Goal: Information Seeking & Learning: Learn about a topic

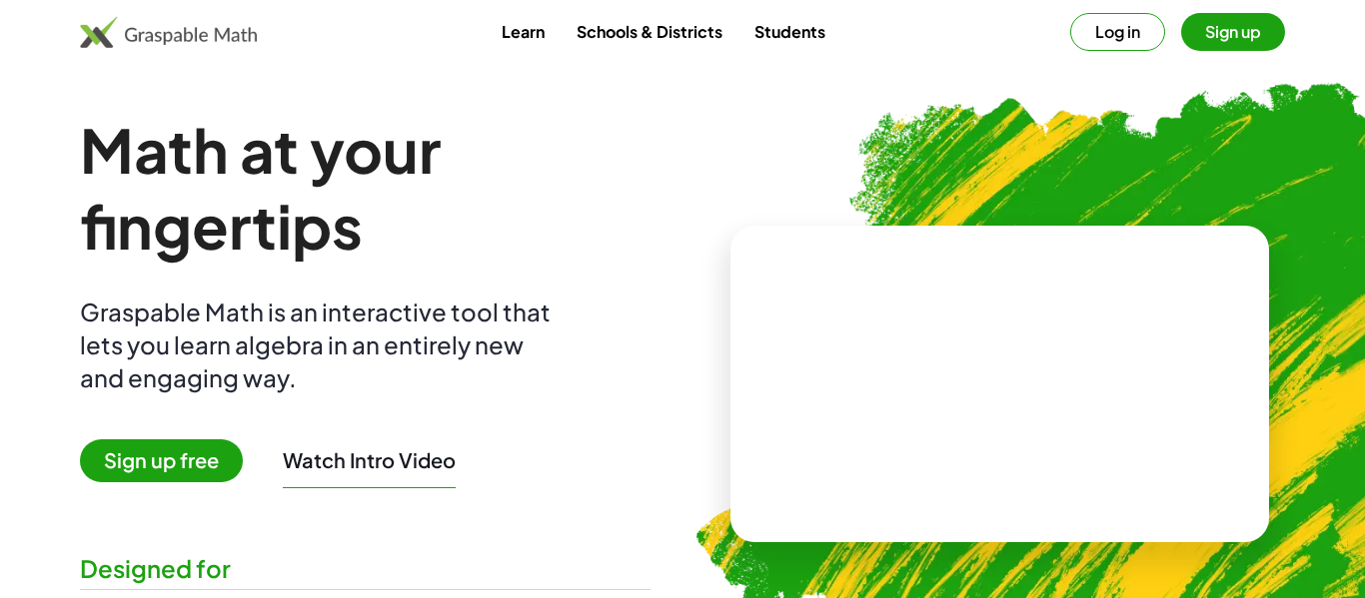
click at [1098, 31] on button "Log in" at bounding box center [1117, 32] width 95 height 38
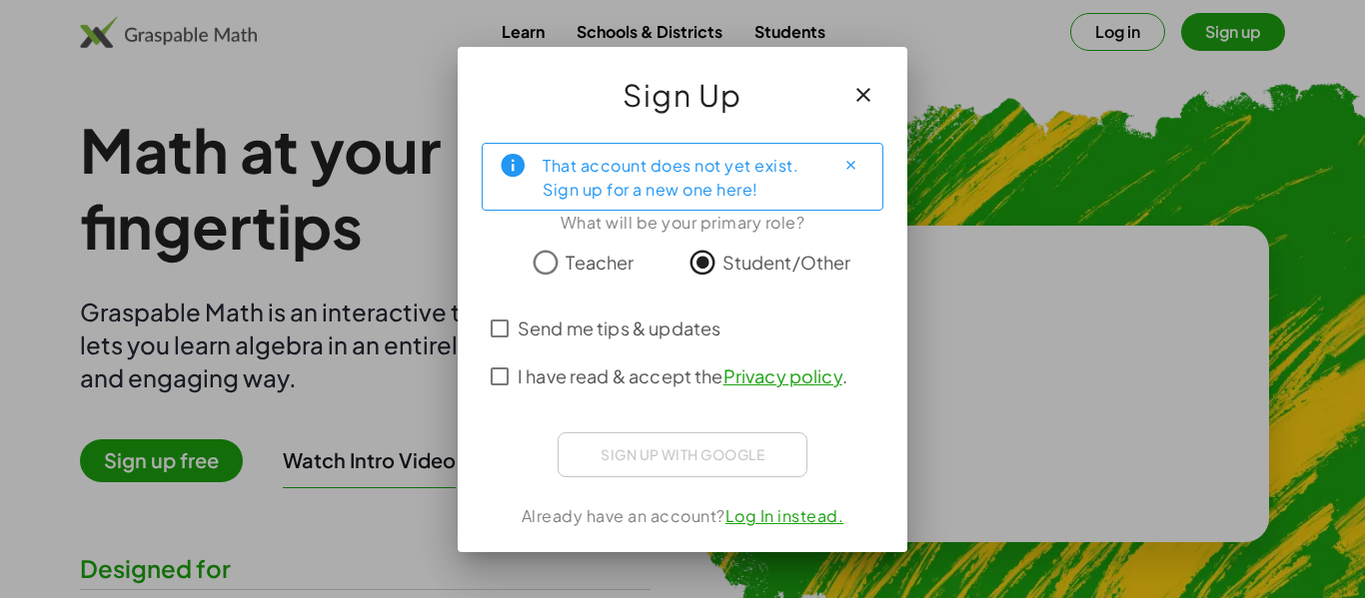
click at [596, 380] on span "I have read & accept the Privacy policy ." at bounding box center [683, 376] width 330 height 27
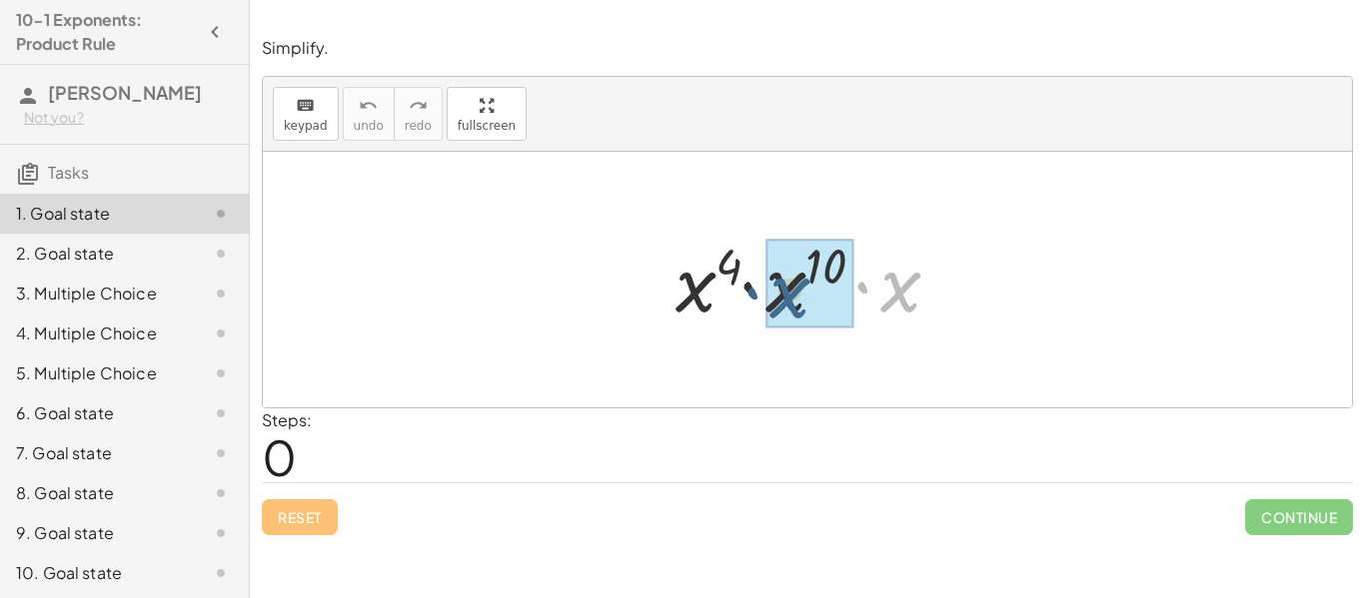
drag, startPoint x: 907, startPoint y: 311, endPoint x: 793, endPoint y: 317, distance: 114.1
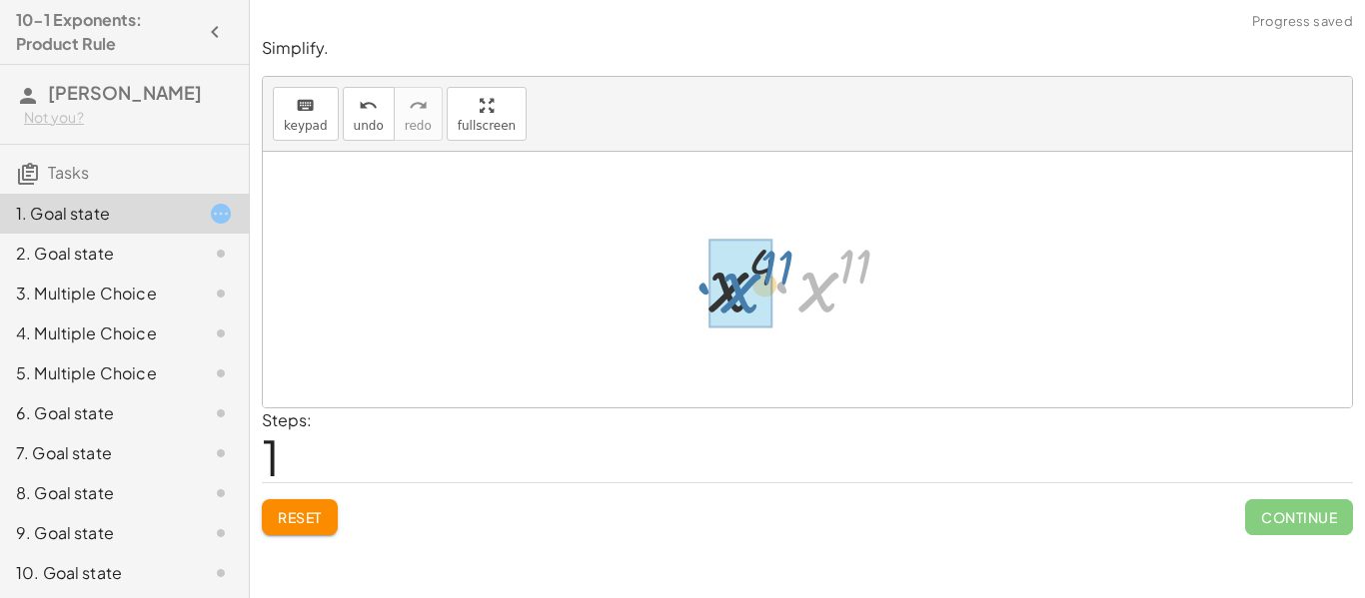
drag, startPoint x: 813, startPoint y: 294, endPoint x: 732, endPoint y: 295, distance: 80.9
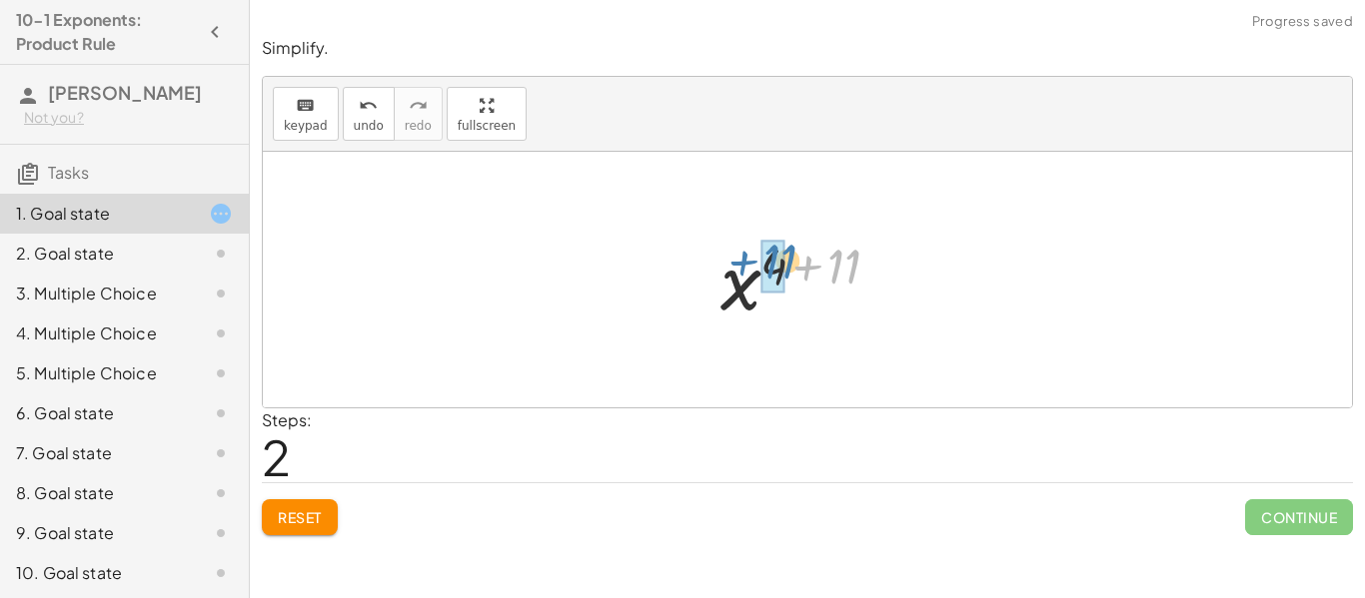
drag, startPoint x: 832, startPoint y: 274, endPoint x: 771, endPoint y: 269, distance: 61.1
click at [771, 269] on div at bounding box center [815, 280] width 210 height 99
drag, startPoint x: 775, startPoint y: 276, endPoint x: 843, endPoint y: 275, distance: 67.9
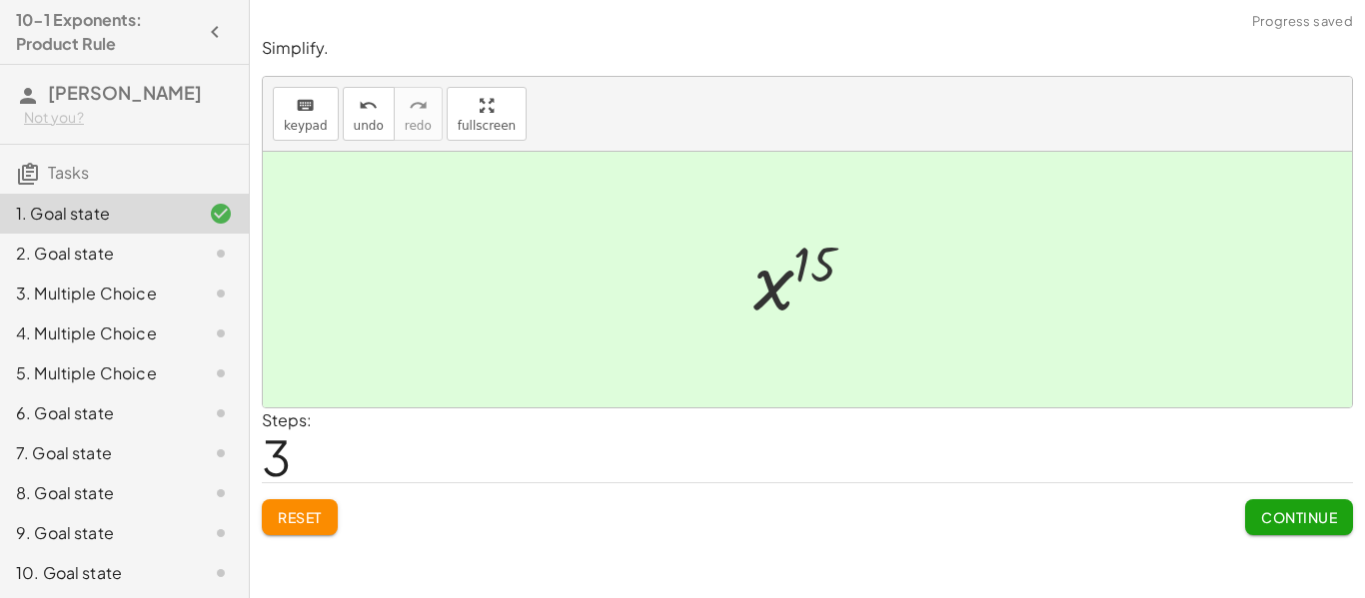
click at [1278, 507] on button "Continue" at bounding box center [1299, 518] width 108 height 36
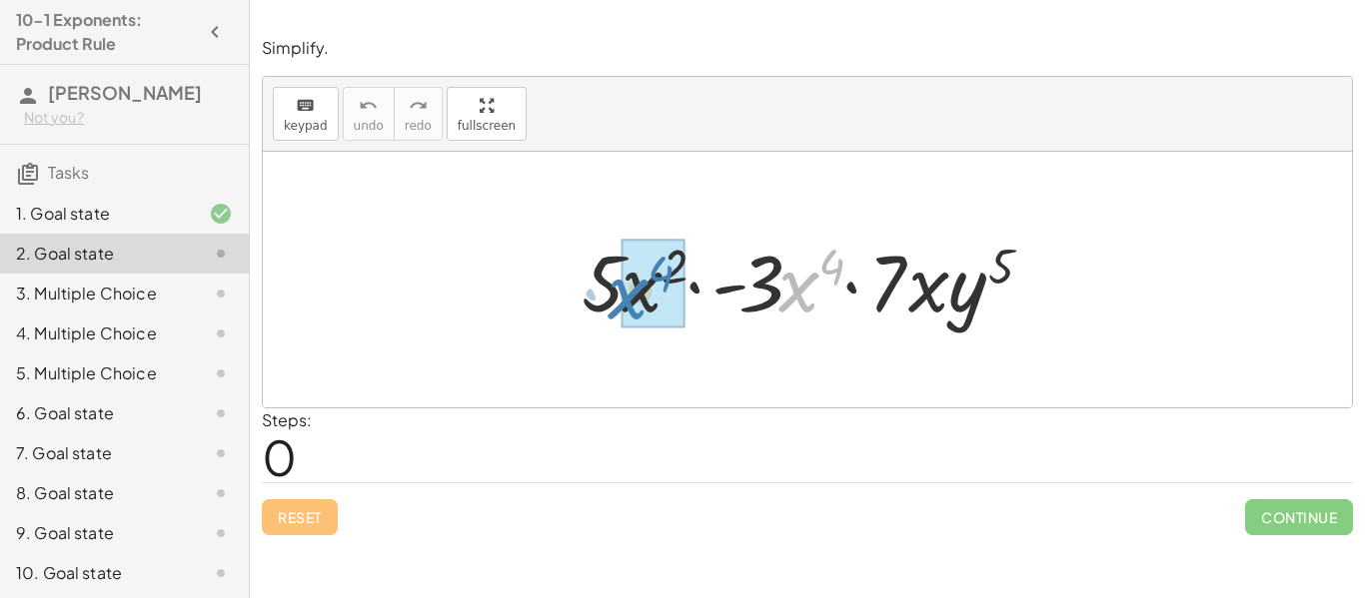
drag, startPoint x: 794, startPoint y: 298, endPoint x: 636, endPoint y: 306, distance: 158.1
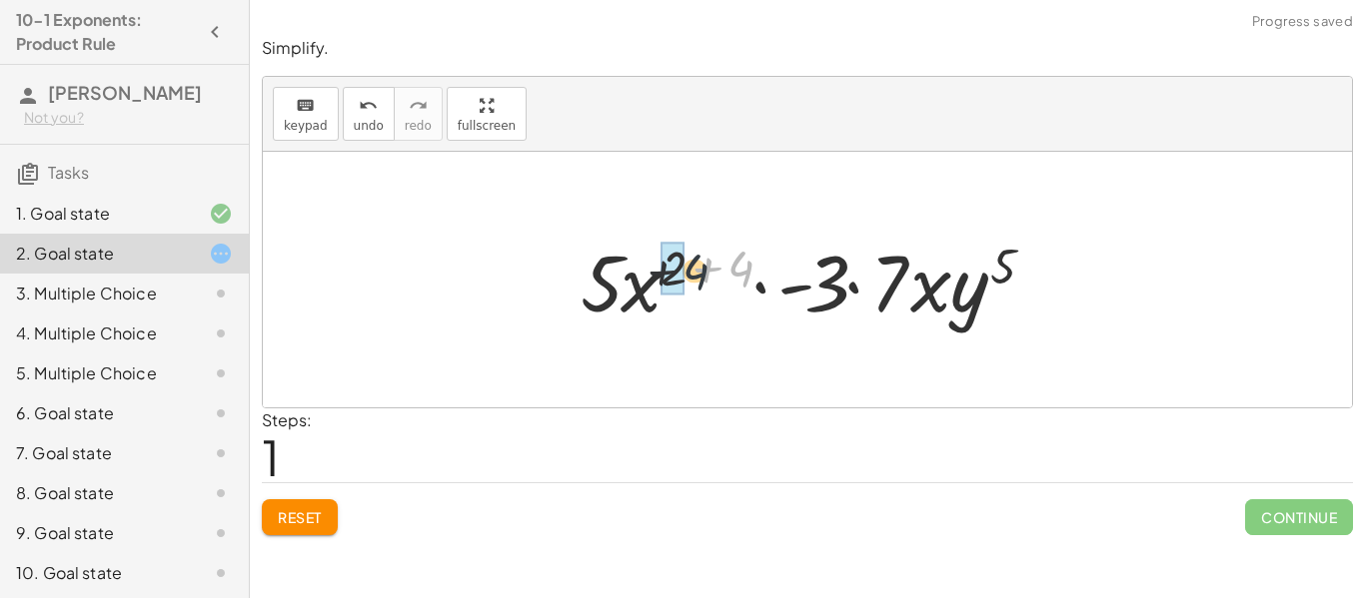
drag, startPoint x: 740, startPoint y: 268, endPoint x: 680, endPoint y: 268, distance: 59.9
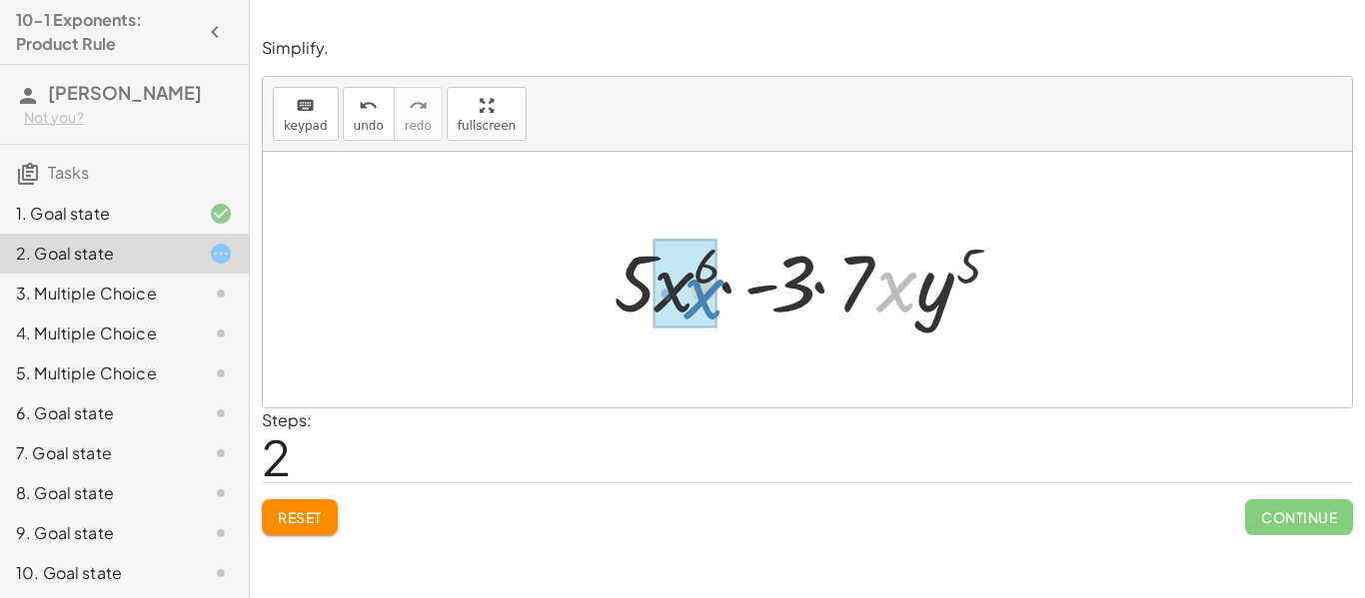
drag, startPoint x: 895, startPoint y: 293, endPoint x: 697, endPoint y: 297, distance: 197.9
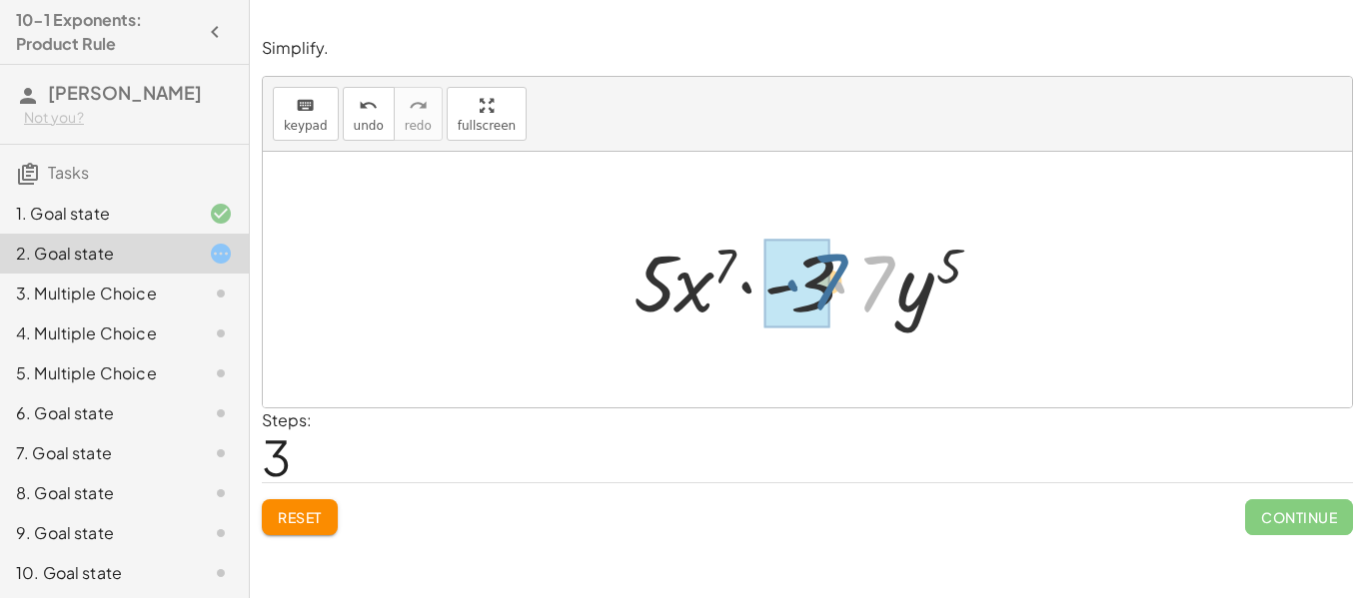
drag, startPoint x: 880, startPoint y: 285, endPoint x: 829, endPoint y: 283, distance: 51.0
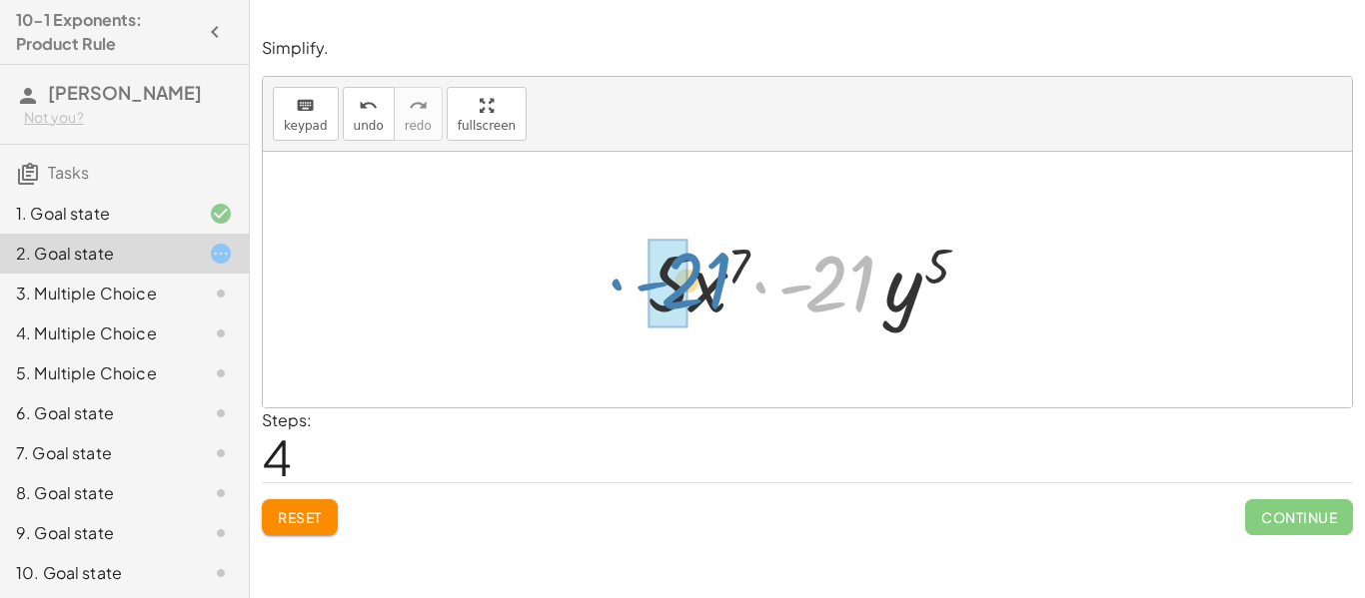
drag, startPoint x: 847, startPoint y: 289, endPoint x: 701, endPoint y: 286, distance: 145.9
click at [701, 286] on div at bounding box center [815, 280] width 356 height 103
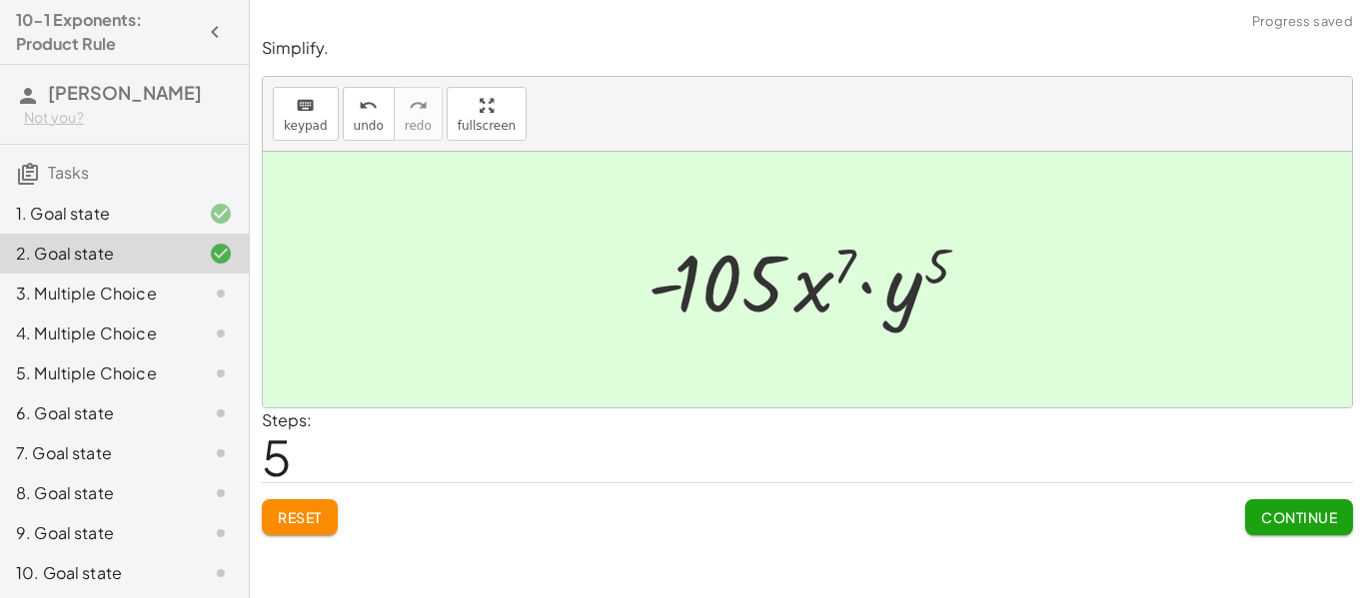
click at [1301, 507] on button "Continue" at bounding box center [1299, 518] width 108 height 36
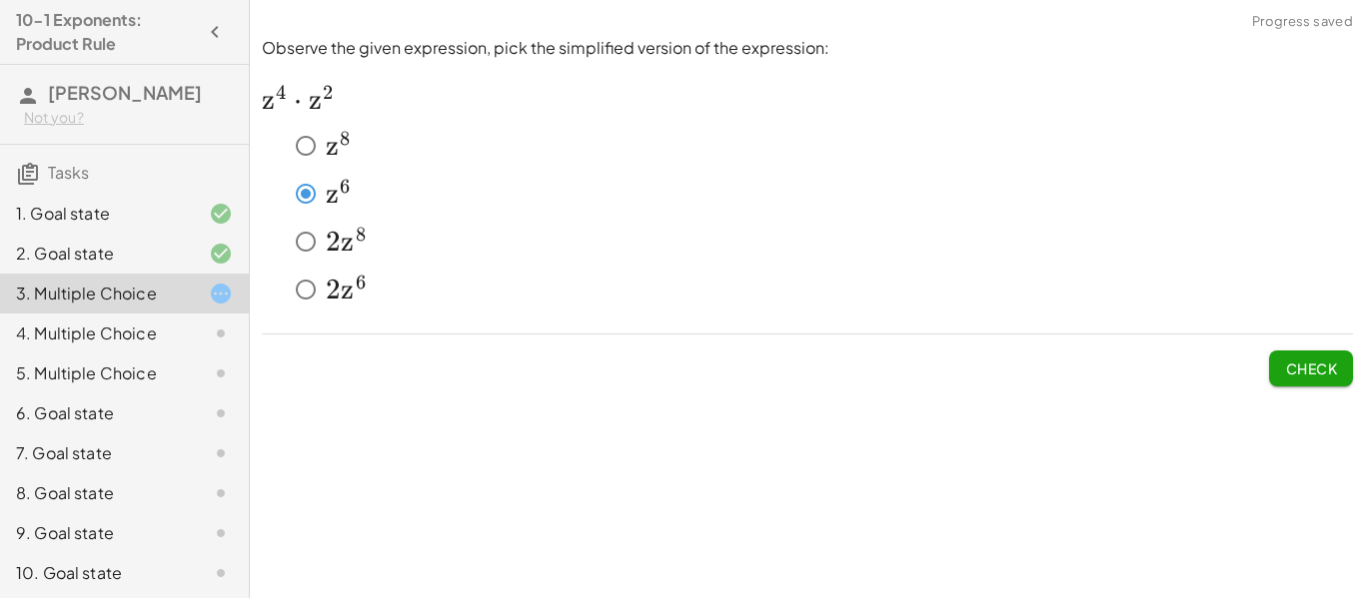
click at [1335, 365] on span "Check" at bounding box center [1311, 369] width 52 height 18
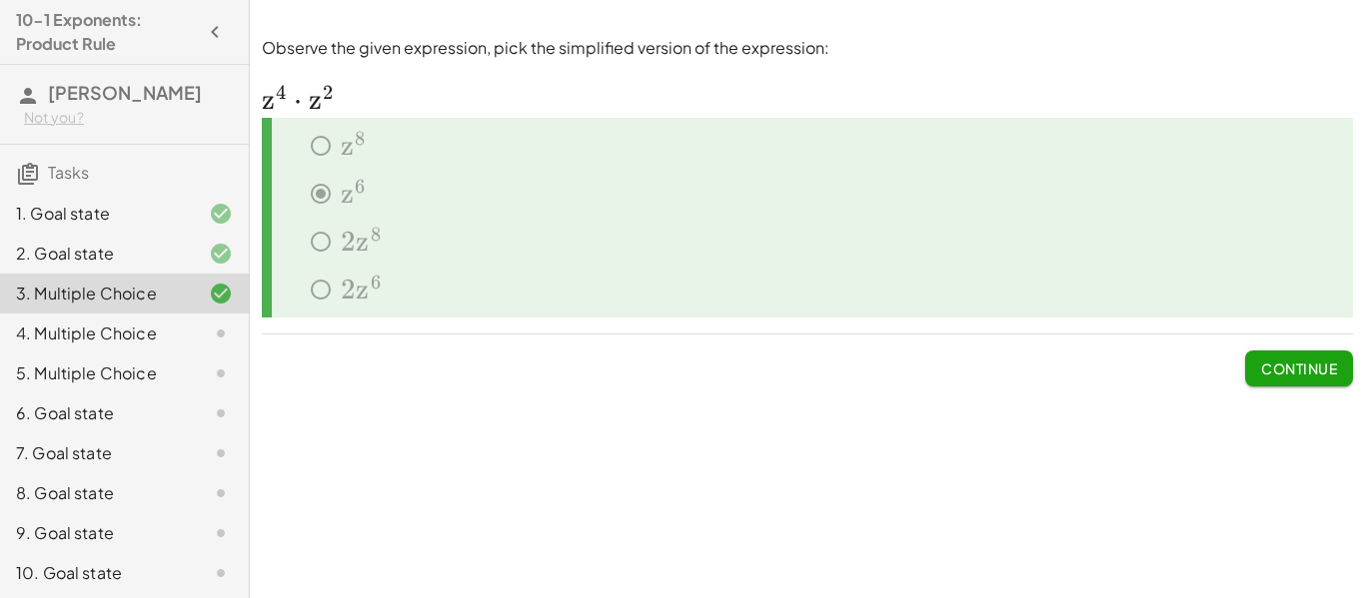
click at [1300, 377] on span "Continue" at bounding box center [1299, 369] width 76 height 18
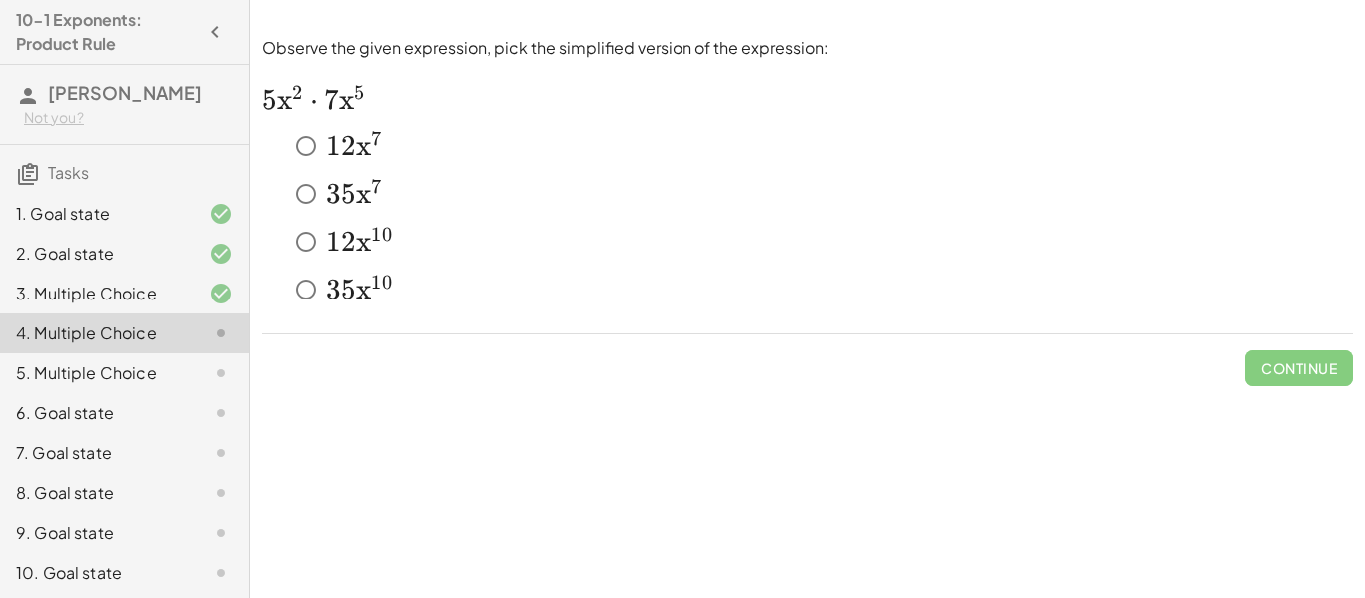
click at [334, 190] on span "3" at bounding box center [333, 194] width 15 height 34
click at [1317, 361] on span "Check" at bounding box center [1311, 369] width 52 height 18
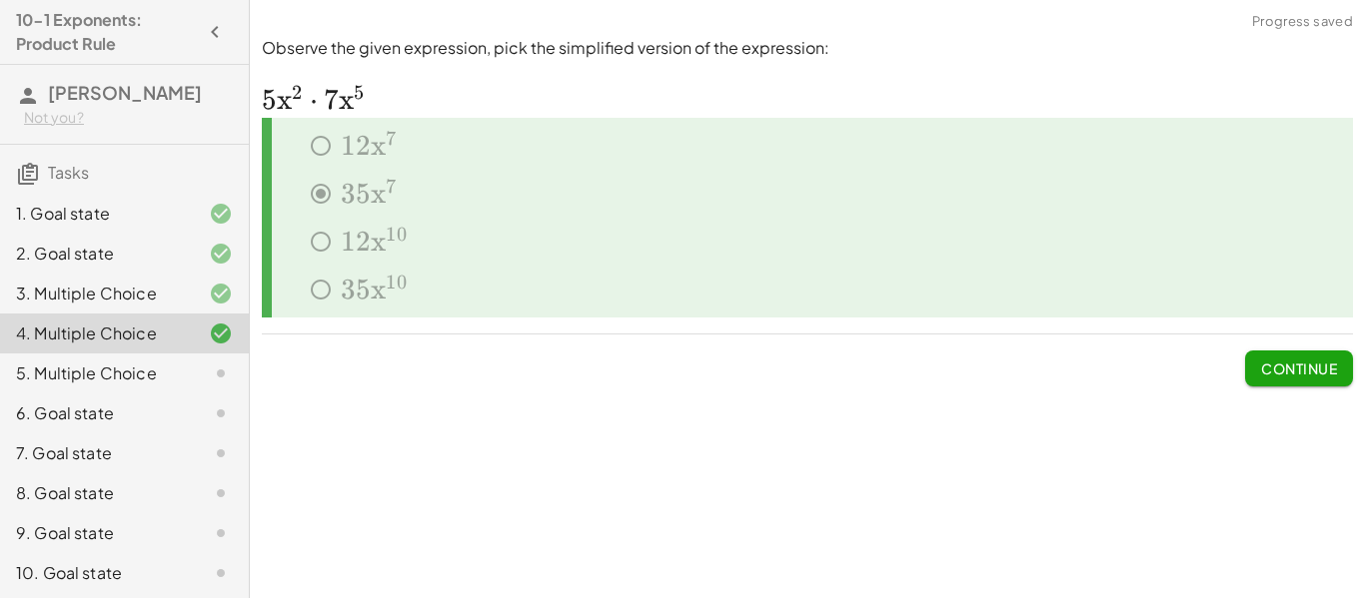
click at [1288, 370] on span "Continue" at bounding box center [1299, 369] width 76 height 18
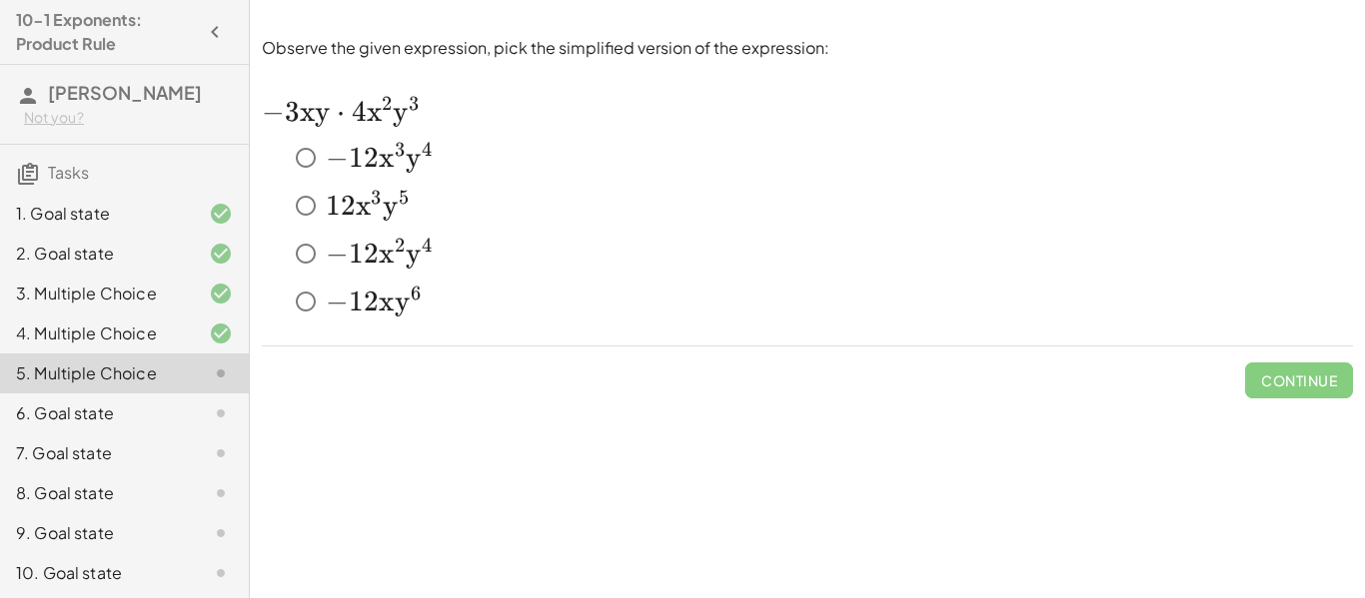
click at [369, 156] on span "2" at bounding box center [371, 158] width 15 height 34
click at [1335, 376] on span "Check" at bounding box center [1311, 381] width 52 height 18
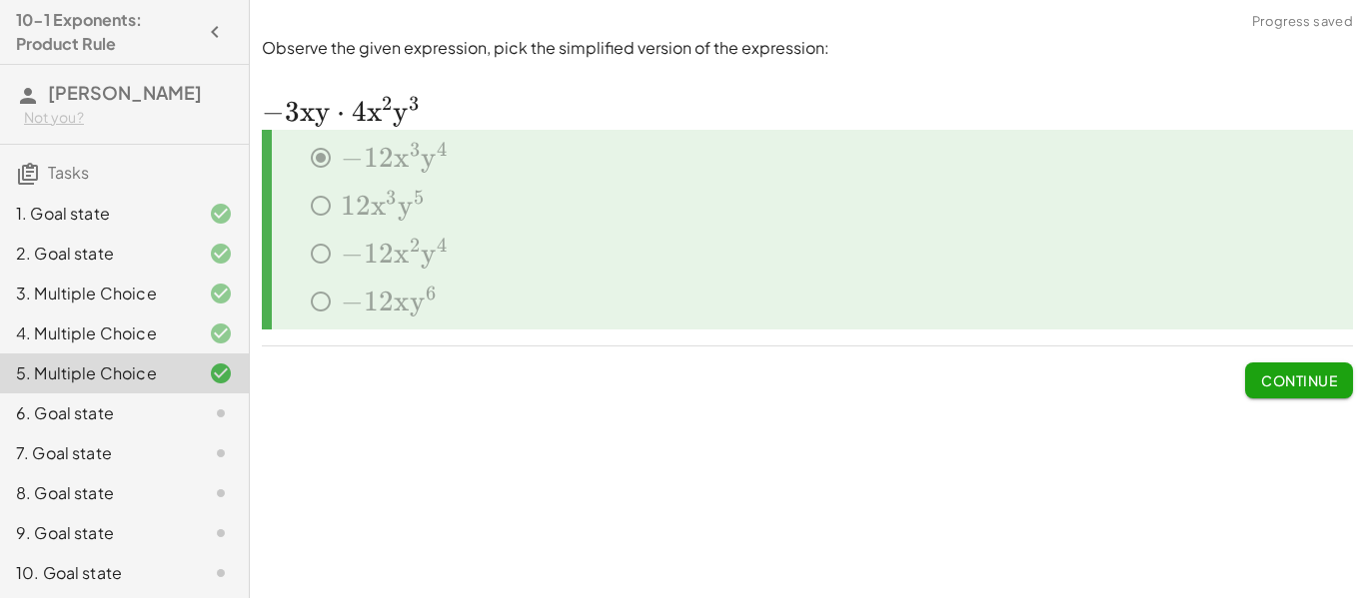
click at [1329, 381] on span "Continue" at bounding box center [1299, 381] width 76 height 18
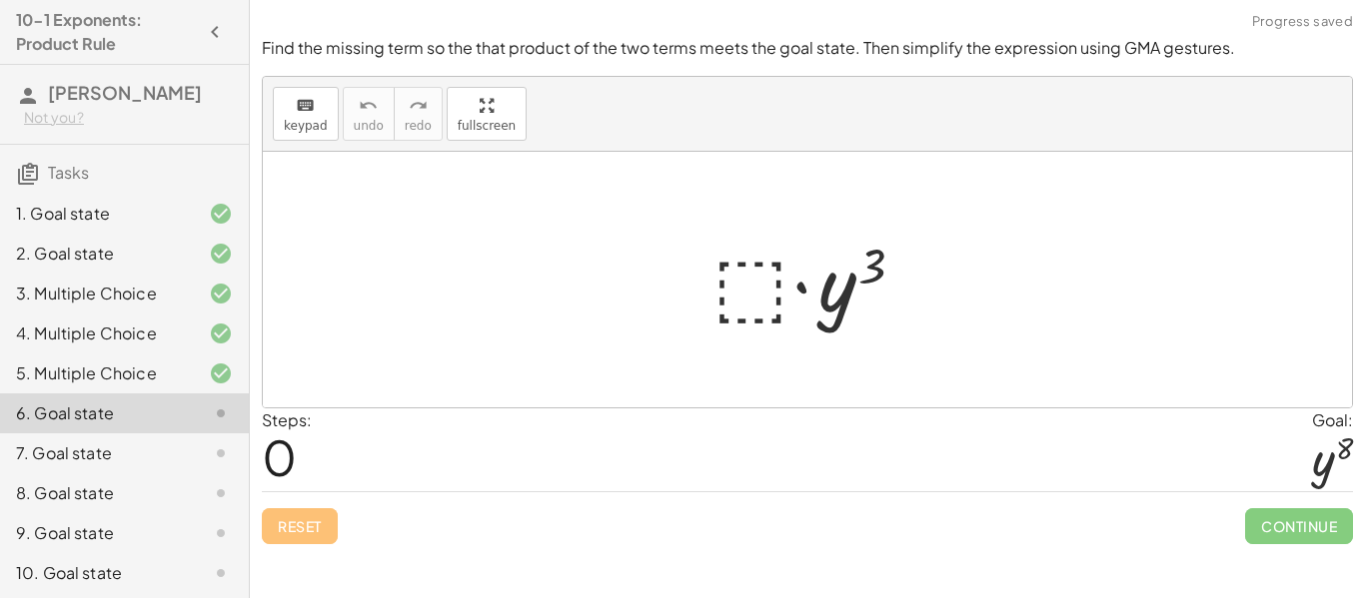
click at [736, 265] on div at bounding box center [814, 280] width 225 height 103
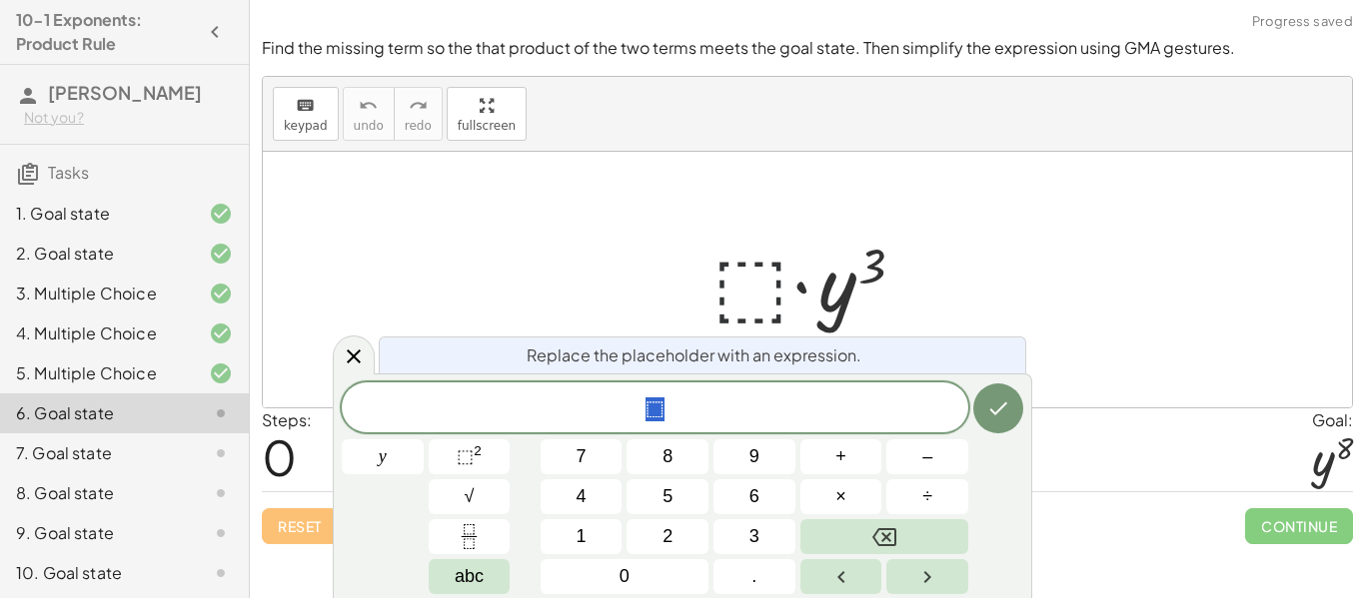
scroll to position [1, 0]
click at [379, 465] on span "y" at bounding box center [383, 457] width 8 height 27
click at [485, 458] on button "⬚ 2" at bounding box center [470, 457] width 82 height 35
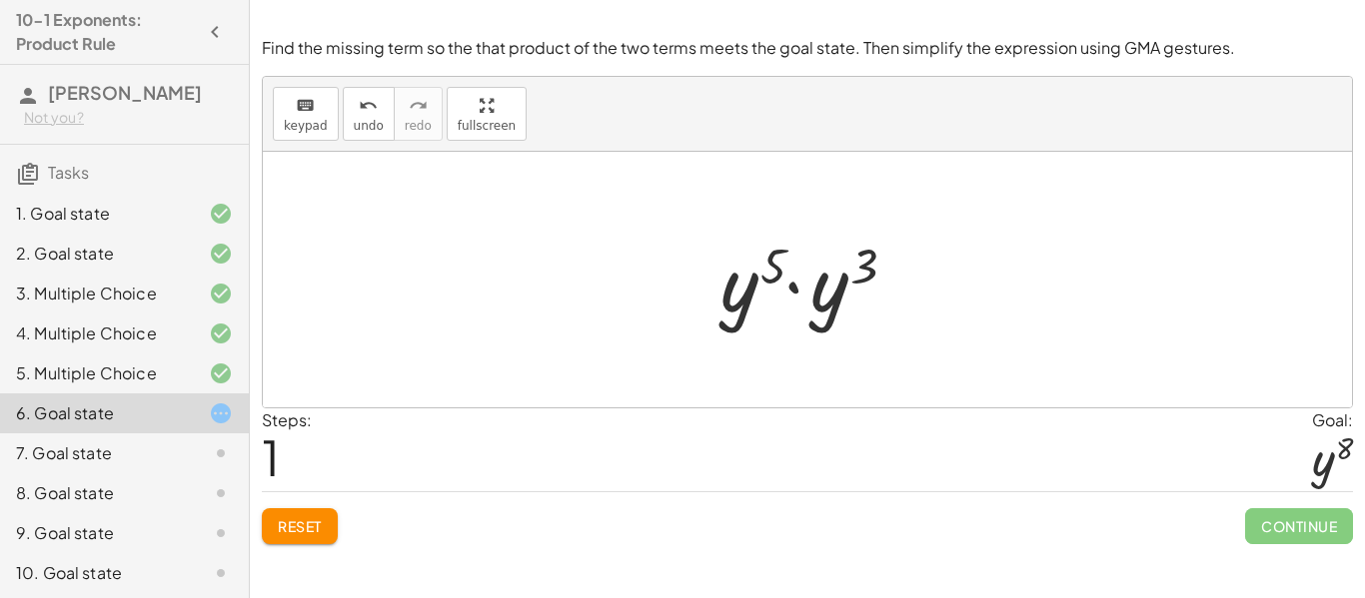
click at [848, 287] on div at bounding box center [814, 280] width 209 height 103
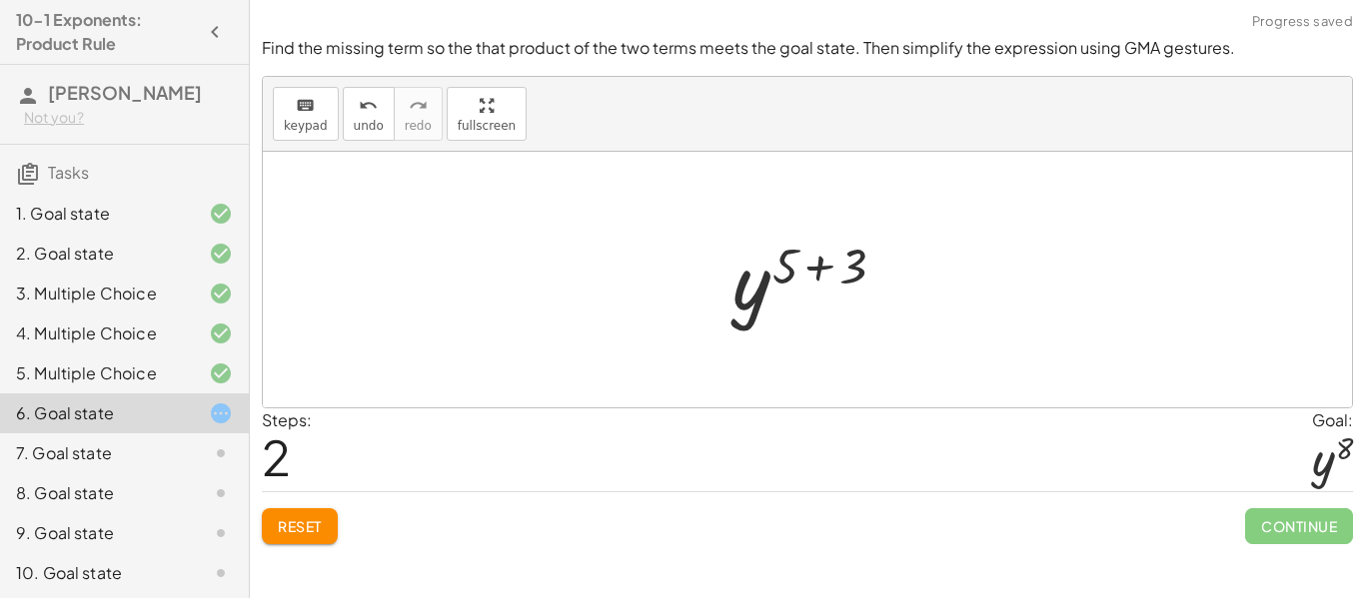
click at [850, 273] on div at bounding box center [815, 280] width 186 height 99
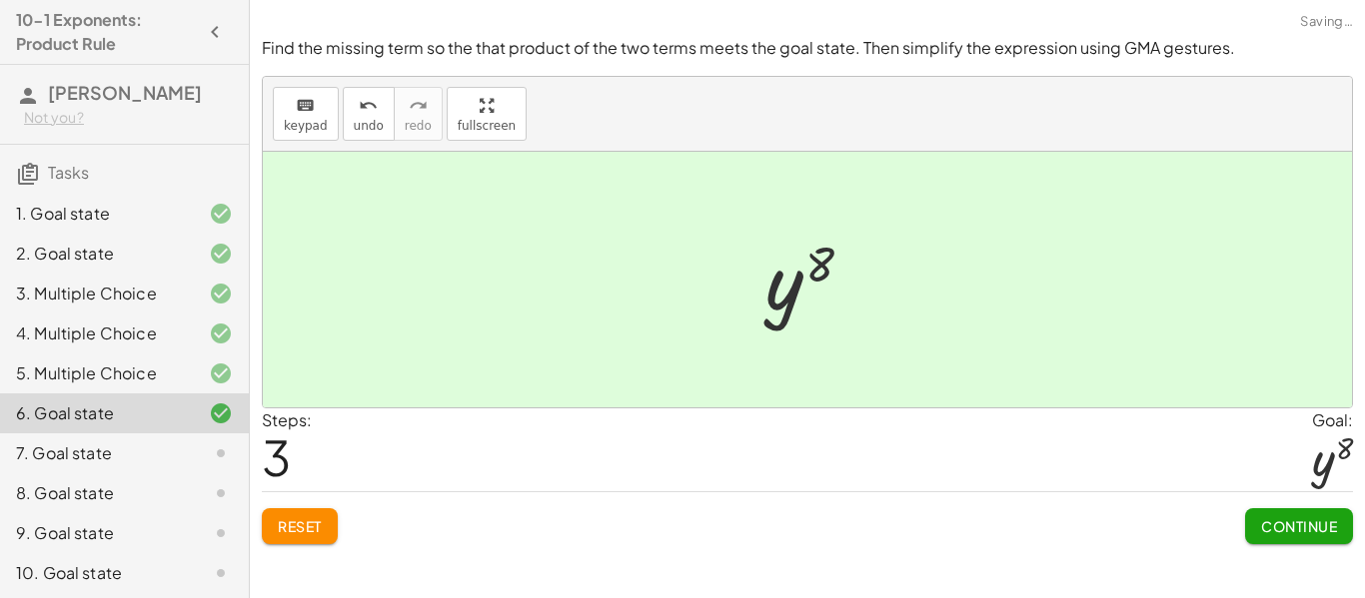
click at [1305, 536] on button "Continue" at bounding box center [1299, 527] width 108 height 36
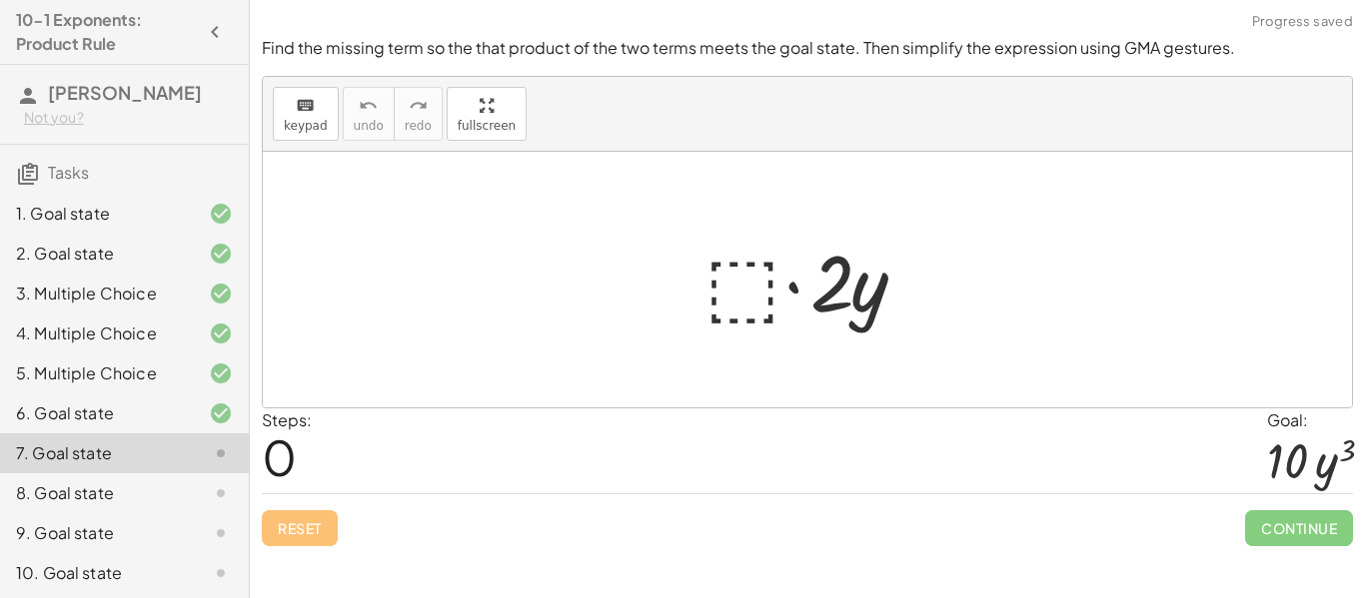
click at [752, 282] on div at bounding box center [814, 280] width 241 height 103
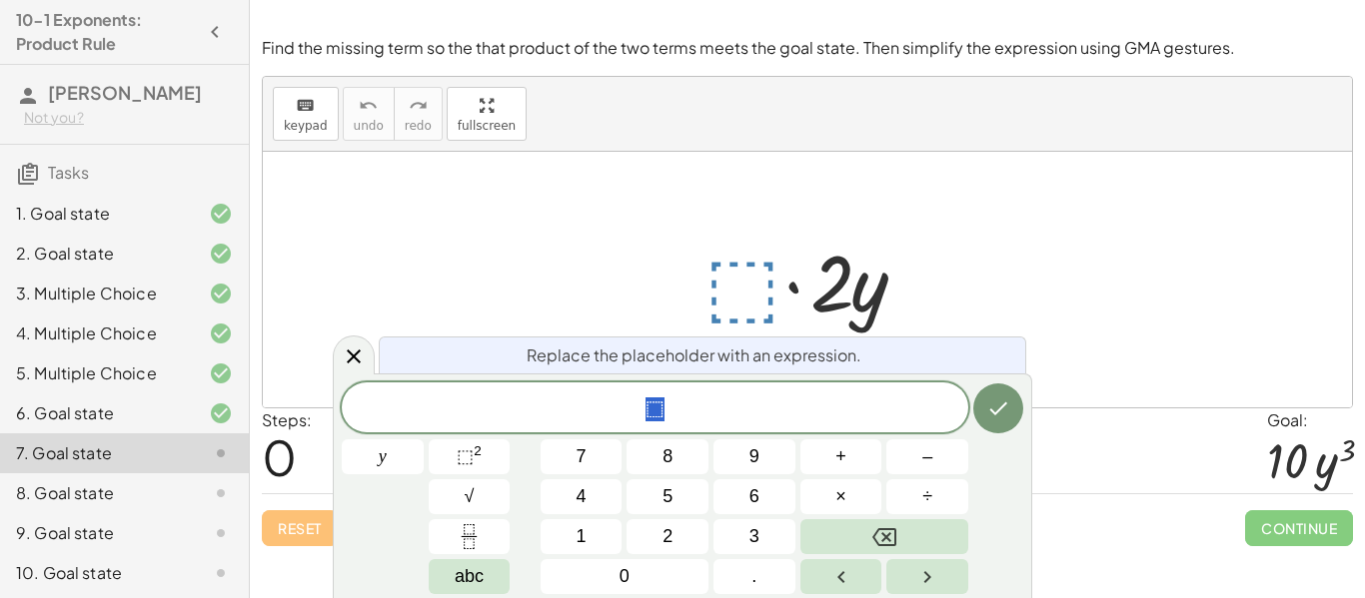
scroll to position [3, 0]
click at [409, 448] on button "y" at bounding box center [383, 457] width 82 height 35
click at [461, 464] on span "⬚" at bounding box center [465, 457] width 17 height 20
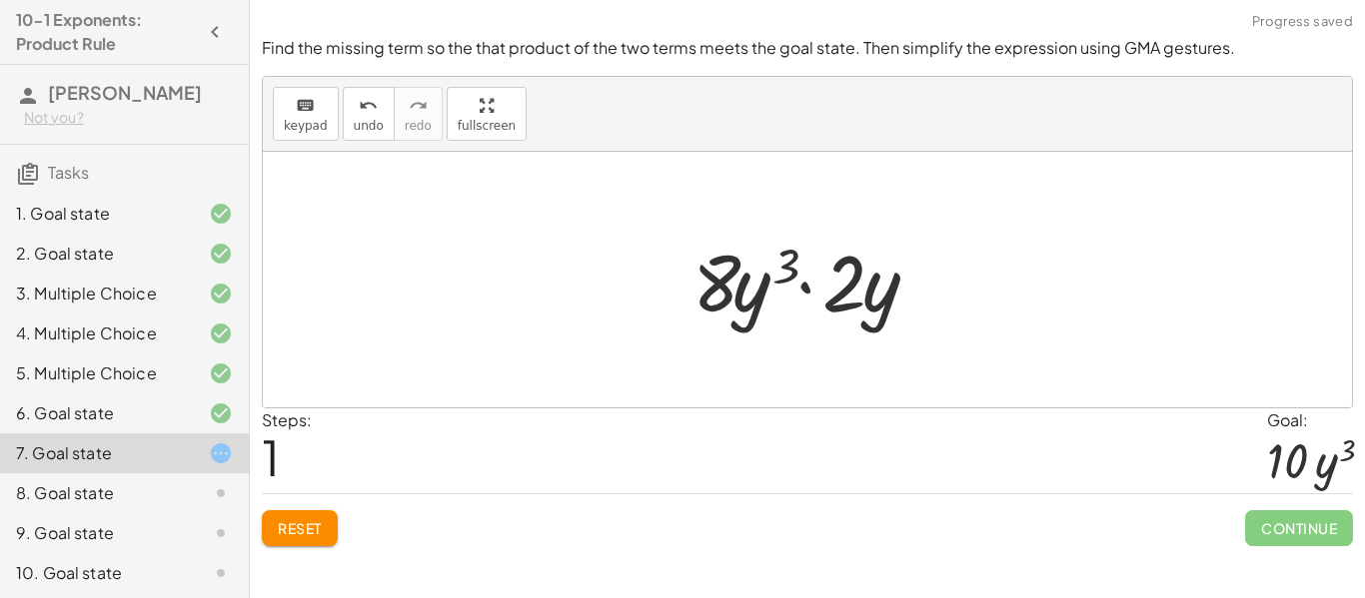
click at [735, 275] on div at bounding box center [814, 280] width 265 height 103
click at [839, 293] on div at bounding box center [814, 280] width 265 height 103
drag, startPoint x: 839, startPoint y: 293, endPoint x: 709, endPoint y: 285, distance: 130.1
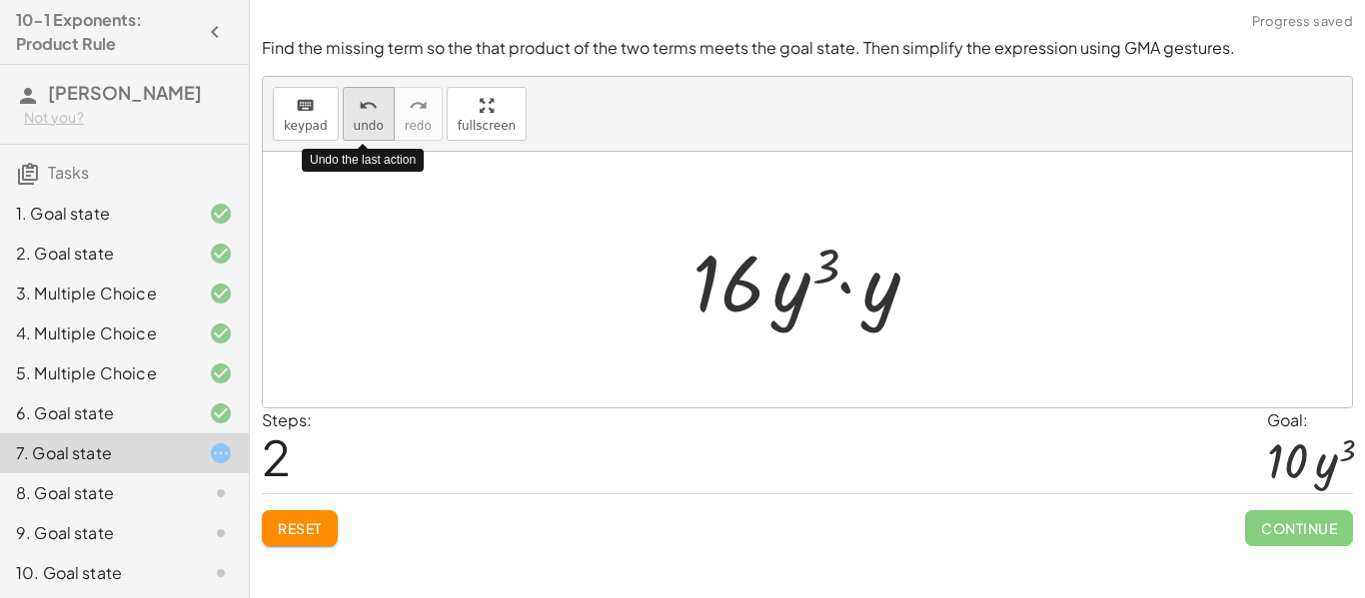
click at [360, 113] on icon "undo" at bounding box center [368, 106] width 19 height 24
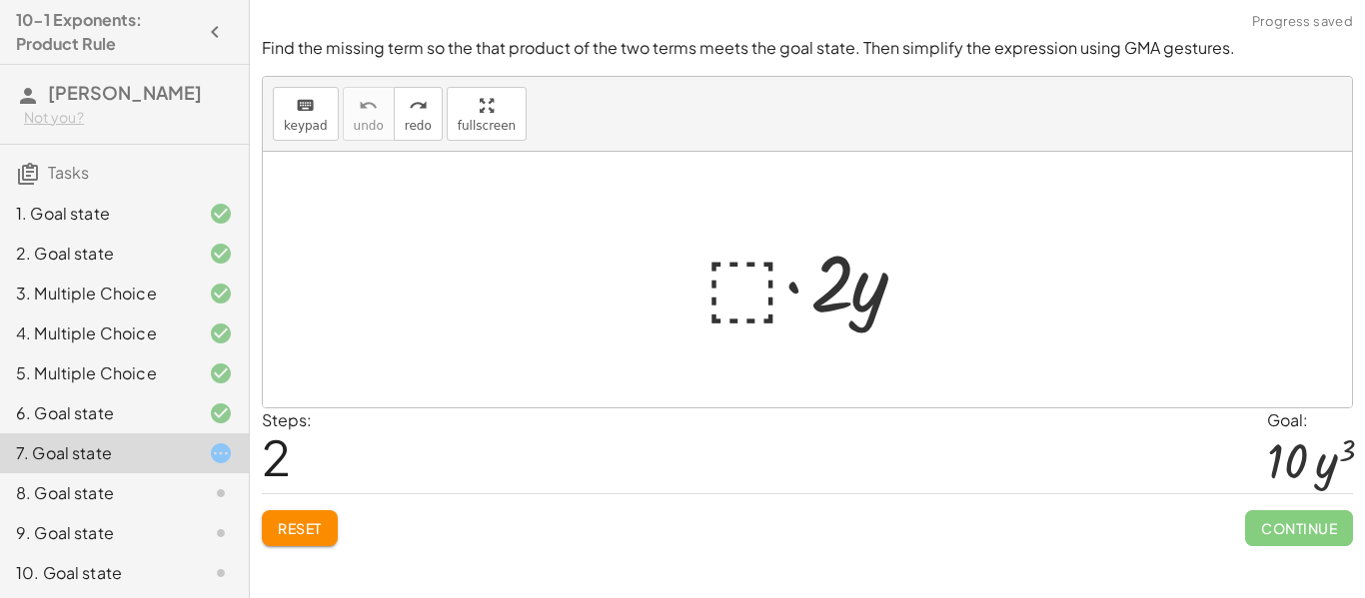
click at [762, 273] on div at bounding box center [814, 280] width 241 height 103
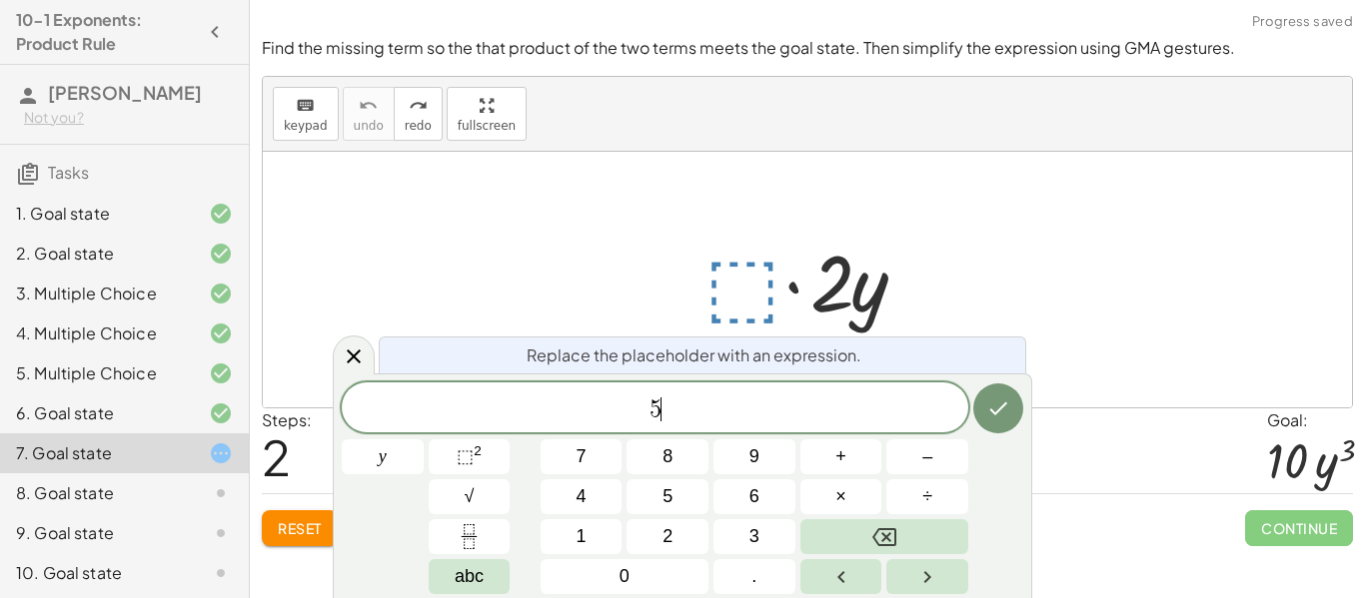
scroll to position [5, 0]
click at [402, 476] on div "5 ​ y 7 8 9 + – 4 5 6 × ÷ ⬚ 2 √ abc 1 2 3 0 ." at bounding box center [682, 489] width 681 height 212
click at [384, 448] on span "y" at bounding box center [383, 457] width 8 height 27
click at [480, 456] on sup "2" at bounding box center [478, 451] width 8 height 15
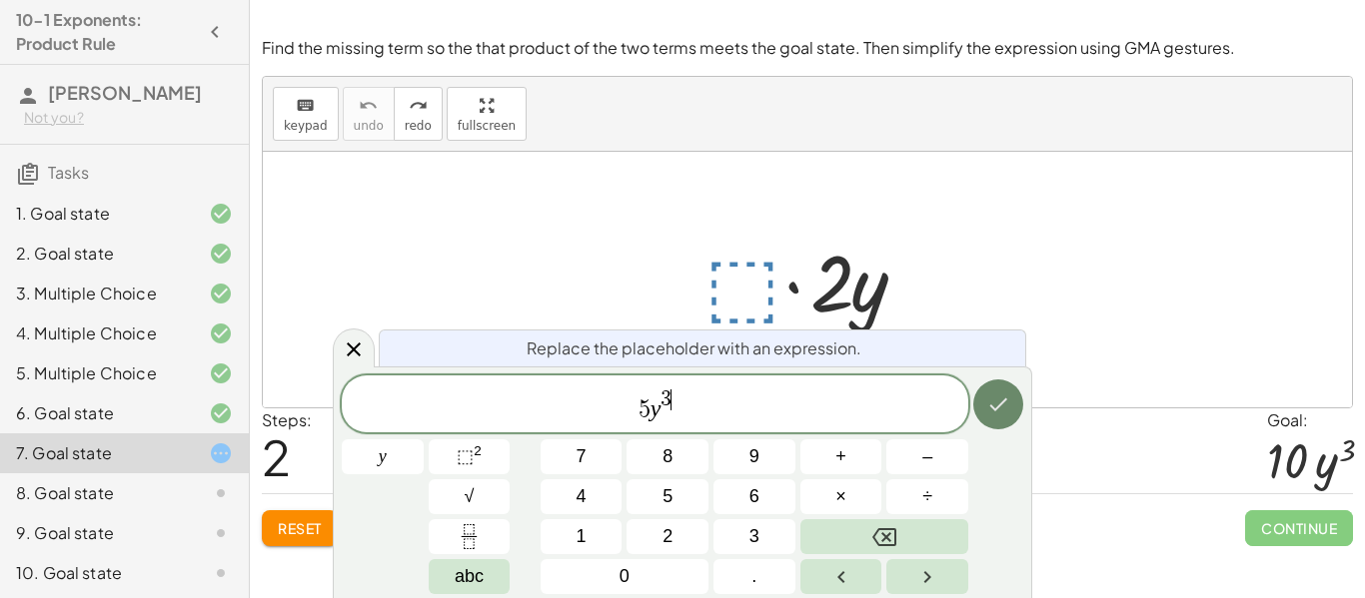
click at [1009, 414] on icon "Done" at bounding box center [998, 405] width 24 height 24
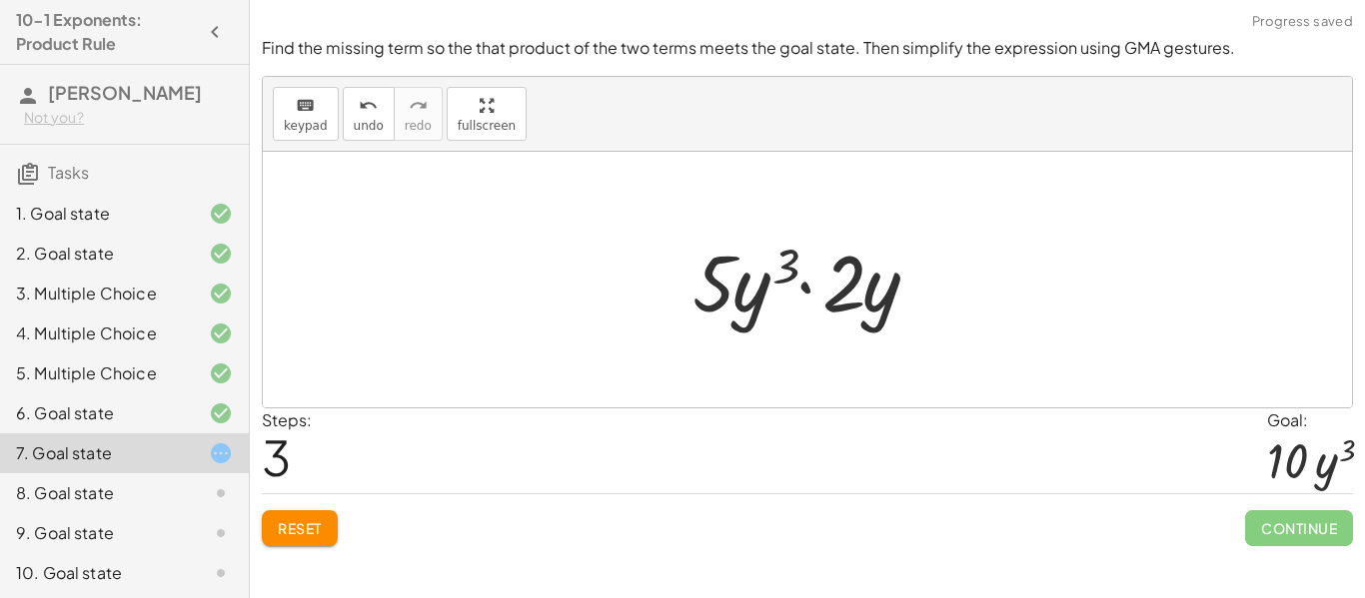
click at [711, 282] on div at bounding box center [814, 280] width 265 height 103
drag, startPoint x: 859, startPoint y: 291, endPoint x: 713, endPoint y: 288, distance: 145.9
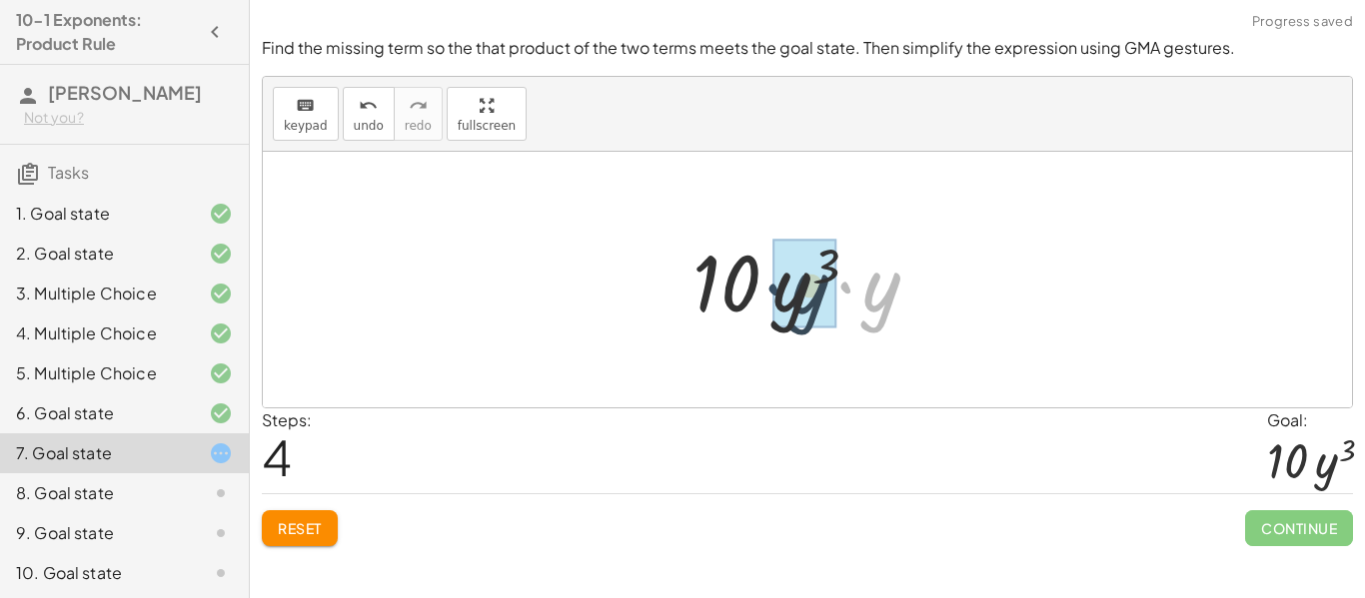
drag, startPoint x: 861, startPoint y: 305, endPoint x: 786, endPoint y: 307, distance: 75.0
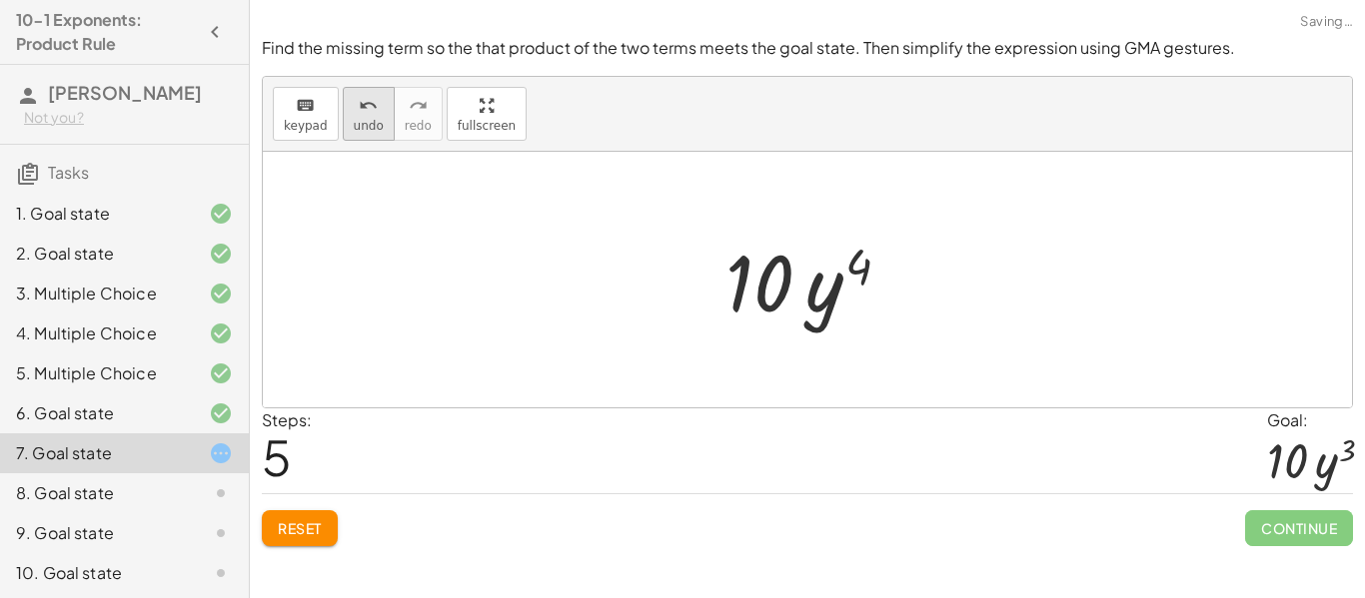
click at [363, 95] on icon "undo" at bounding box center [368, 106] width 19 height 24
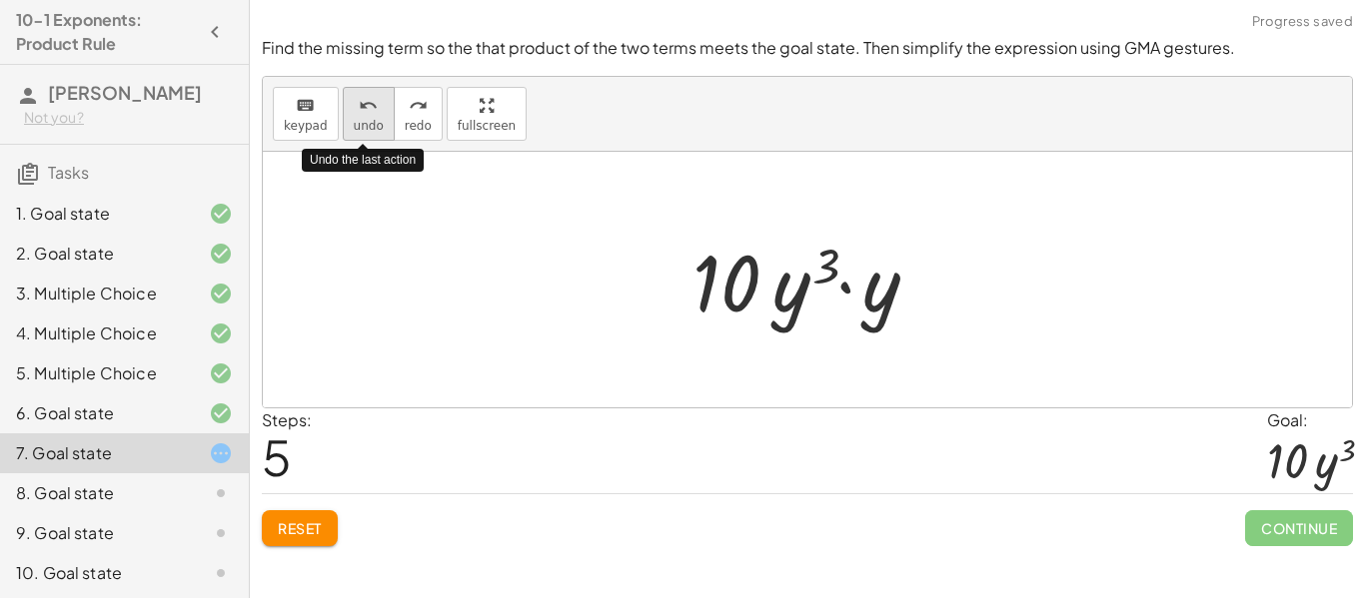
click at [363, 95] on icon "undo" at bounding box center [368, 106] width 19 height 24
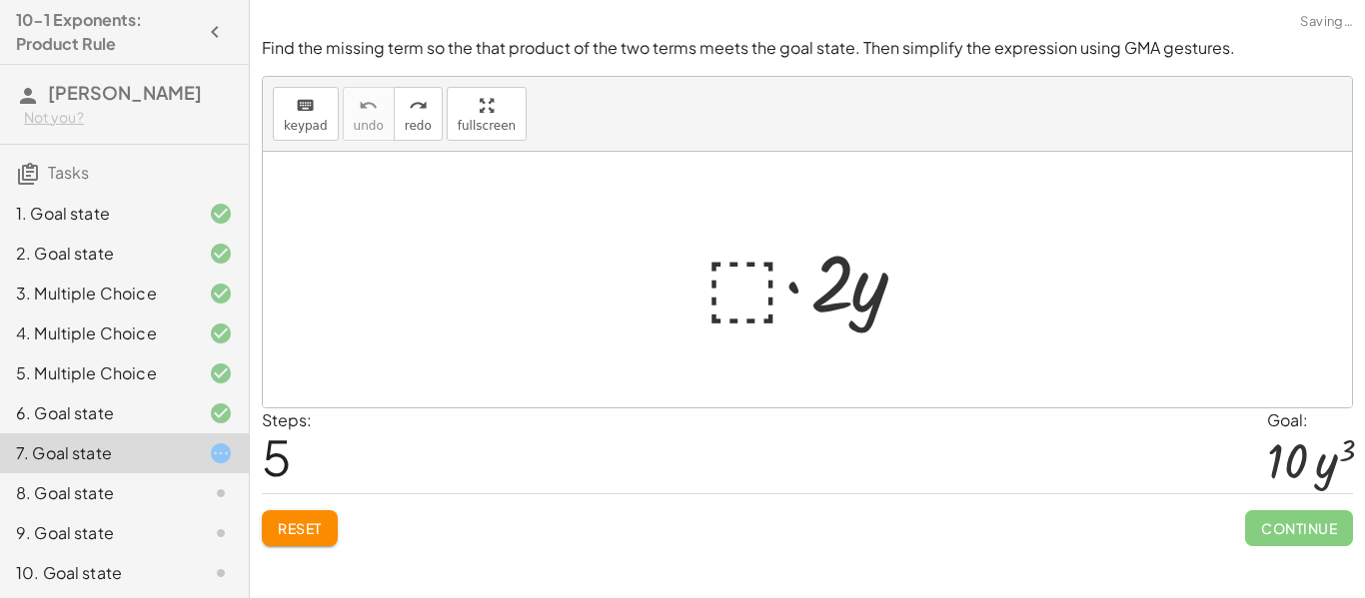
click at [744, 279] on div at bounding box center [814, 280] width 241 height 103
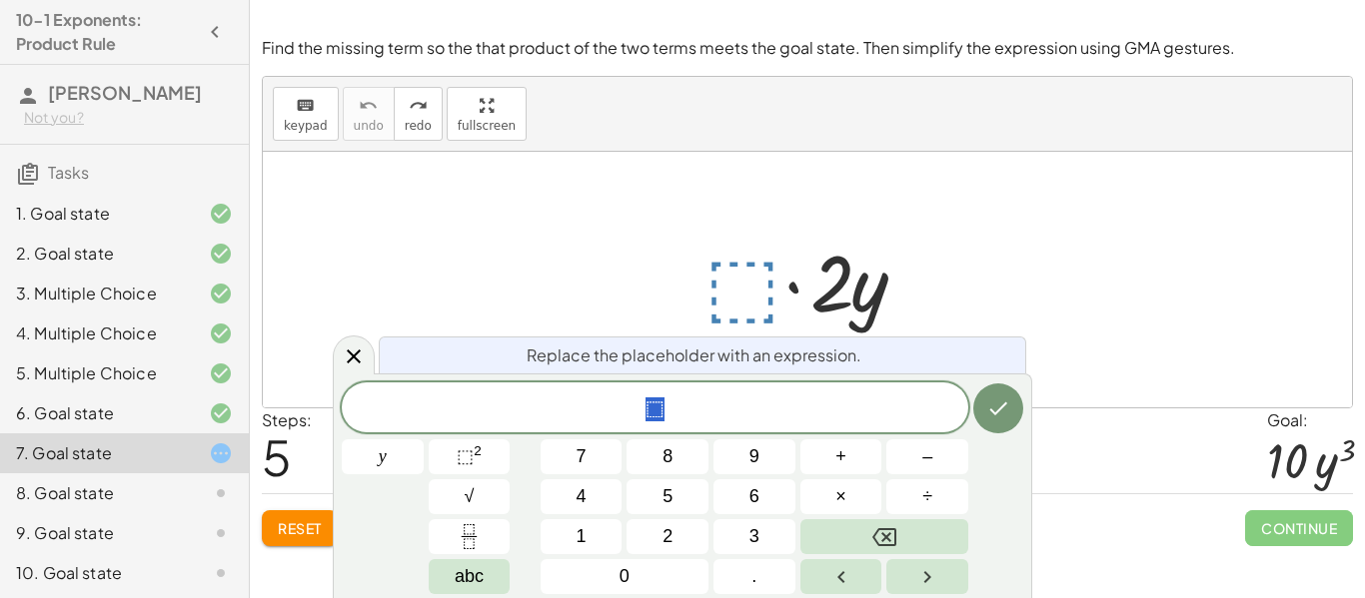
scroll to position [8, 0]
click at [367, 468] on button "y" at bounding box center [383, 457] width 82 height 35
click at [480, 457] on sup "2" at bounding box center [478, 451] width 8 height 15
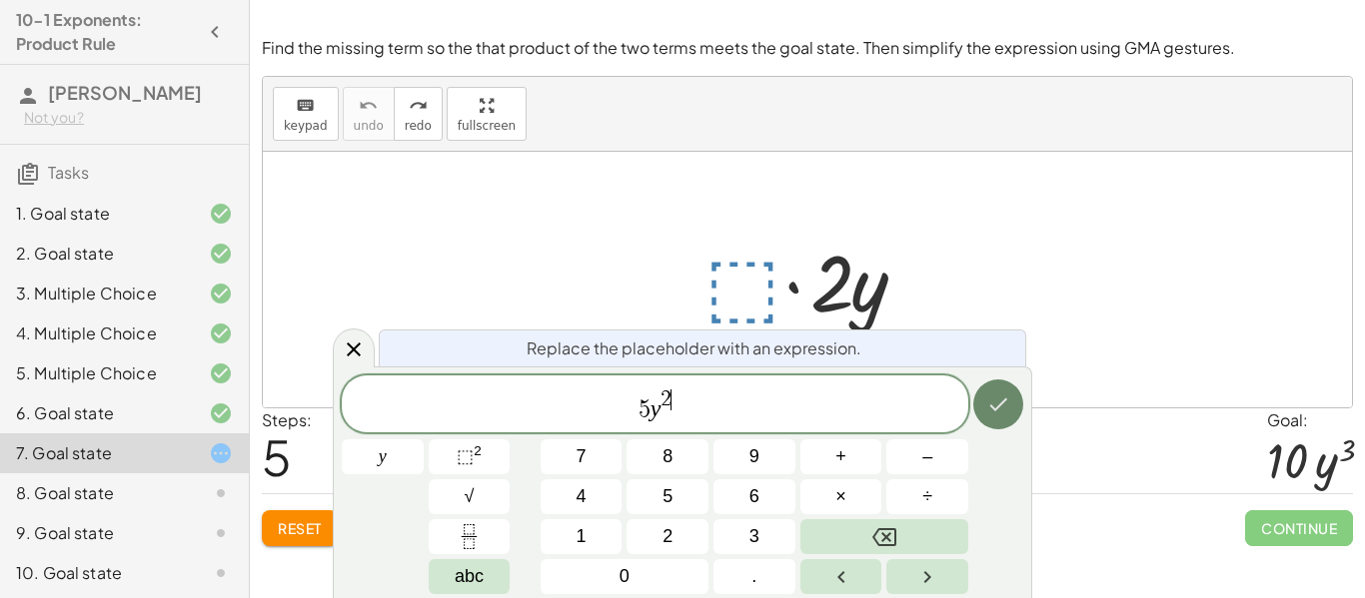
click at [998, 391] on button "Done" at bounding box center [998, 405] width 50 height 50
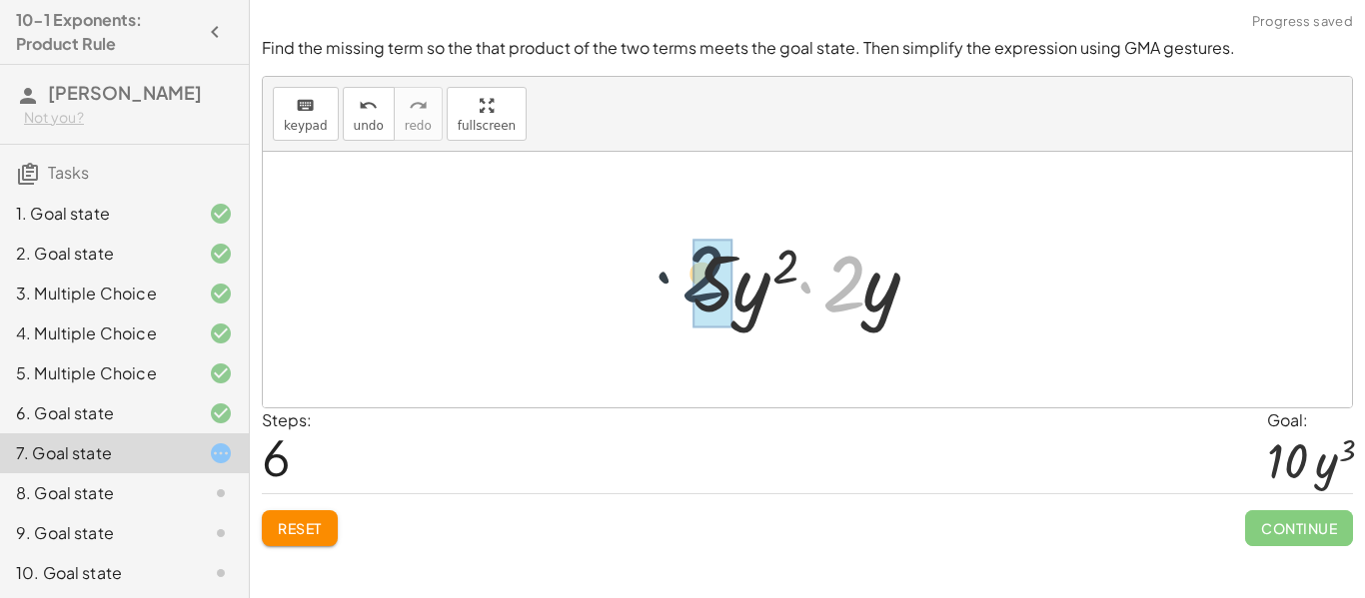
drag, startPoint x: 853, startPoint y: 299, endPoint x: 710, endPoint y: 289, distance: 143.2
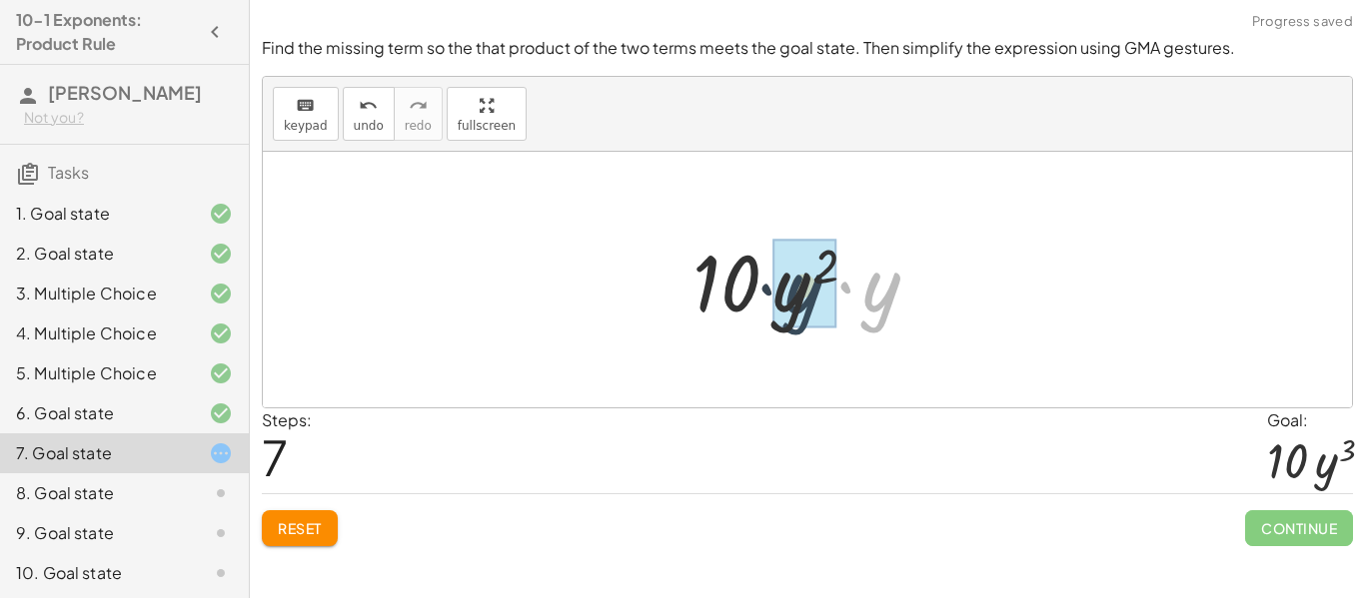
drag, startPoint x: 882, startPoint y: 290, endPoint x: 800, endPoint y: 292, distance: 81.9
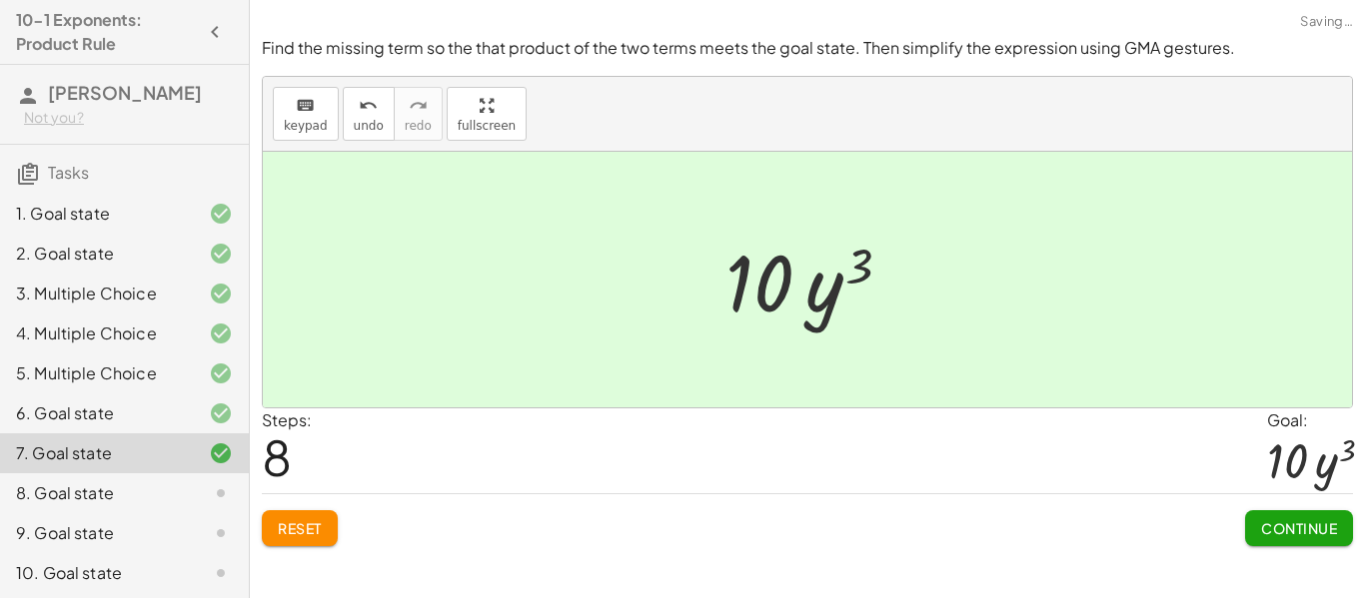
click at [1267, 533] on span "Continue" at bounding box center [1299, 529] width 76 height 18
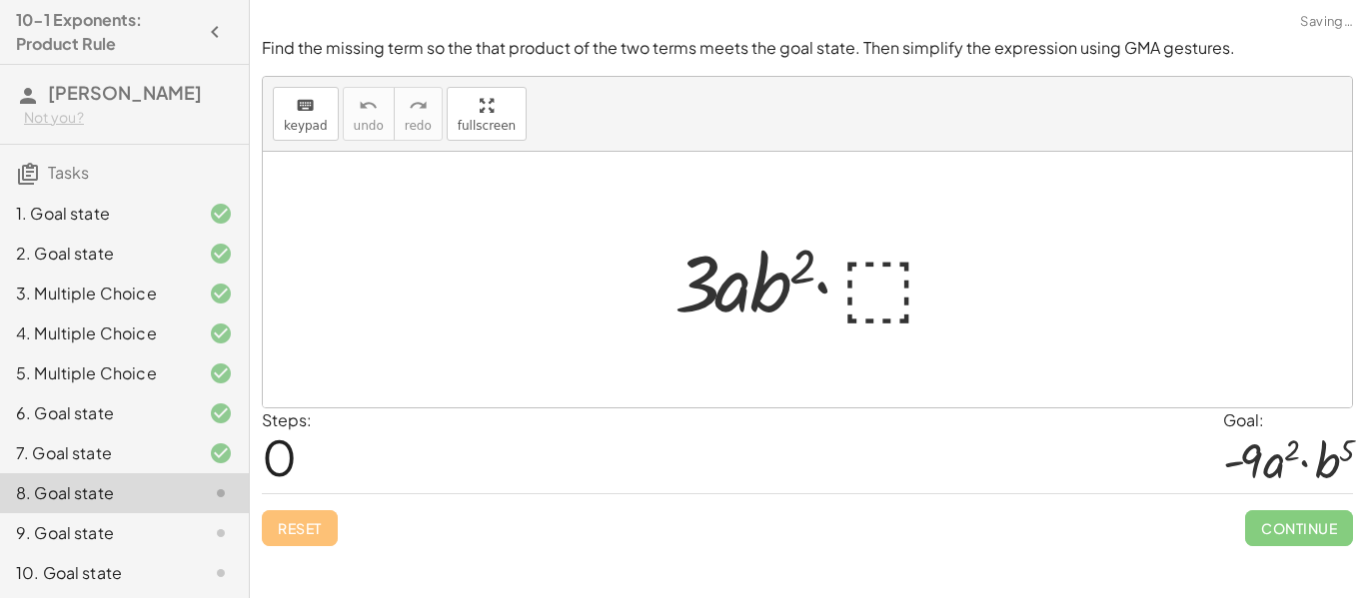
click at [870, 294] on div at bounding box center [814, 280] width 301 height 103
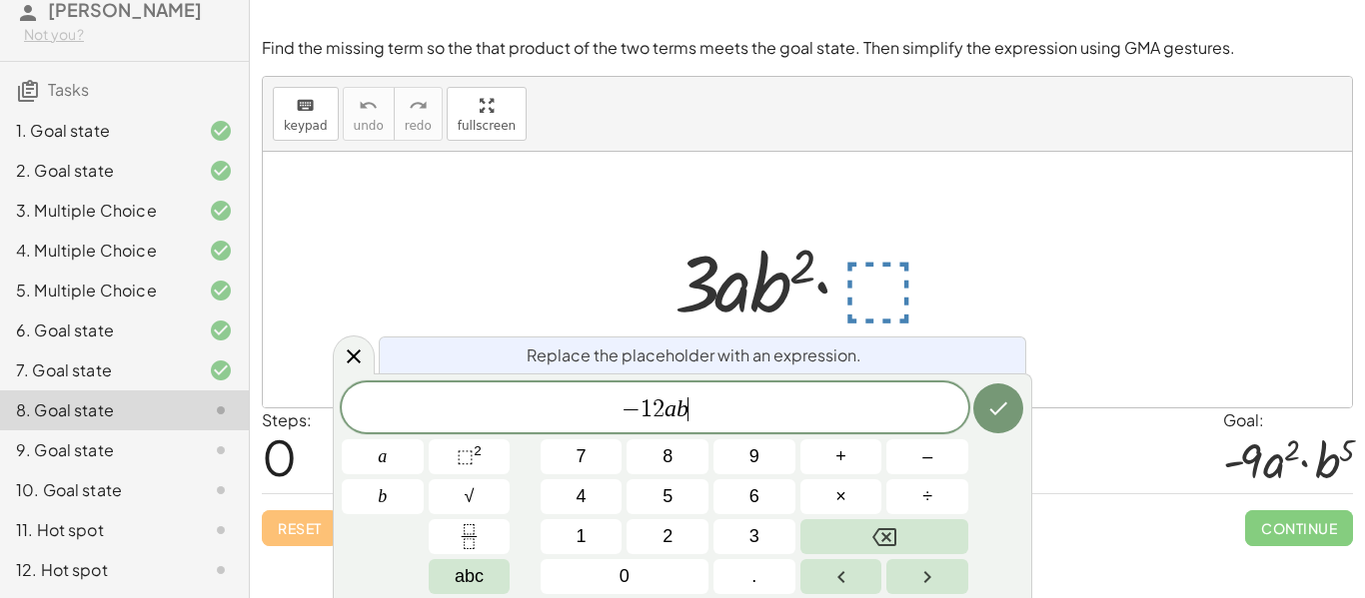
scroll to position [14, 0]
click at [475, 459] on sup "2" at bounding box center [478, 451] width 8 height 15
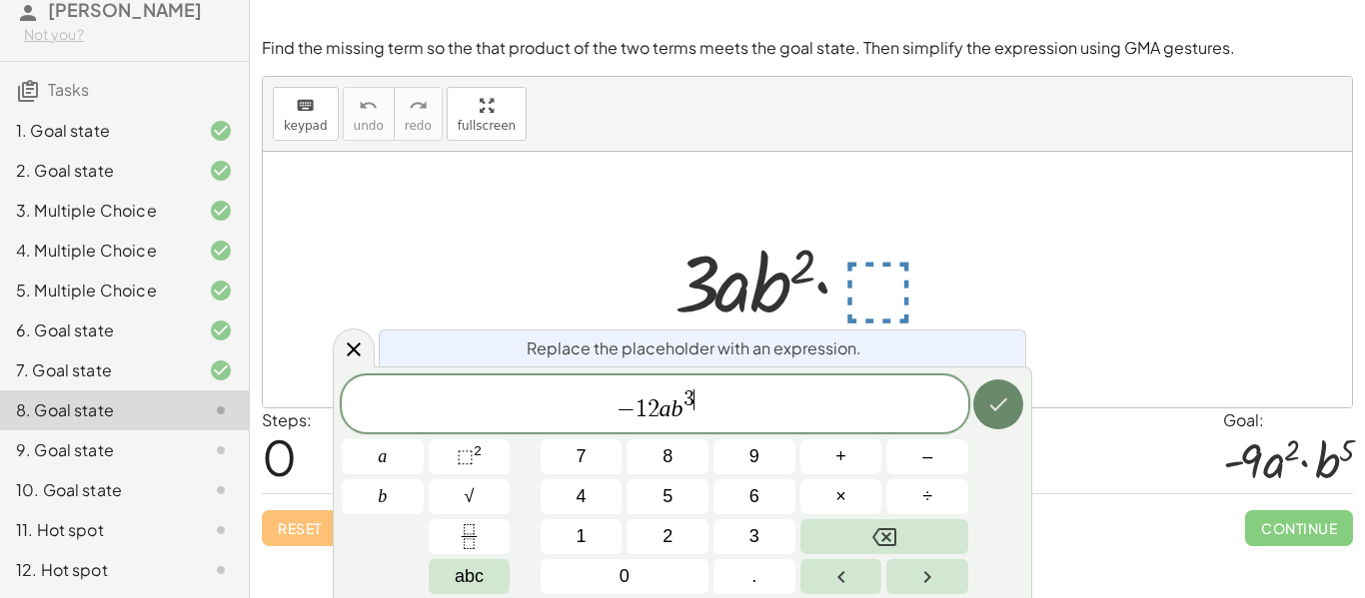
click at [994, 397] on icon "Done" at bounding box center [998, 405] width 24 height 24
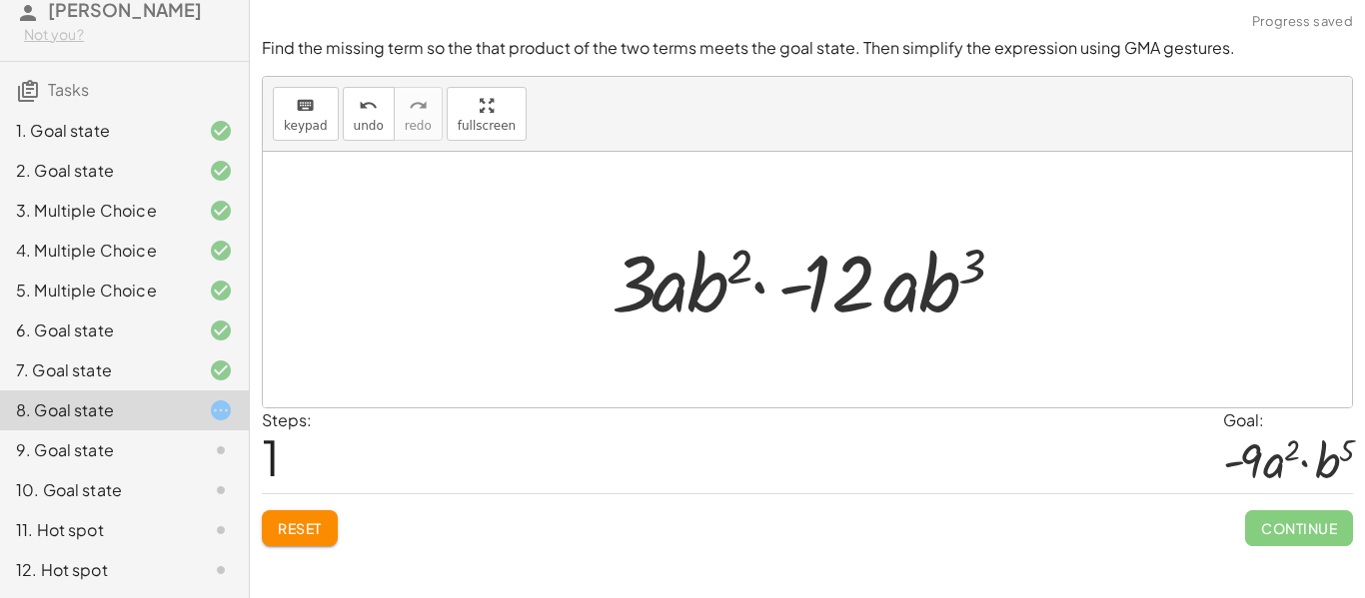
click at [794, 290] on div at bounding box center [814, 280] width 426 height 103
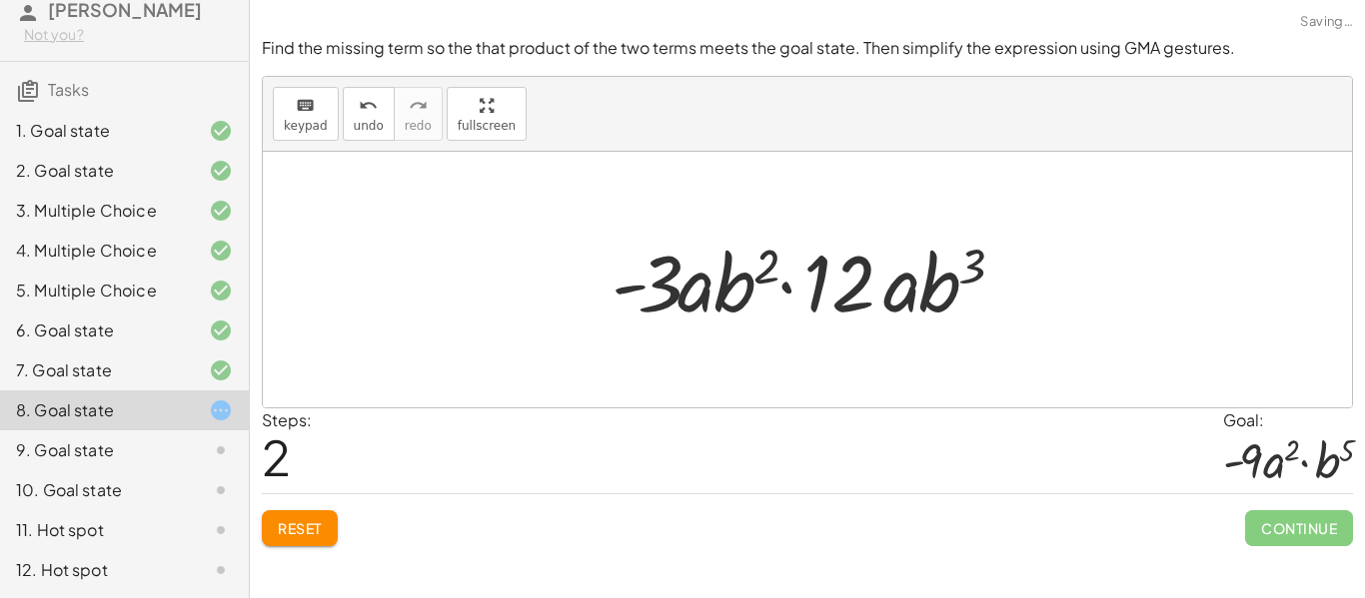
click at [835, 303] on div at bounding box center [814, 280] width 426 height 103
drag, startPoint x: 835, startPoint y: 302, endPoint x: 687, endPoint y: 291, distance: 148.3
click at [687, 291] on div at bounding box center [814, 280] width 426 height 103
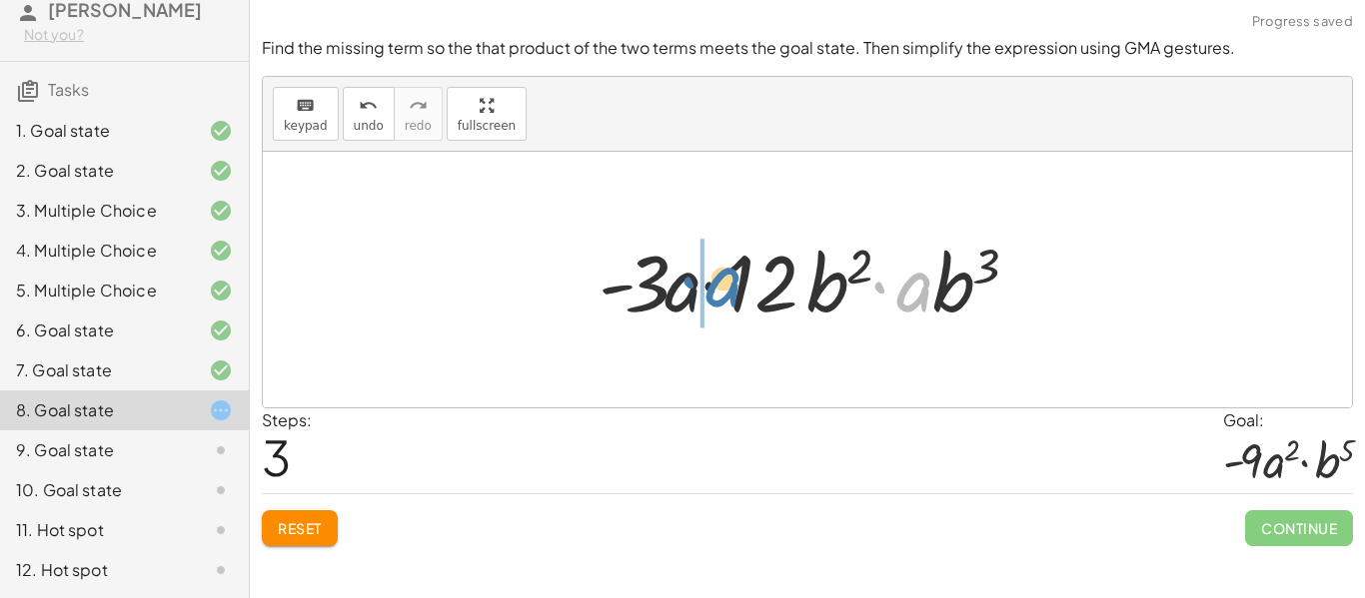
drag, startPoint x: 925, startPoint y: 303, endPoint x: 722, endPoint y: 303, distance: 202.8
click at [722, 303] on div at bounding box center [814, 280] width 453 height 103
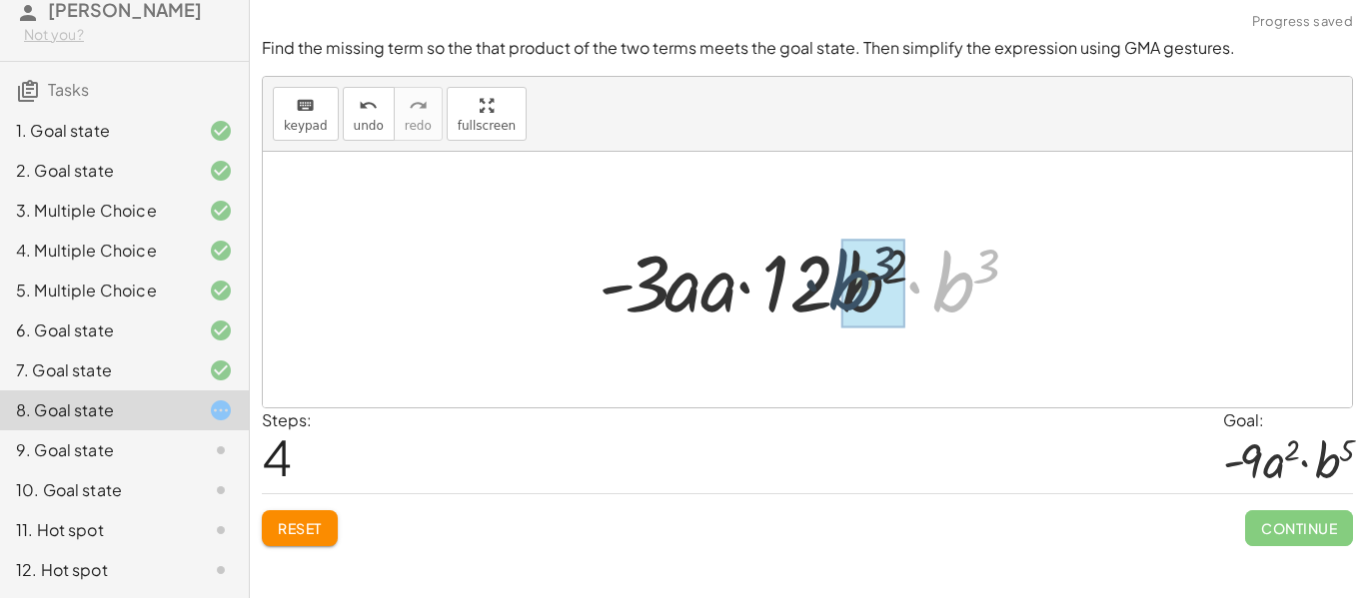
drag, startPoint x: 968, startPoint y: 295, endPoint x: 858, endPoint y: 292, distance: 109.9
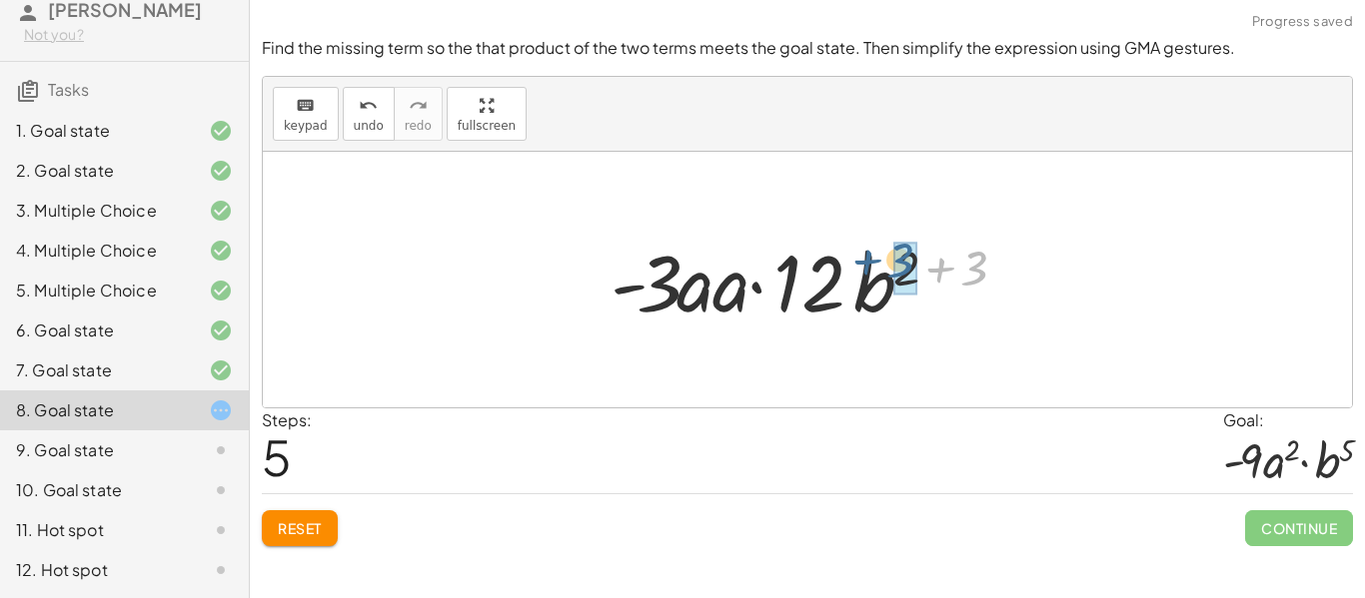
drag, startPoint x: 979, startPoint y: 265, endPoint x: 910, endPoint y: 259, distance: 69.2
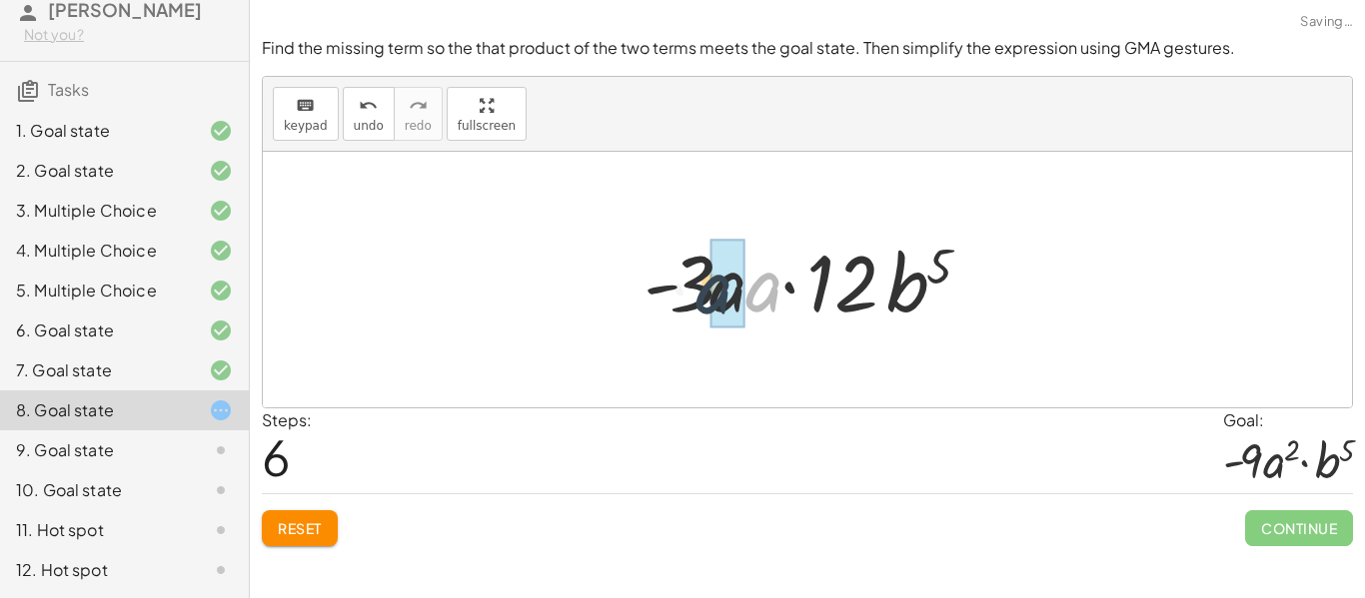
drag, startPoint x: 768, startPoint y: 289, endPoint x: 717, endPoint y: 291, distance: 51.0
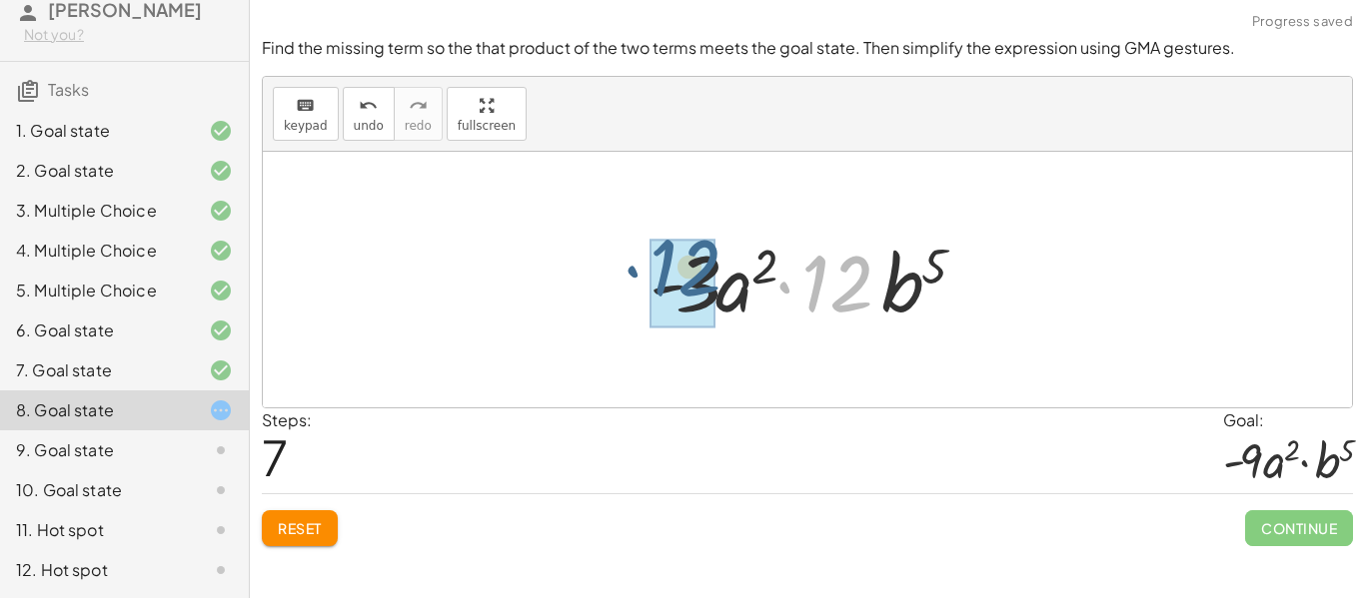
drag, startPoint x: 854, startPoint y: 288, endPoint x: 695, endPoint y: 270, distance: 159.9
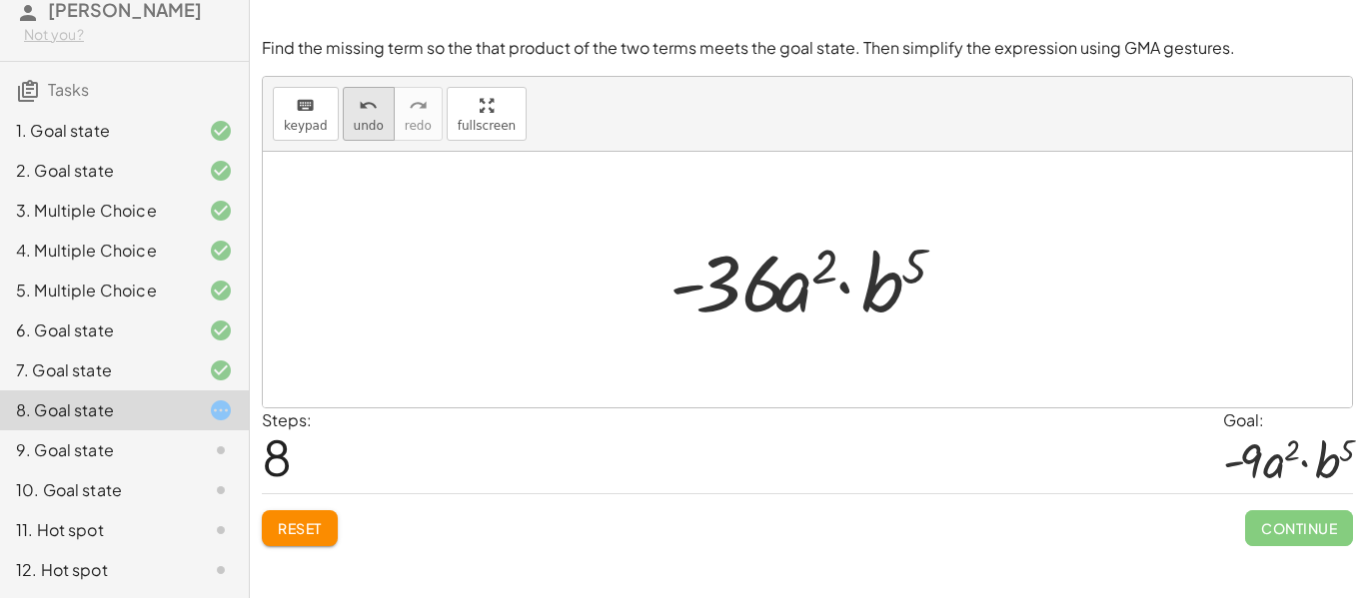
click at [372, 131] on span "undo" at bounding box center [369, 126] width 30 height 14
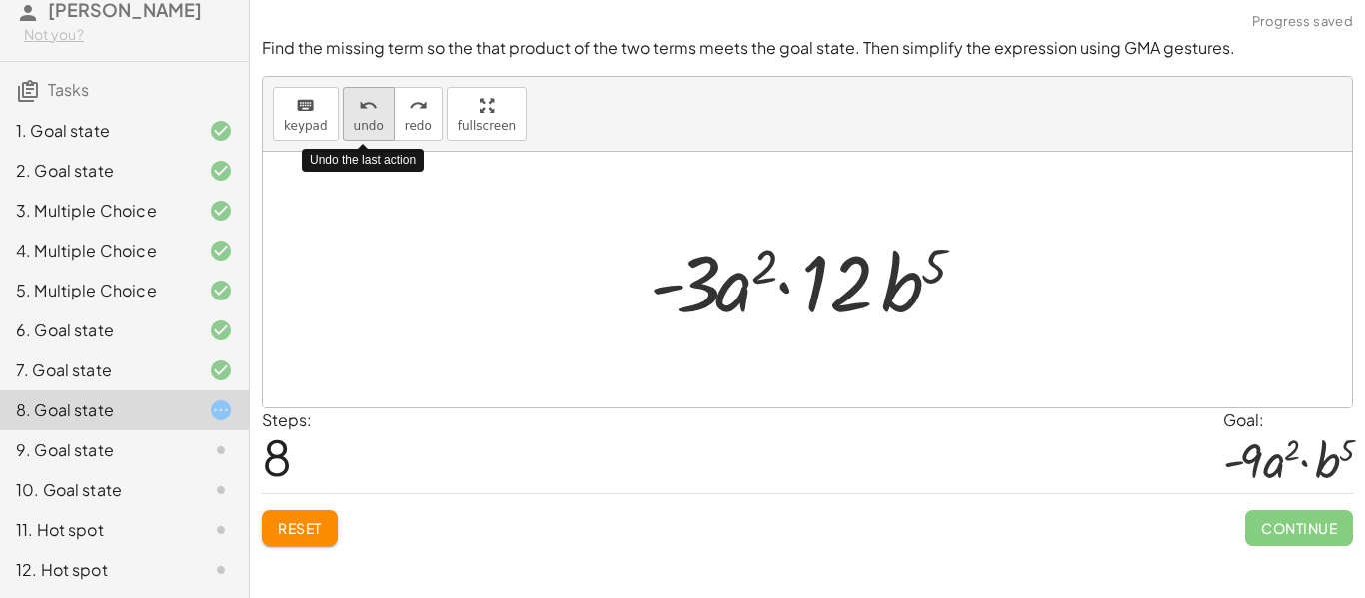
click at [372, 131] on span "undo" at bounding box center [369, 126] width 30 height 14
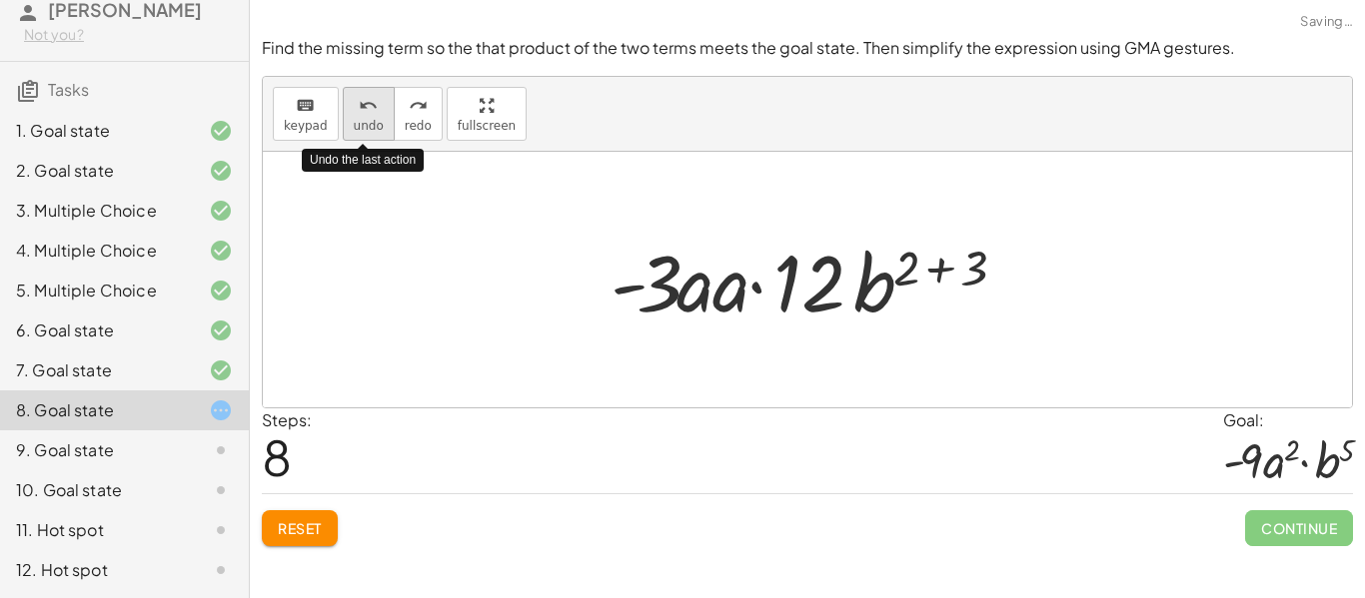
click at [372, 131] on span "undo" at bounding box center [369, 126] width 30 height 14
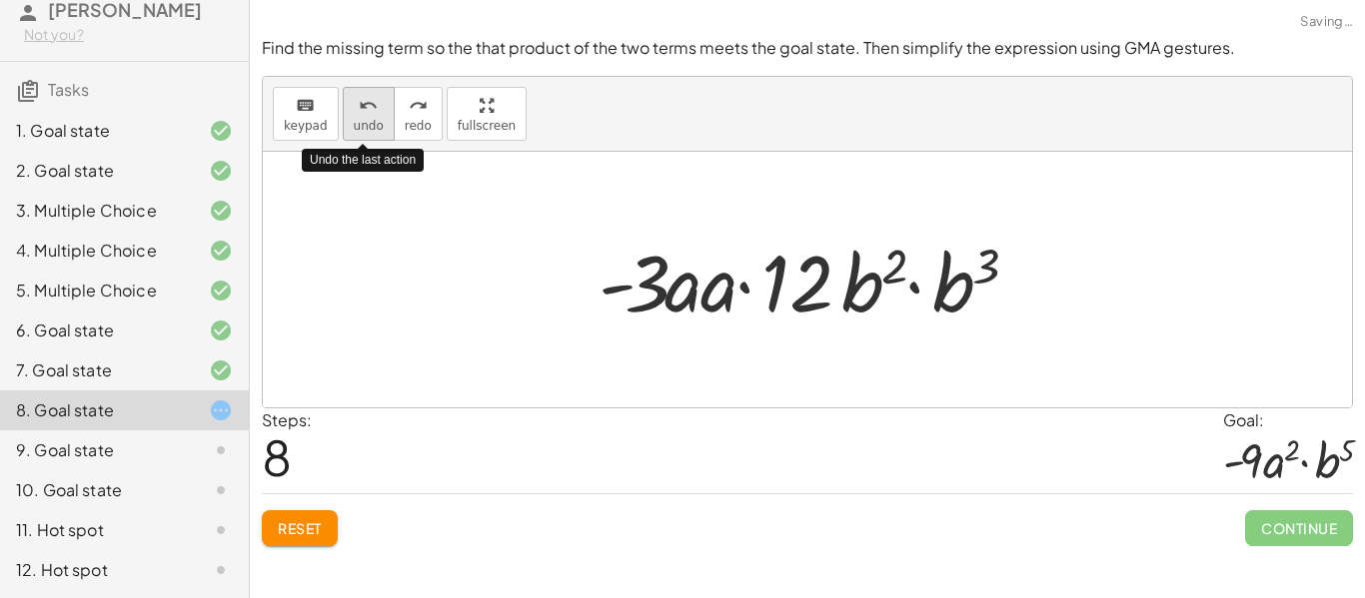
click at [372, 131] on span "undo" at bounding box center [369, 126] width 30 height 14
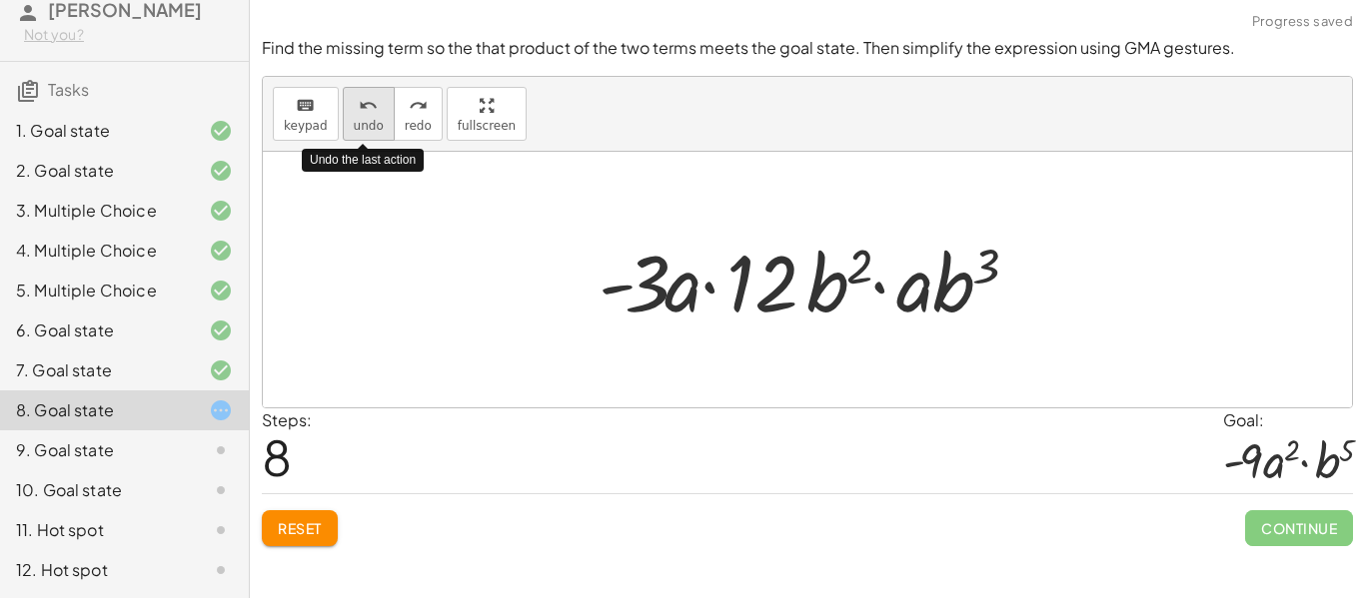
click at [372, 131] on span "undo" at bounding box center [369, 126] width 30 height 14
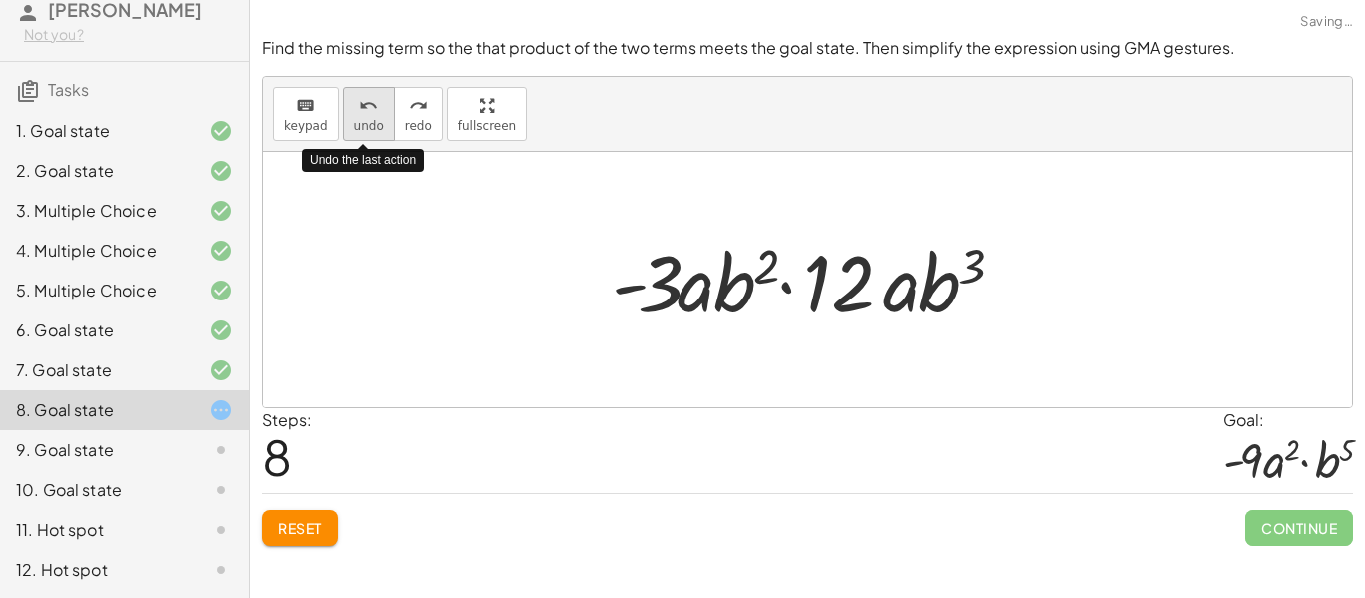
click at [372, 131] on span "undo" at bounding box center [369, 126] width 30 height 14
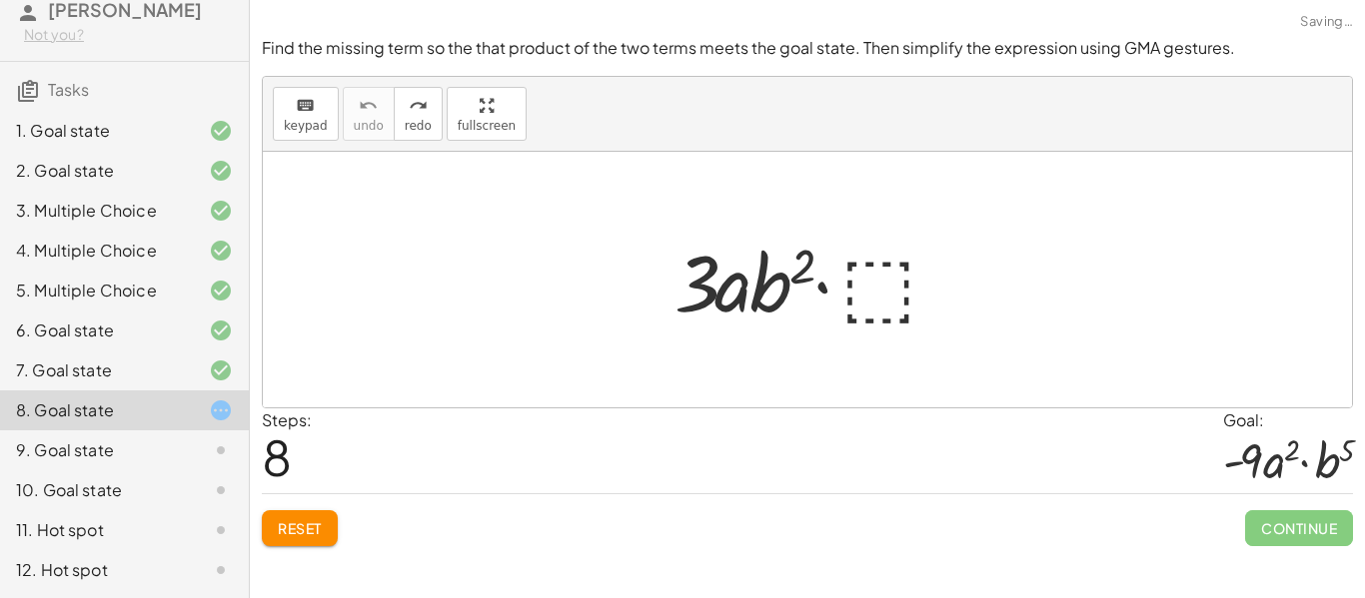
click at [857, 285] on div at bounding box center [814, 280] width 301 height 103
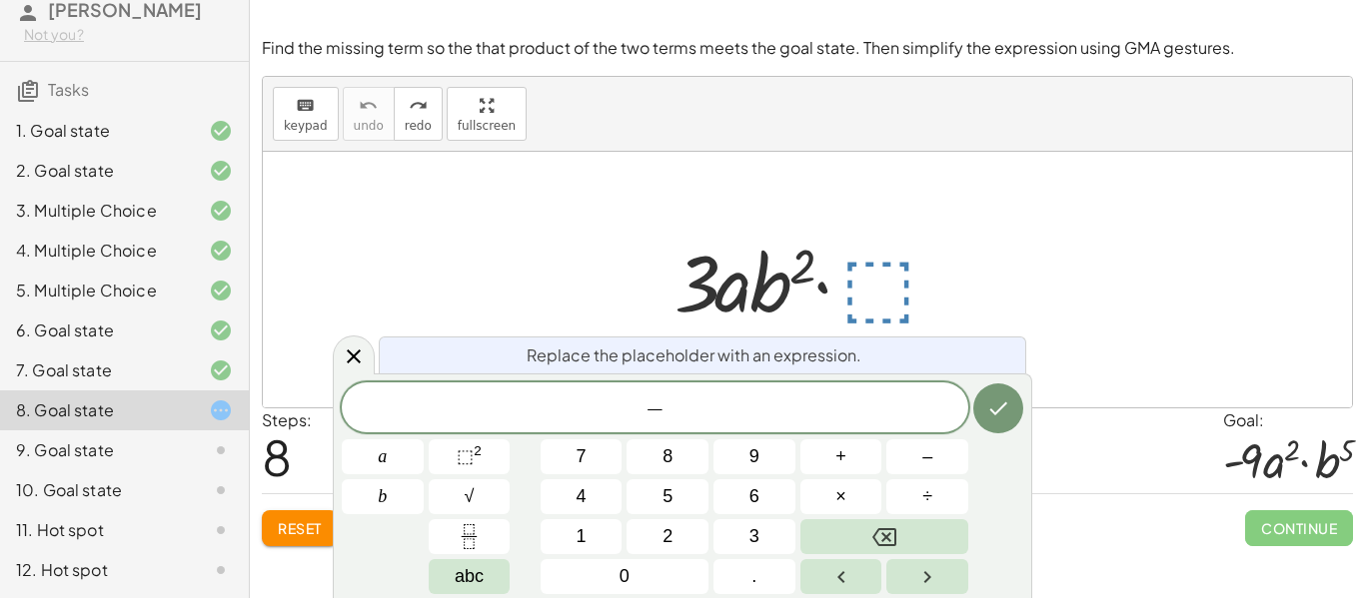
scroll to position [17, 0]
click at [378, 450] on span "a" at bounding box center [382, 457] width 9 height 27
click at [493, 466] on button "⬚ 2" at bounding box center [470, 457] width 82 height 35
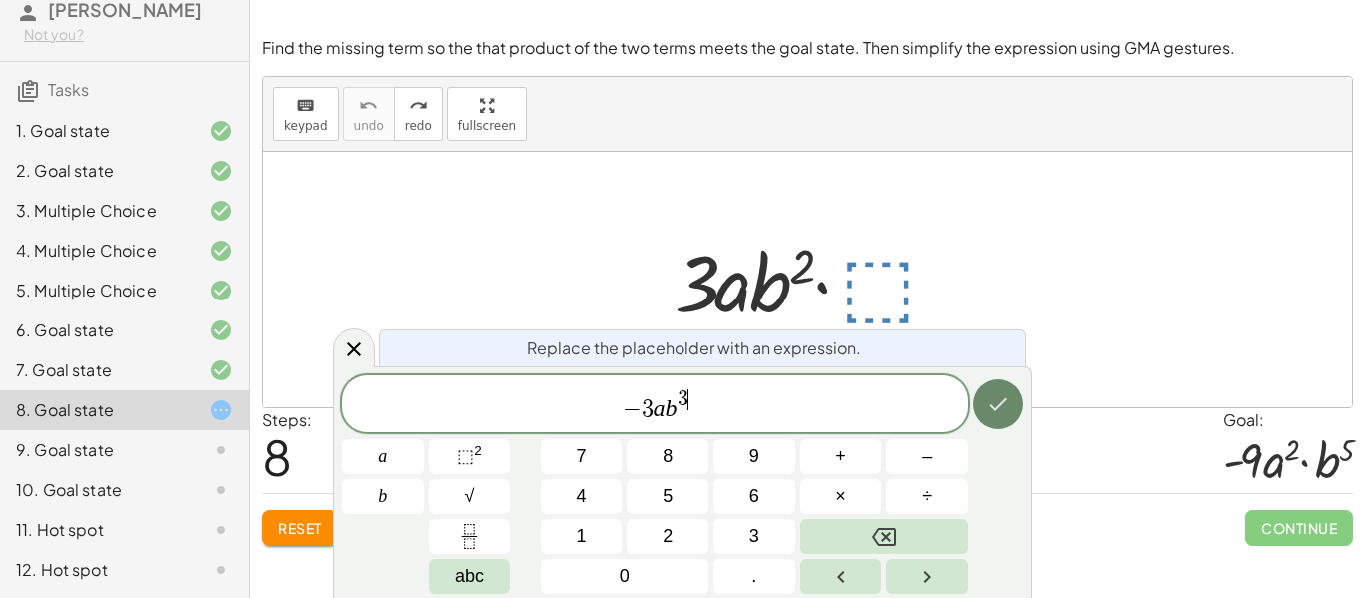
click at [997, 403] on icon "Done" at bounding box center [998, 405] width 24 height 24
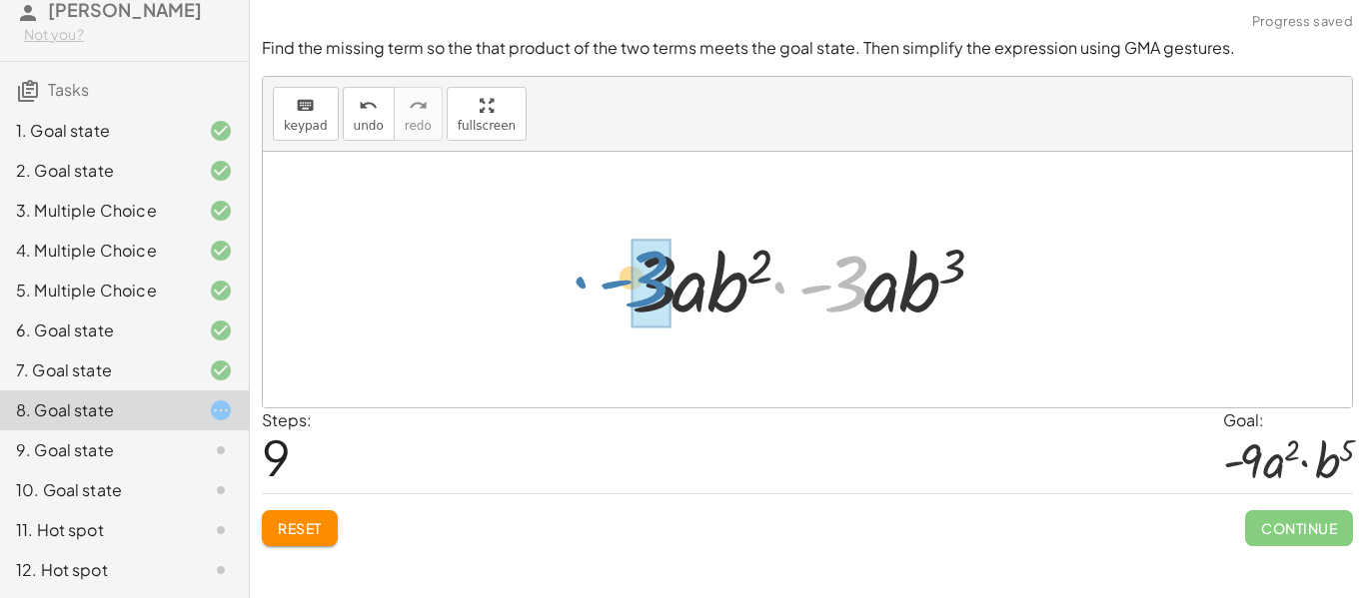
drag, startPoint x: 846, startPoint y: 292, endPoint x: 648, endPoint y: 288, distance: 197.9
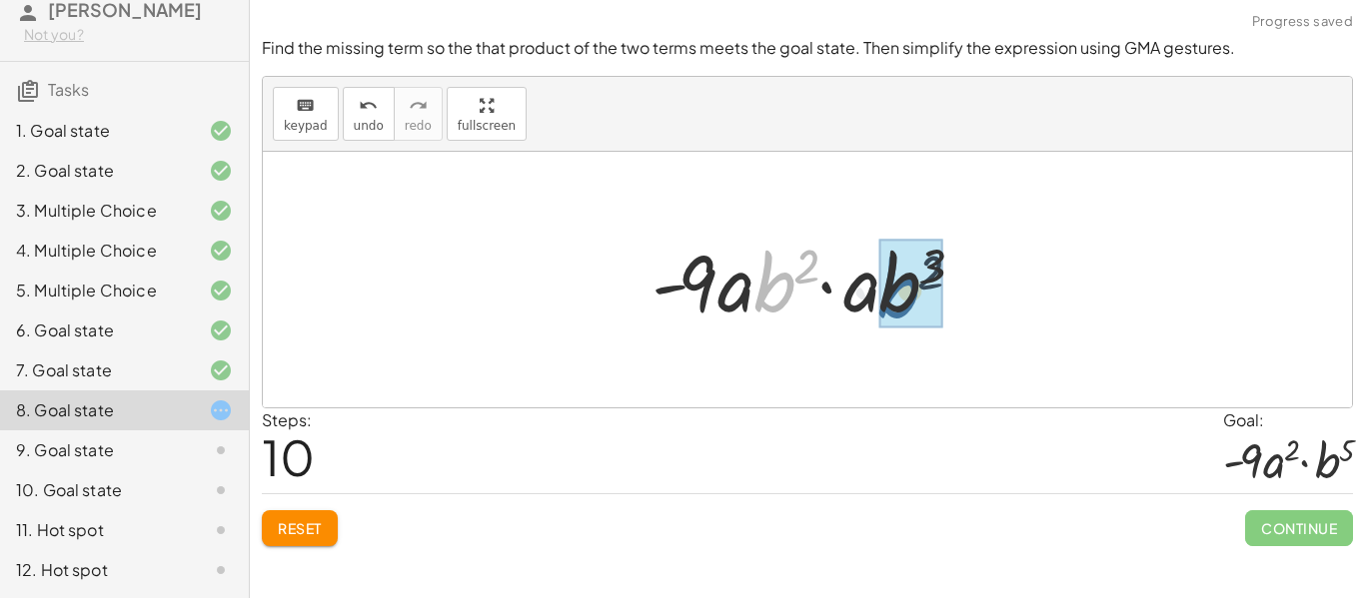
drag, startPoint x: 772, startPoint y: 298, endPoint x: 899, endPoint y: 304, distance: 127.0
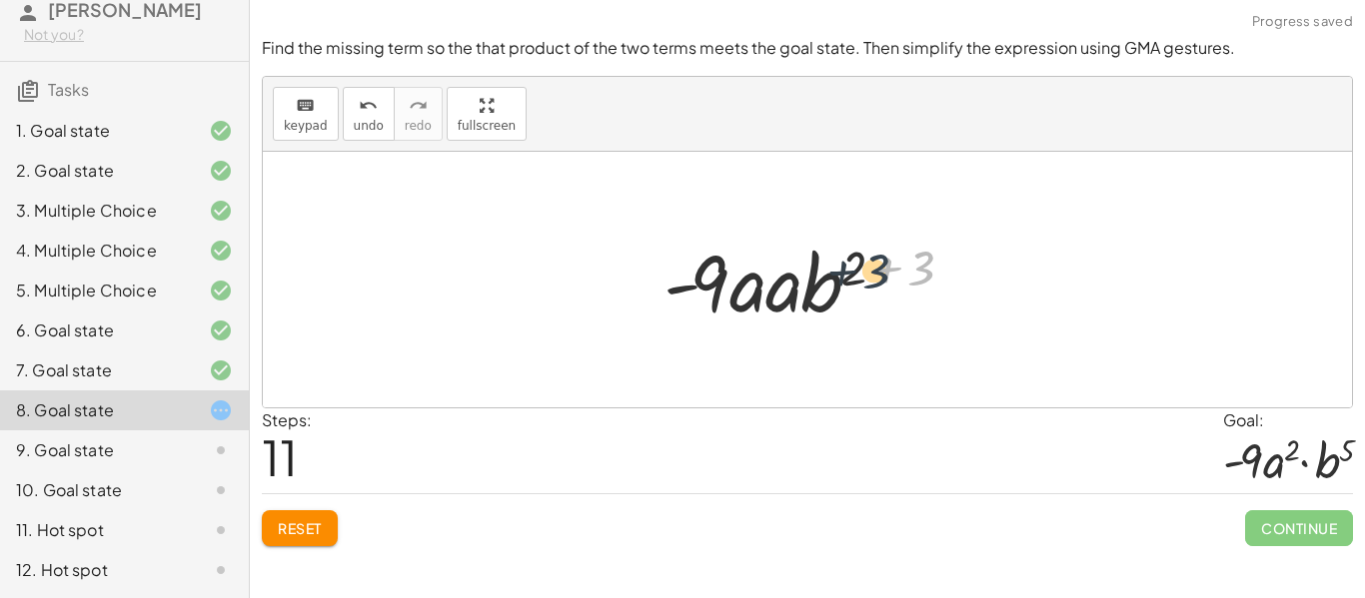
drag, startPoint x: 923, startPoint y: 260, endPoint x: 874, endPoint y: 262, distance: 49.0
click at [874, 262] on div at bounding box center [814, 280] width 323 height 103
drag, startPoint x: 935, startPoint y: 265, endPoint x: 865, endPoint y: 260, distance: 70.1
click at [865, 260] on div at bounding box center [814, 280] width 323 height 103
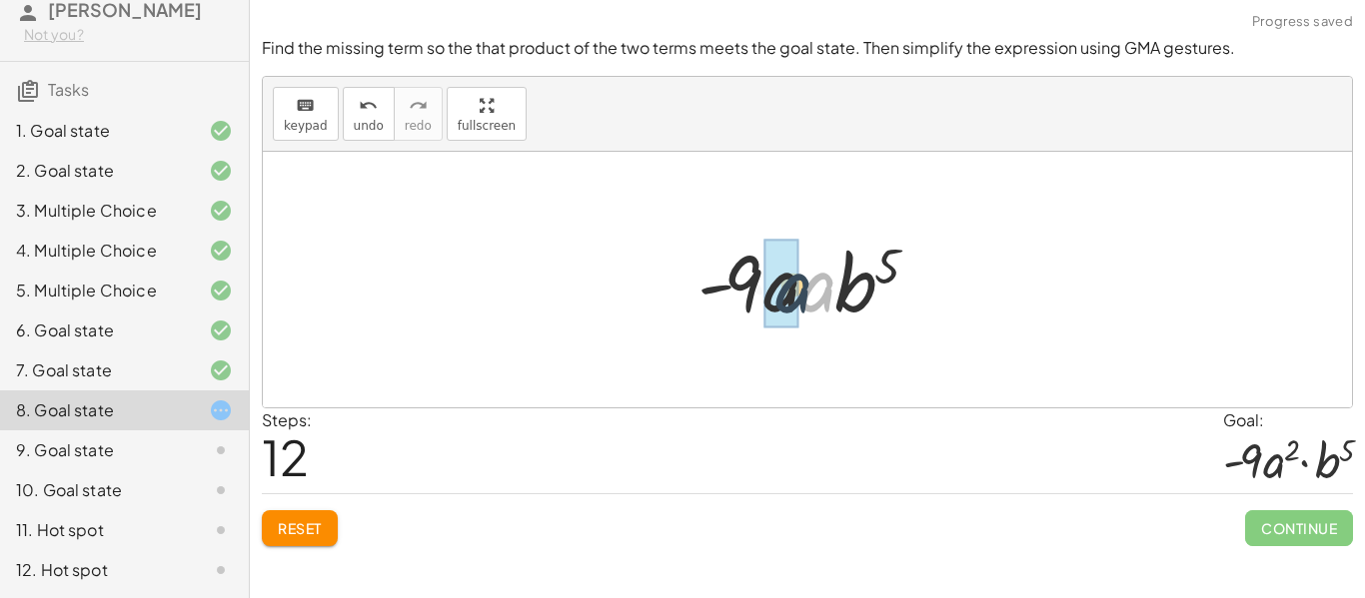
drag, startPoint x: 824, startPoint y: 287, endPoint x: 794, endPoint y: 288, distance: 30.0
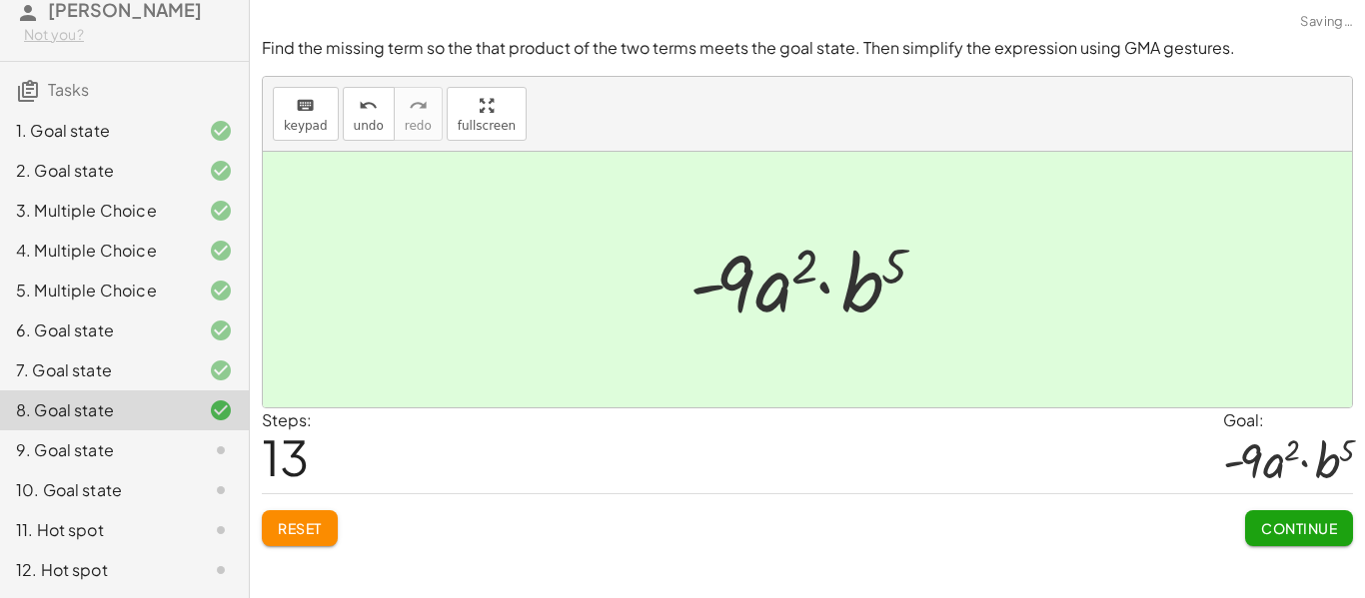
click at [1297, 534] on span "Continue" at bounding box center [1299, 529] width 76 height 18
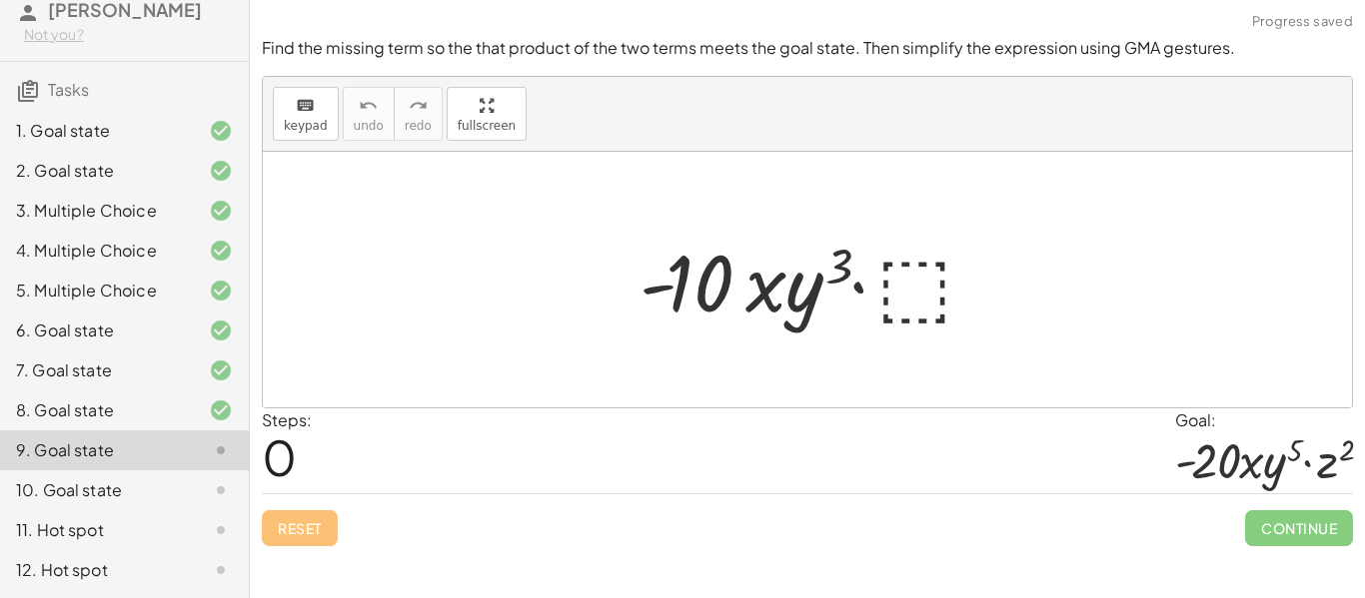
click at [894, 286] on div at bounding box center [815, 280] width 372 height 103
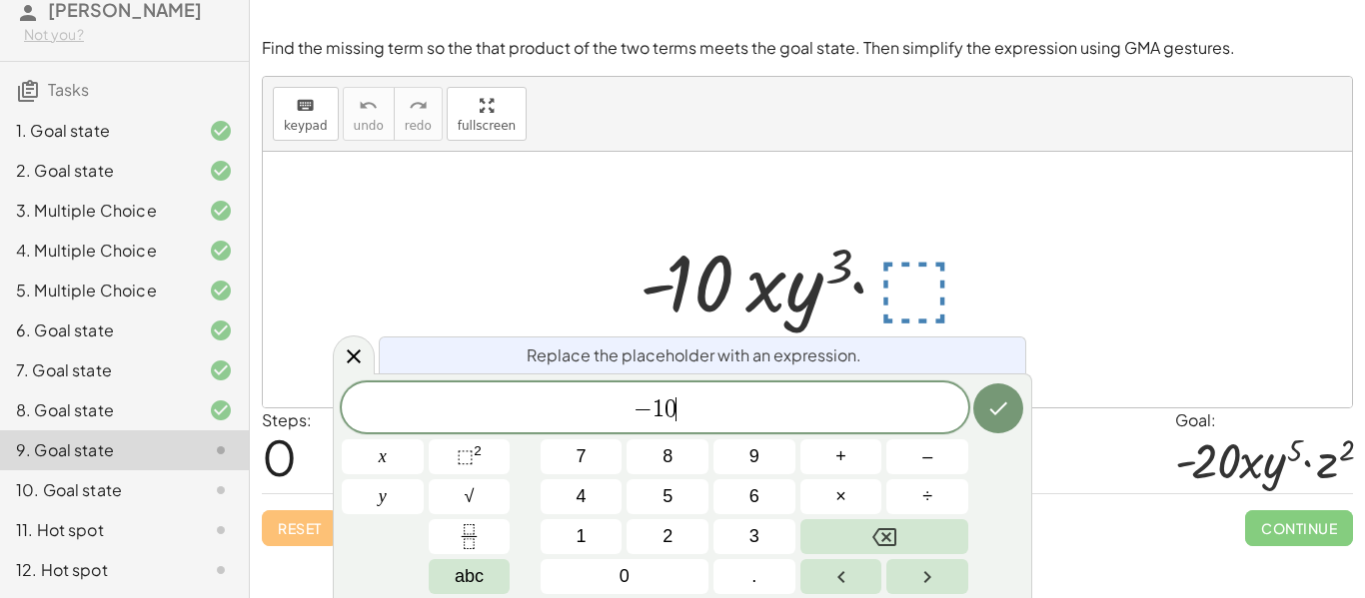
scroll to position [23, 0]
click at [848, 485] on button "×" at bounding box center [841, 497] width 82 height 35
click at [1012, 404] on button "Done" at bounding box center [998, 409] width 50 height 50
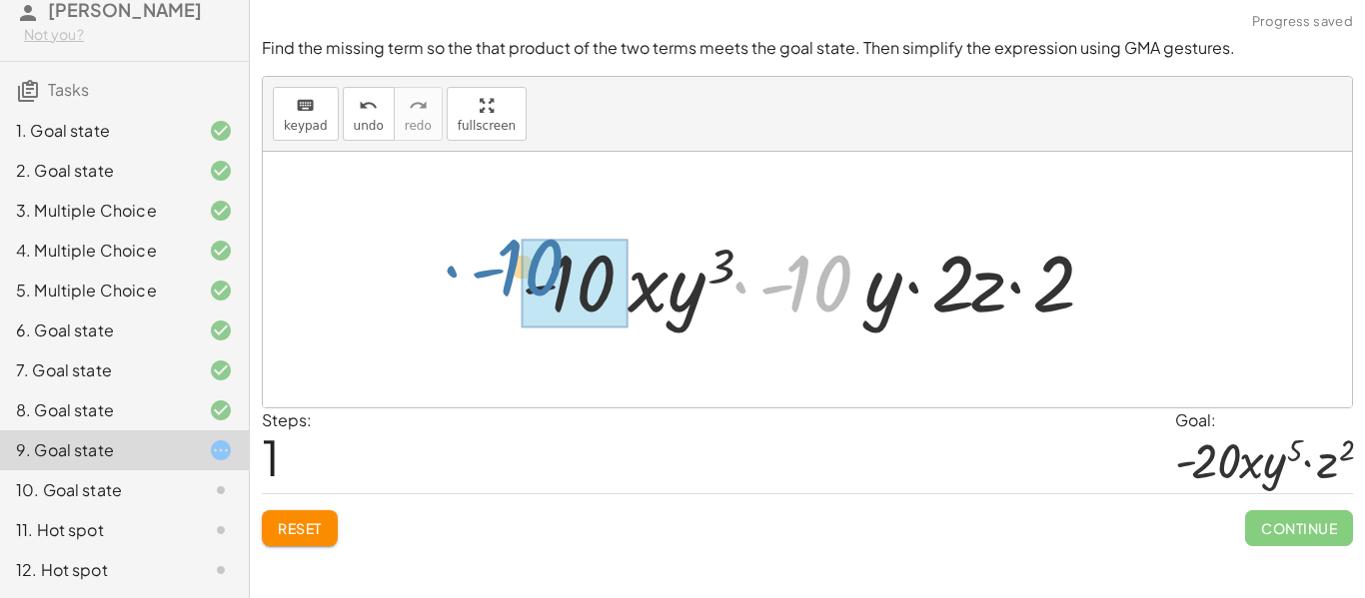
drag, startPoint x: 819, startPoint y: 295, endPoint x: 578, endPoint y: 305, distance: 241.0
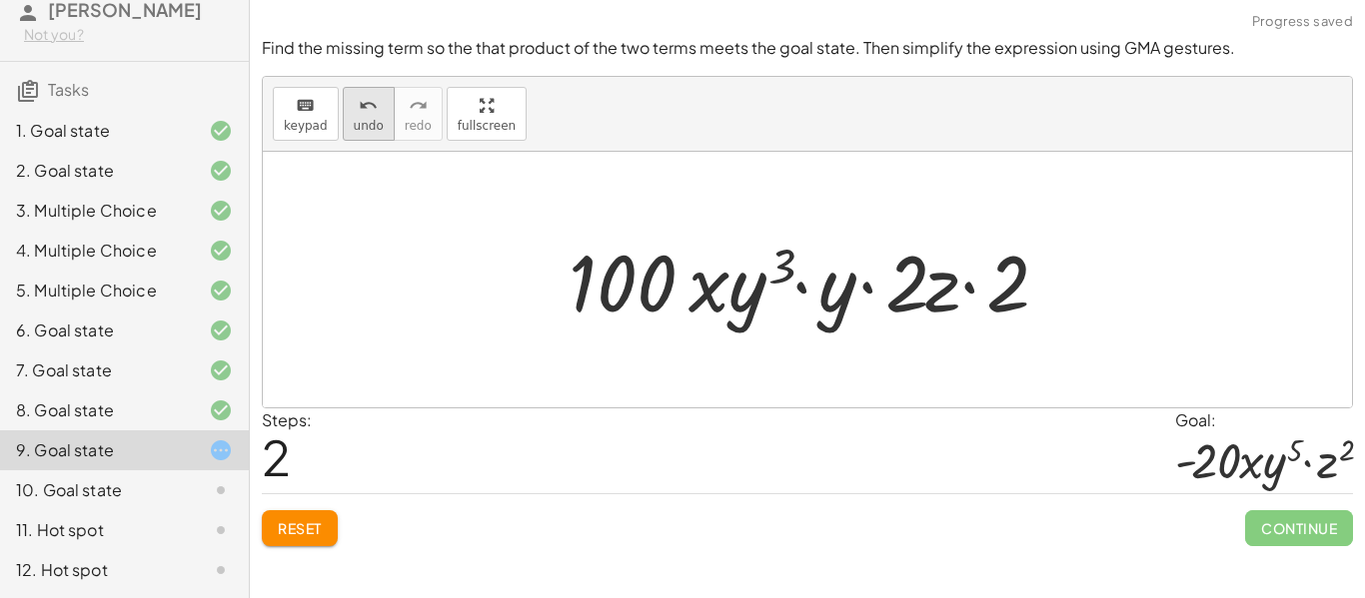
click at [373, 112] on icon "undo" at bounding box center [368, 106] width 19 height 24
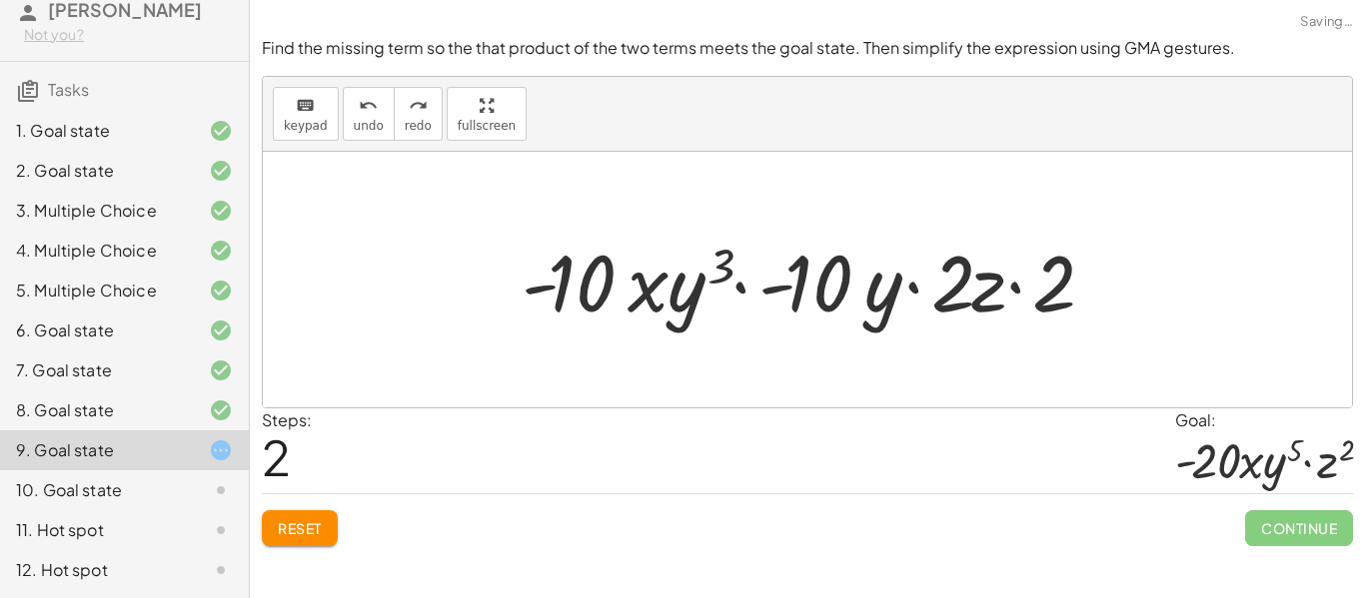
click at [295, 535] on span "Reset" at bounding box center [300, 529] width 44 height 18
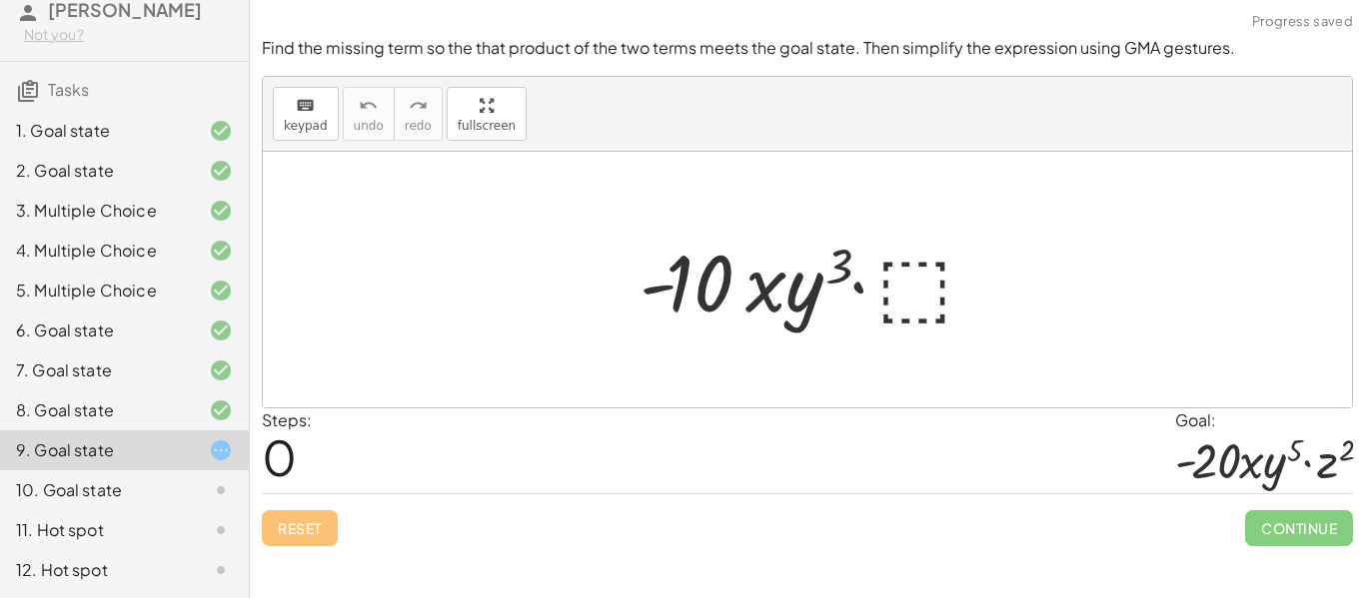
click at [905, 312] on div at bounding box center [815, 280] width 372 height 103
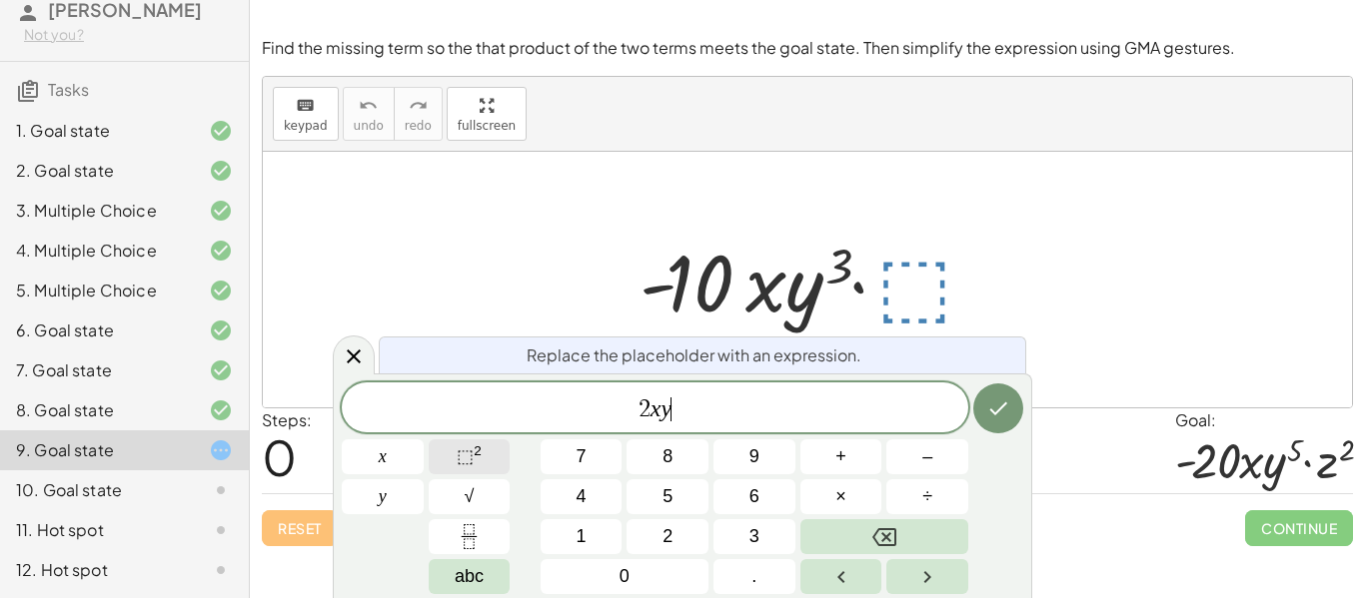
click at [471, 464] on span "⬚" at bounding box center [465, 457] width 17 height 20
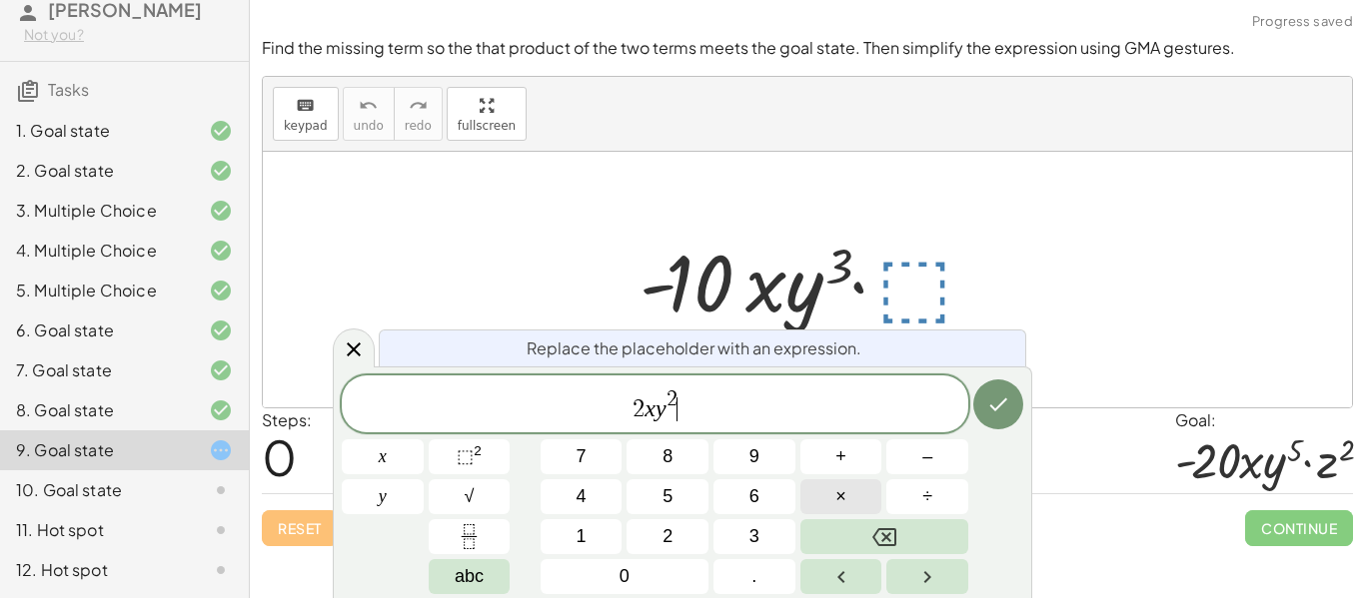
click at [846, 492] on button "×" at bounding box center [841, 497] width 82 height 35
click at [1008, 414] on icon "Done" at bounding box center [998, 405] width 24 height 24
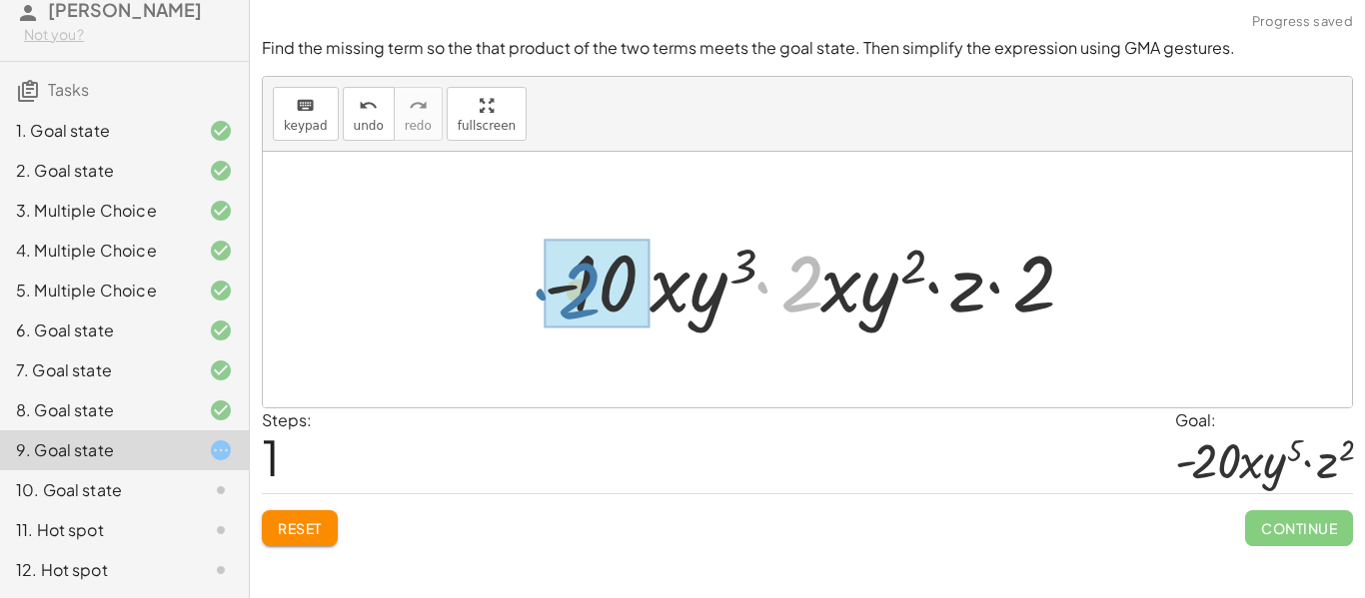
drag, startPoint x: 813, startPoint y: 296, endPoint x: 594, endPoint y: 305, distance: 219.0
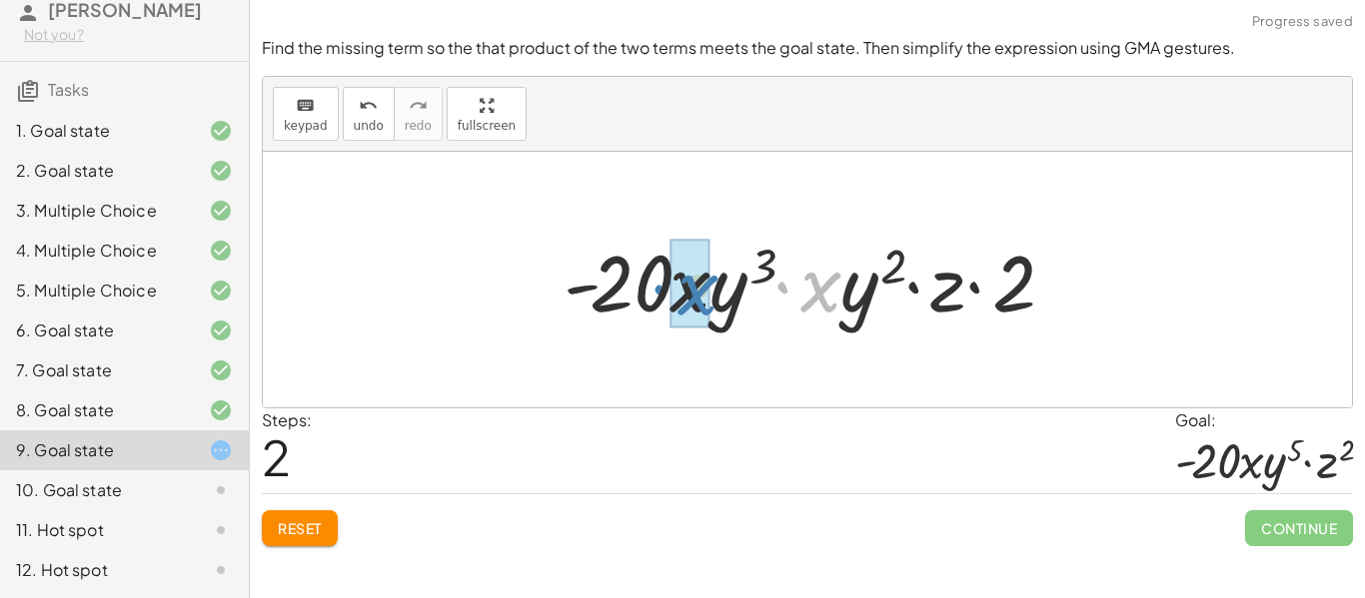
drag, startPoint x: 839, startPoint y: 300, endPoint x: 716, endPoint y: 303, distance: 122.9
click at [716, 303] on div at bounding box center [815, 280] width 524 height 103
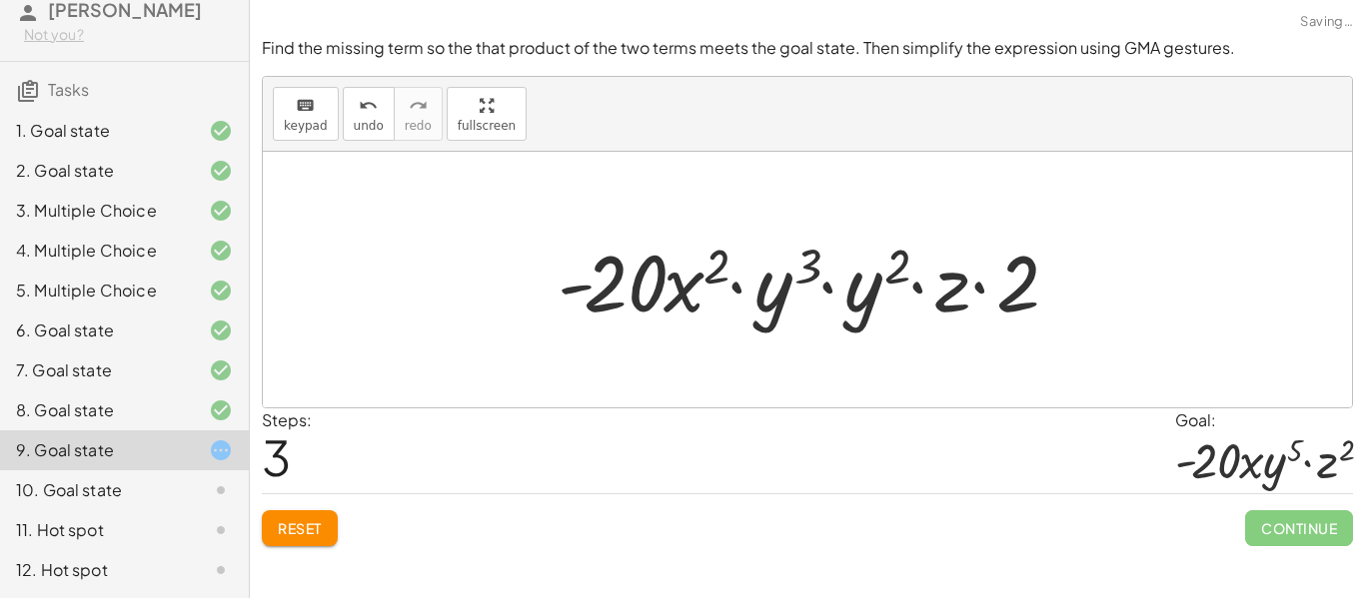
click at [287, 535] on span "Reset" at bounding box center [300, 529] width 44 height 18
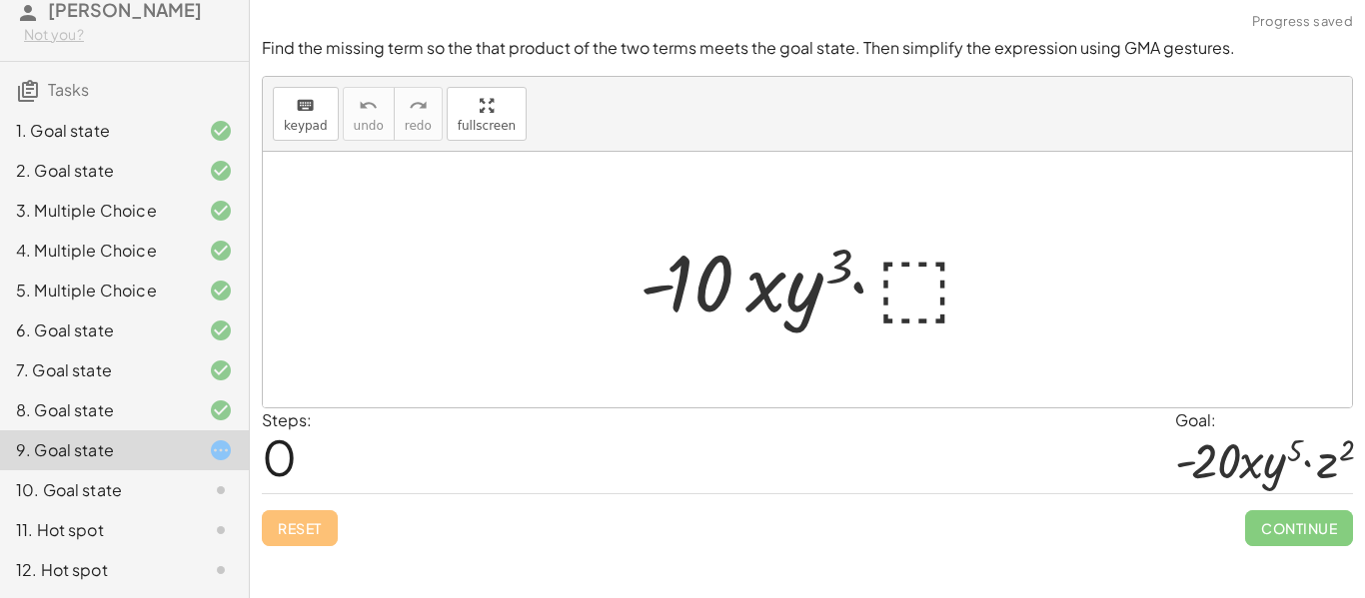
click at [917, 270] on div at bounding box center [815, 280] width 372 height 103
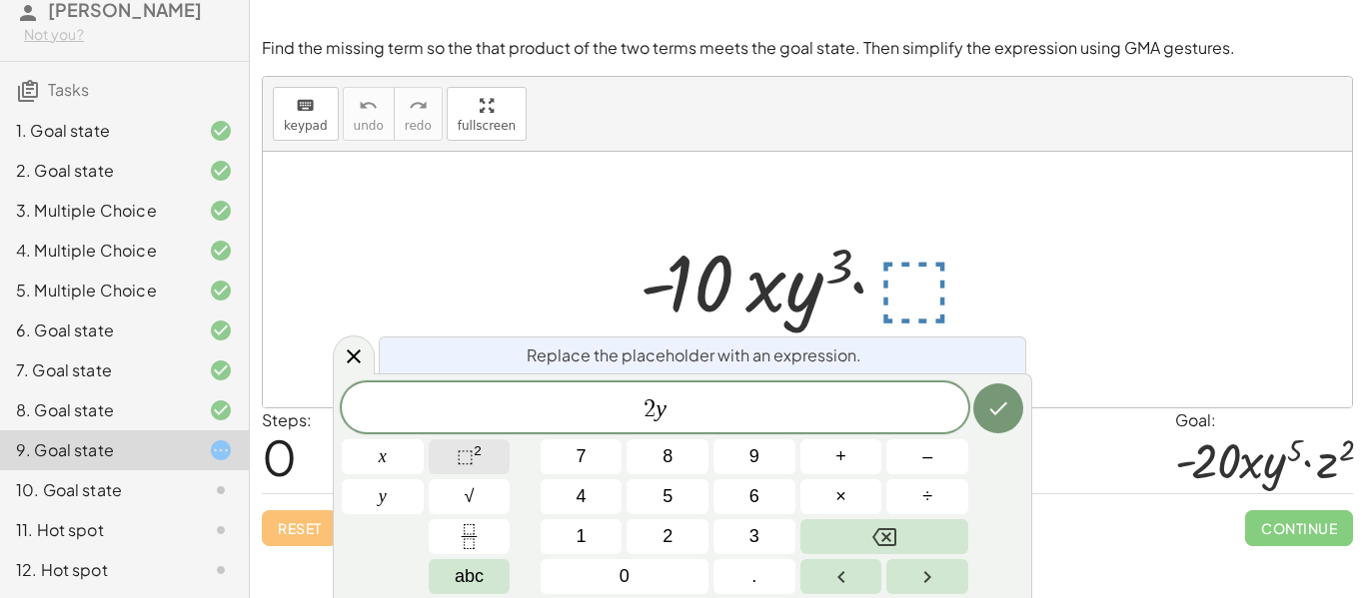
click at [495, 454] on button "⬚ 2" at bounding box center [470, 457] width 82 height 35
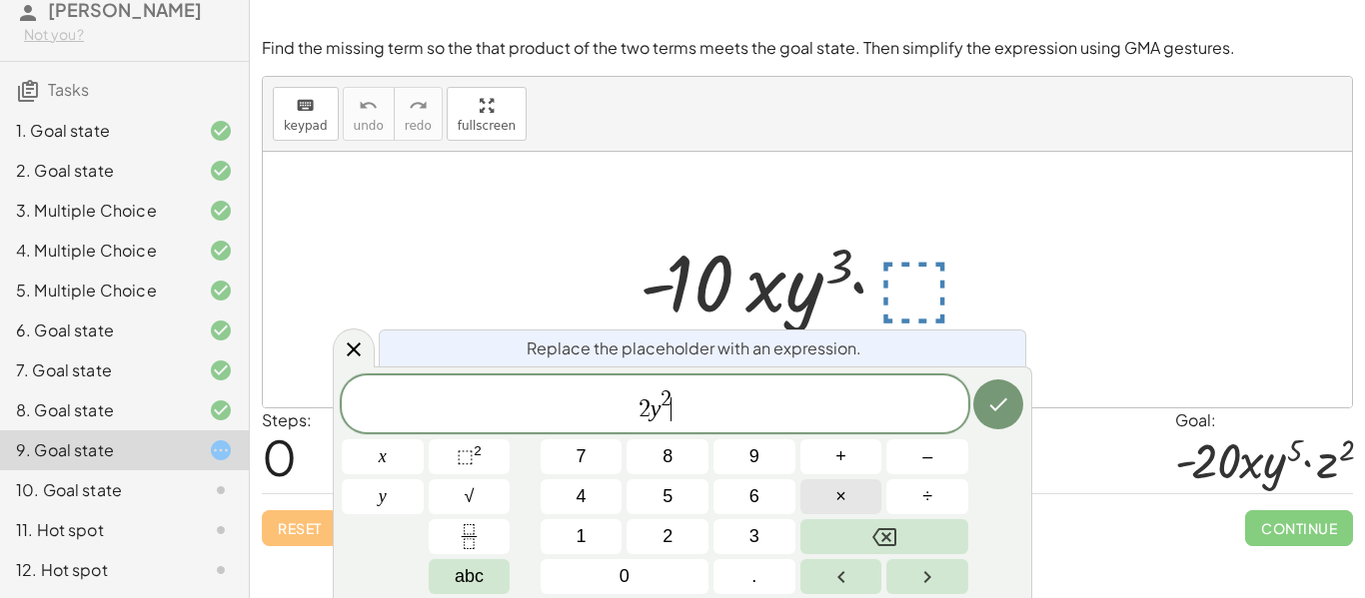
click at [860, 489] on button "×" at bounding box center [841, 497] width 82 height 35
click at [476, 459] on sup "2" at bounding box center [478, 451] width 8 height 15
click at [996, 411] on icon "Done" at bounding box center [998, 405] width 24 height 24
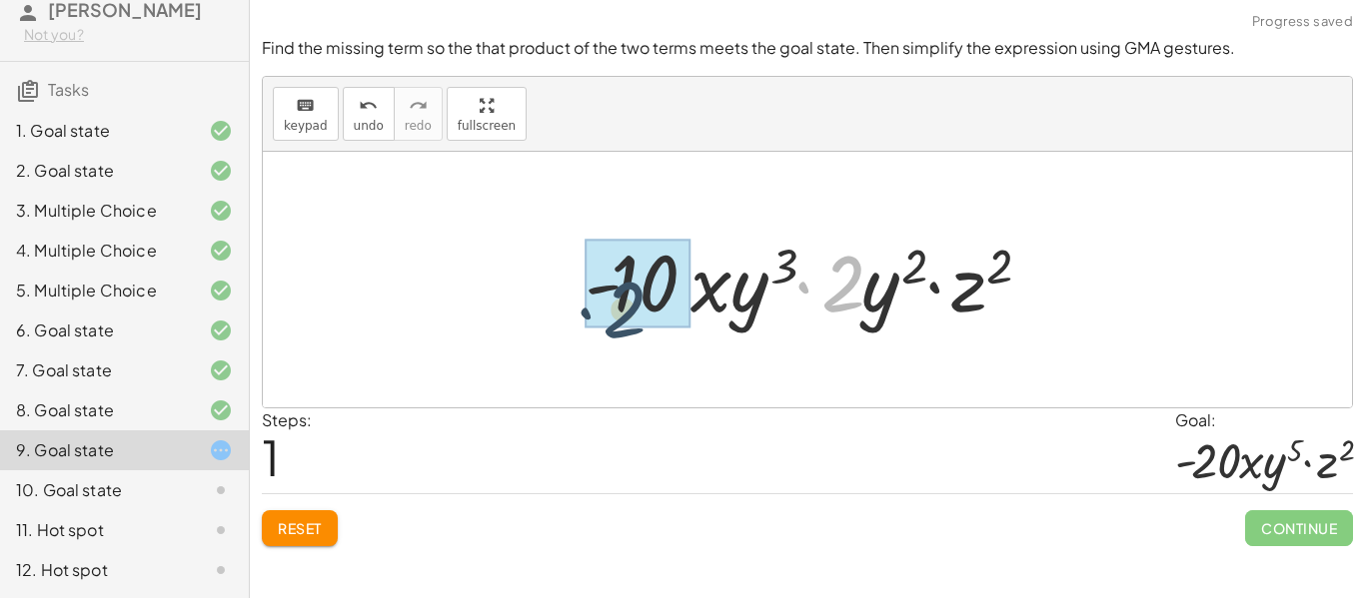
drag, startPoint x: 848, startPoint y: 296, endPoint x: 619, endPoint y: 312, distance: 229.3
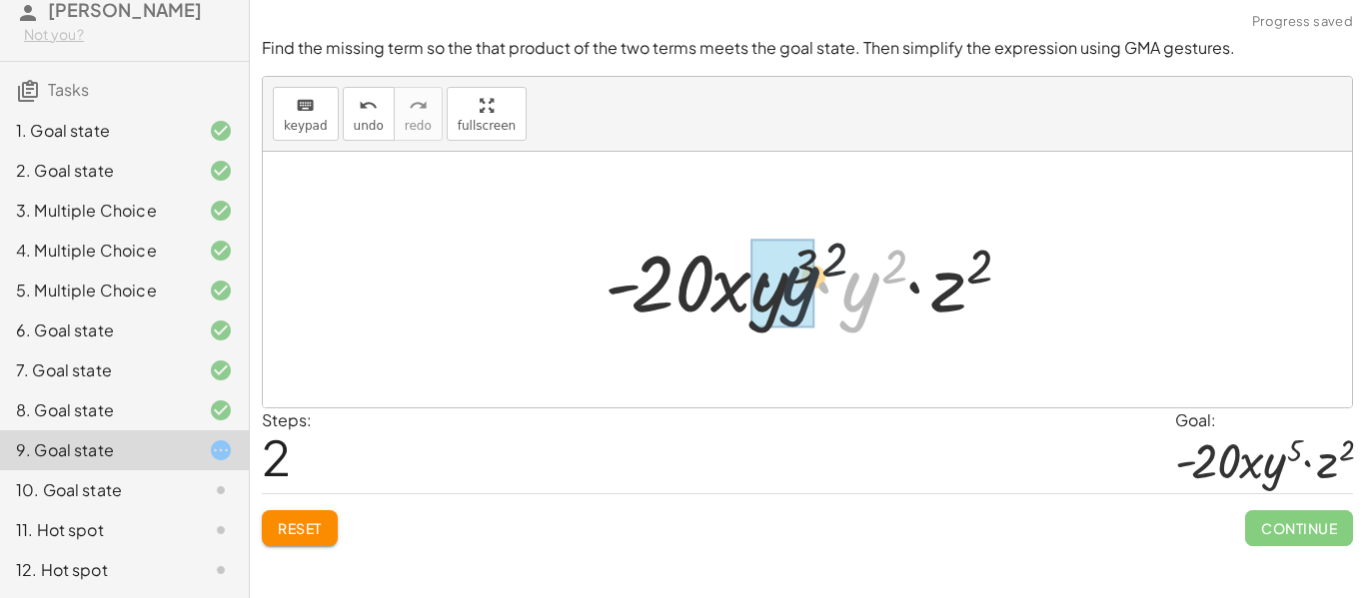
drag, startPoint x: 865, startPoint y: 303, endPoint x: 786, endPoint y: 293, distance: 79.6
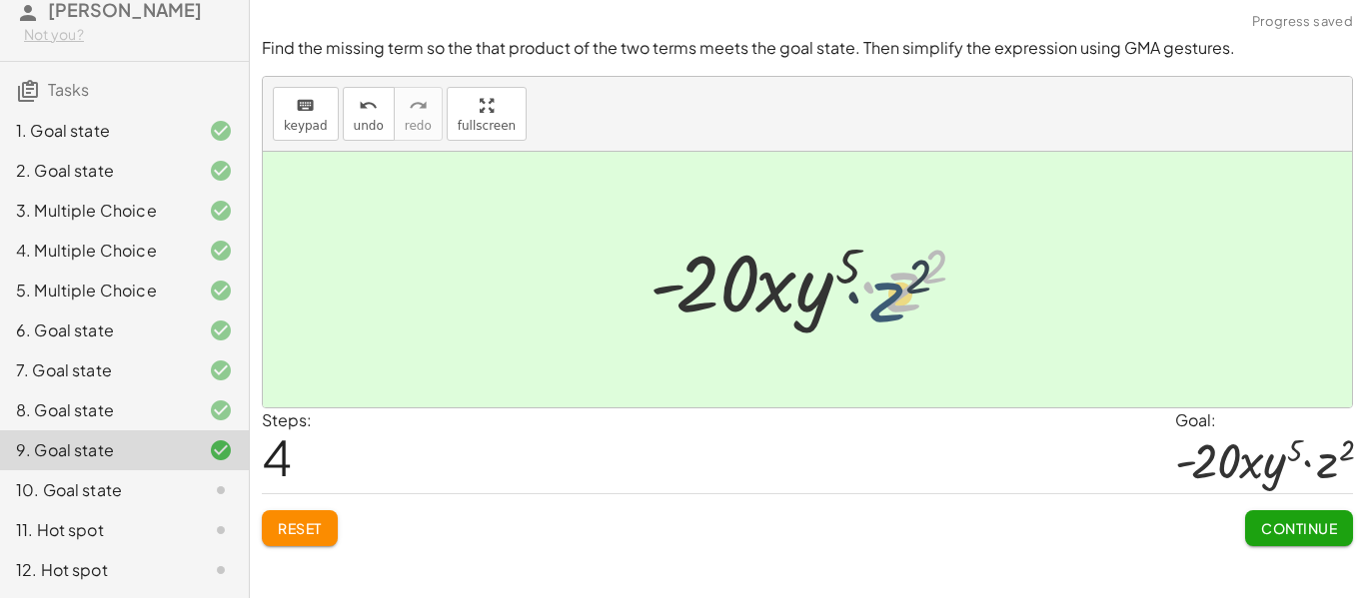
drag, startPoint x: 900, startPoint y: 296, endPoint x: 881, endPoint y: 306, distance: 21.5
click at [881, 306] on div at bounding box center [814, 280] width 351 height 103
click at [0, 0] on div "Find the missing term so the that product of the two terms meets the goal state…" at bounding box center [0, 0] width 0 height 0
click at [1286, 509] on div "Continue" at bounding box center [1299, 521] width 108 height 52
click at [1290, 523] on span "Continue" at bounding box center [1299, 529] width 76 height 18
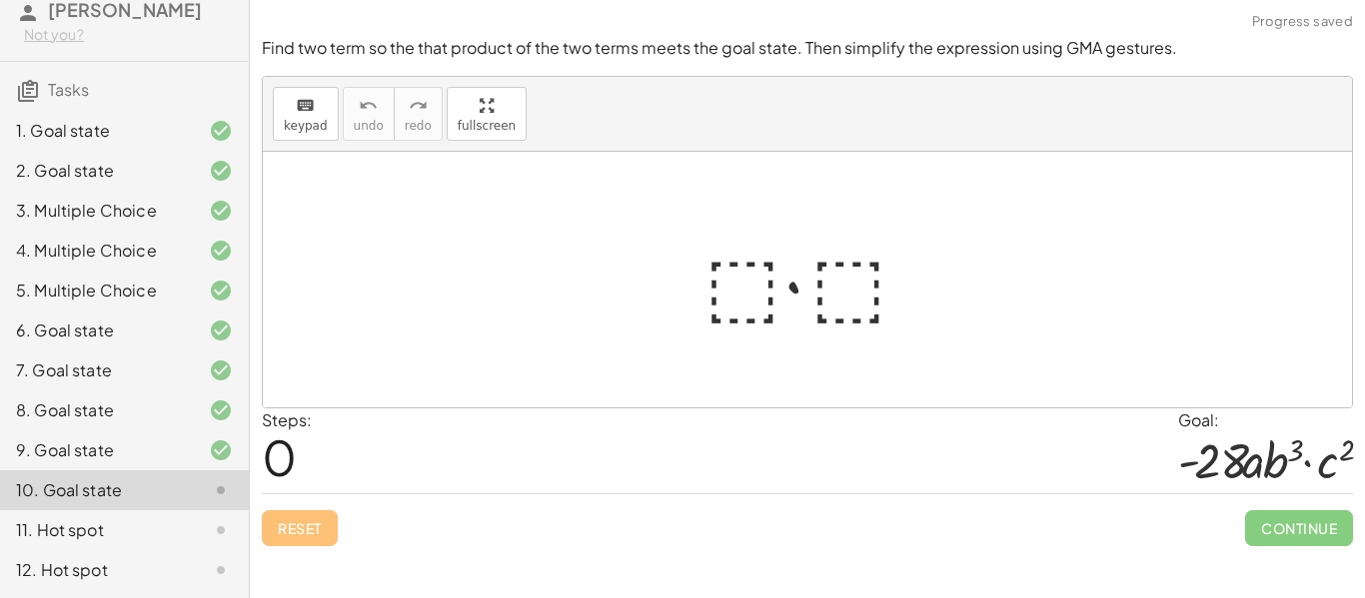
click at [724, 296] on div at bounding box center [814, 280] width 241 height 103
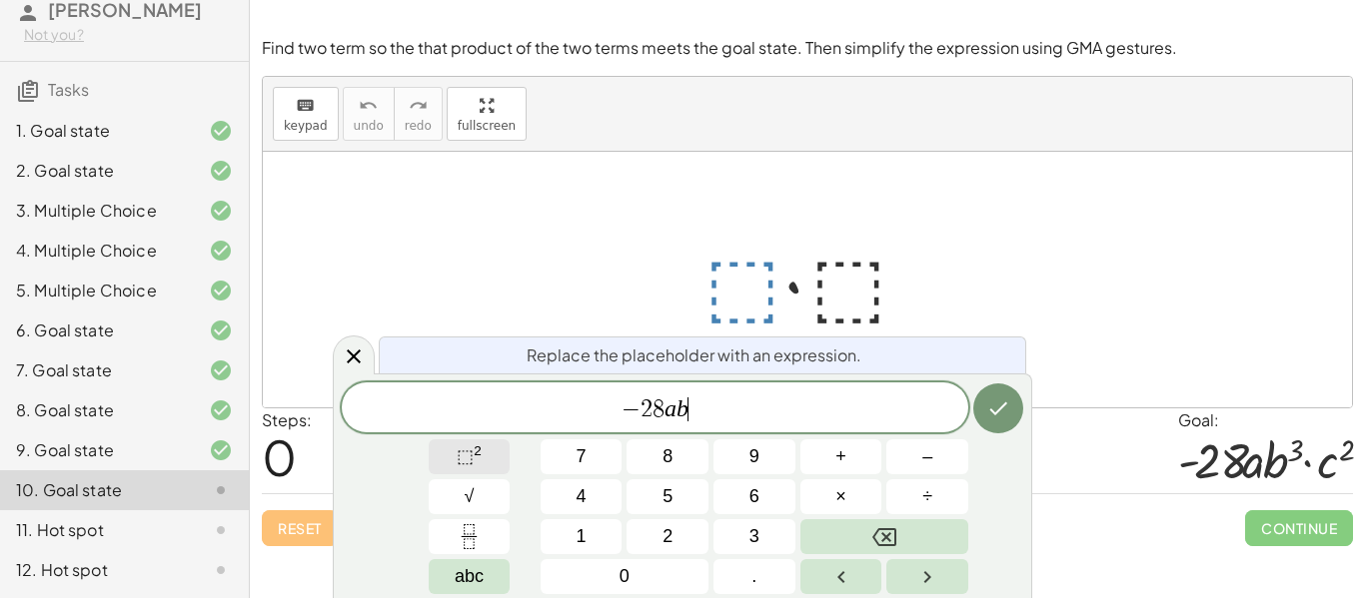
click at [494, 447] on button "⬚ 2" at bounding box center [470, 457] width 82 height 35
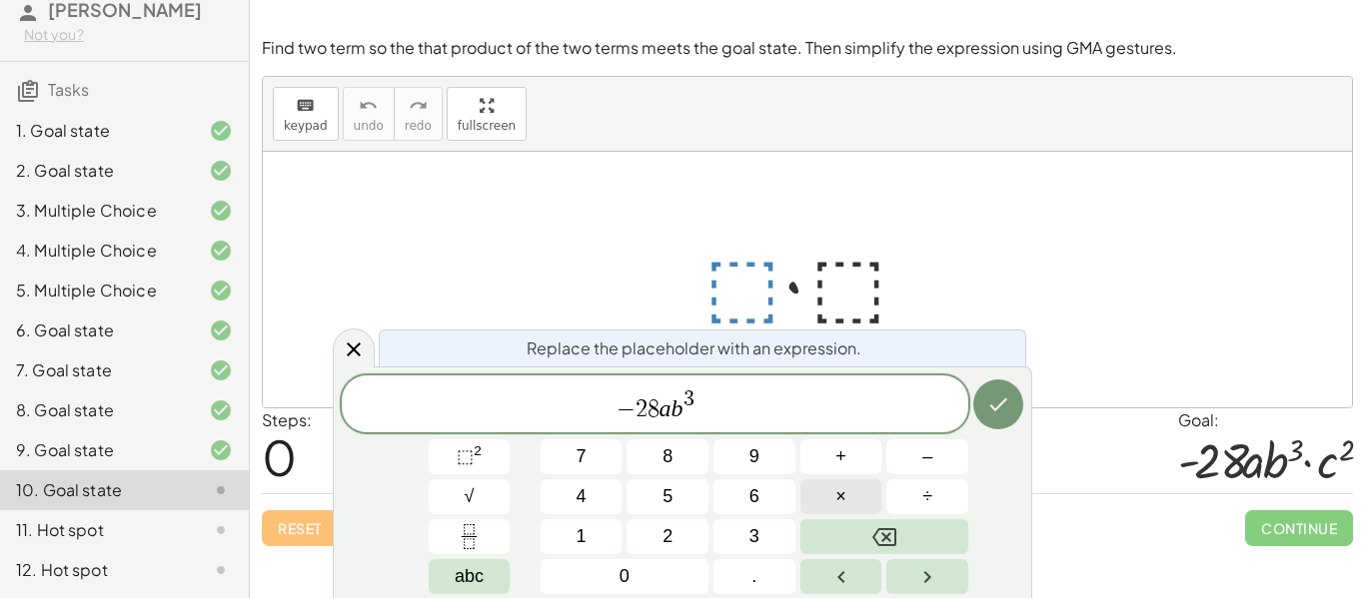
click at [847, 492] on button "×" at bounding box center [841, 497] width 82 height 35
click at [701, 404] on span "2" at bounding box center [701, 400] width 11 height 22
click at [844, 501] on span "×" at bounding box center [840, 497] width 11 height 27
click at [490, 454] on button "⬚ 2" at bounding box center [470, 457] width 82 height 35
click at [998, 402] on icon "Done" at bounding box center [998, 405] width 24 height 24
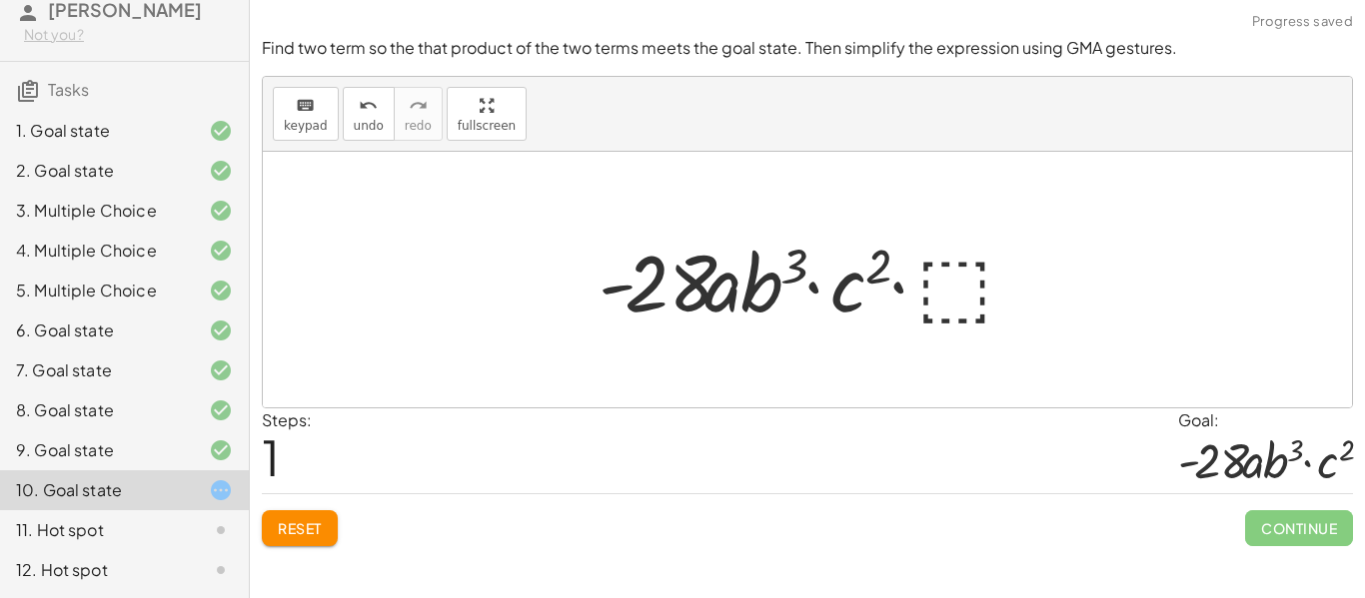
click at [843, 286] on div at bounding box center [814, 280] width 453 height 103
click at [300, 527] on span "Reset" at bounding box center [300, 529] width 44 height 18
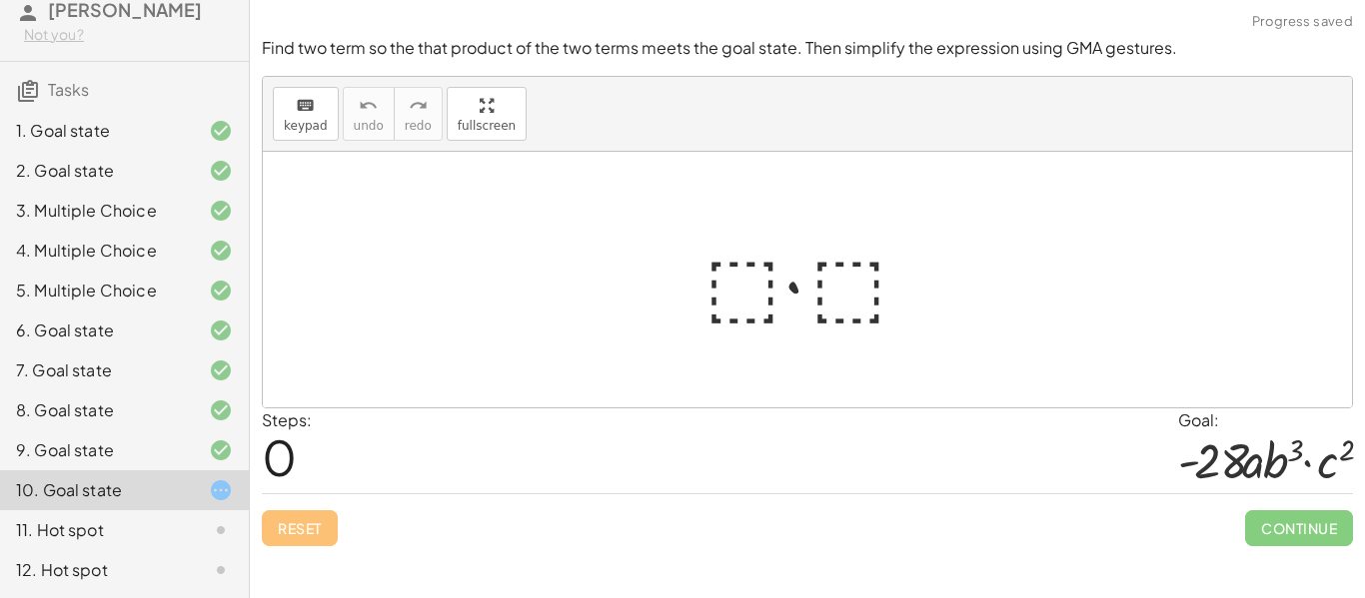
click at [776, 295] on div at bounding box center [814, 280] width 241 height 103
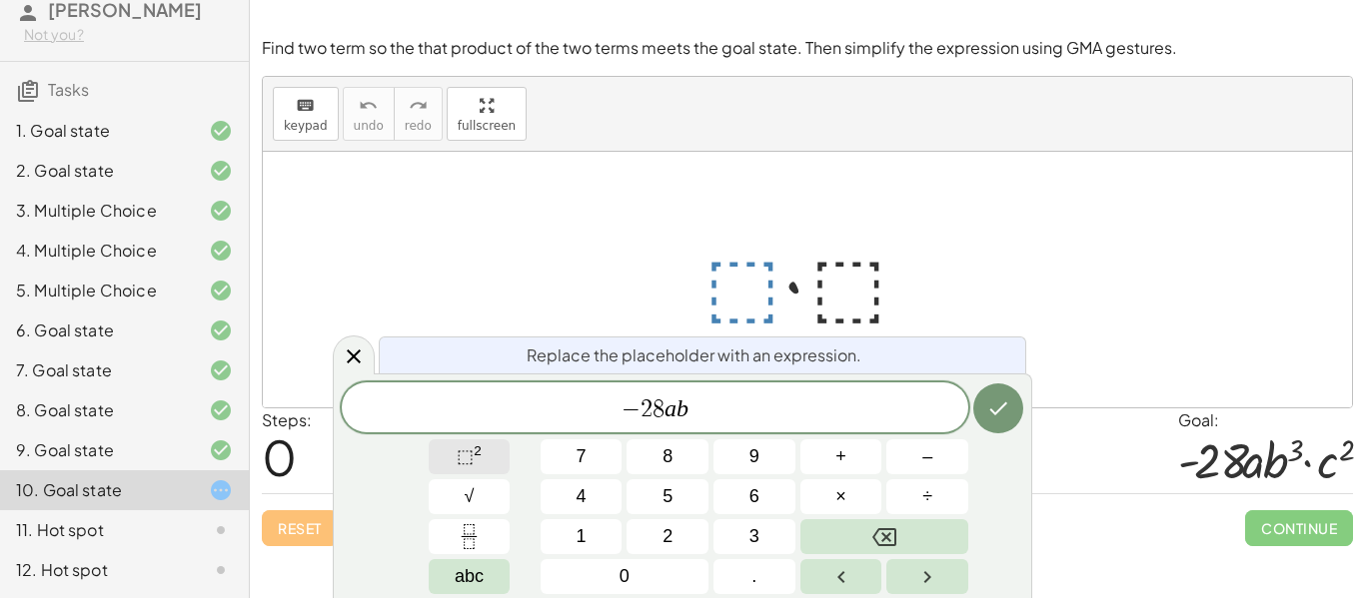
click at [464, 458] on span "⬚" at bounding box center [465, 457] width 17 height 20
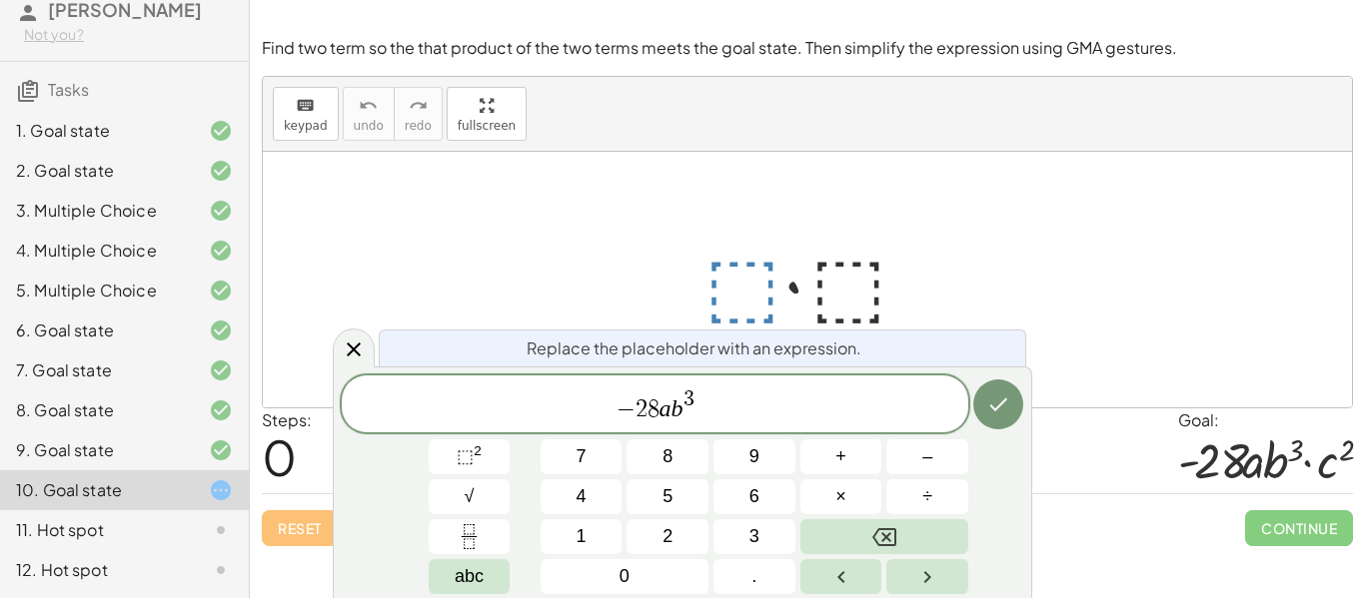
click at [853, 294] on div at bounding box center [814, 280] width 241 height 103
click at [1011, 416] on button "Done" at bounding box center [998, 405] width 50 height 50
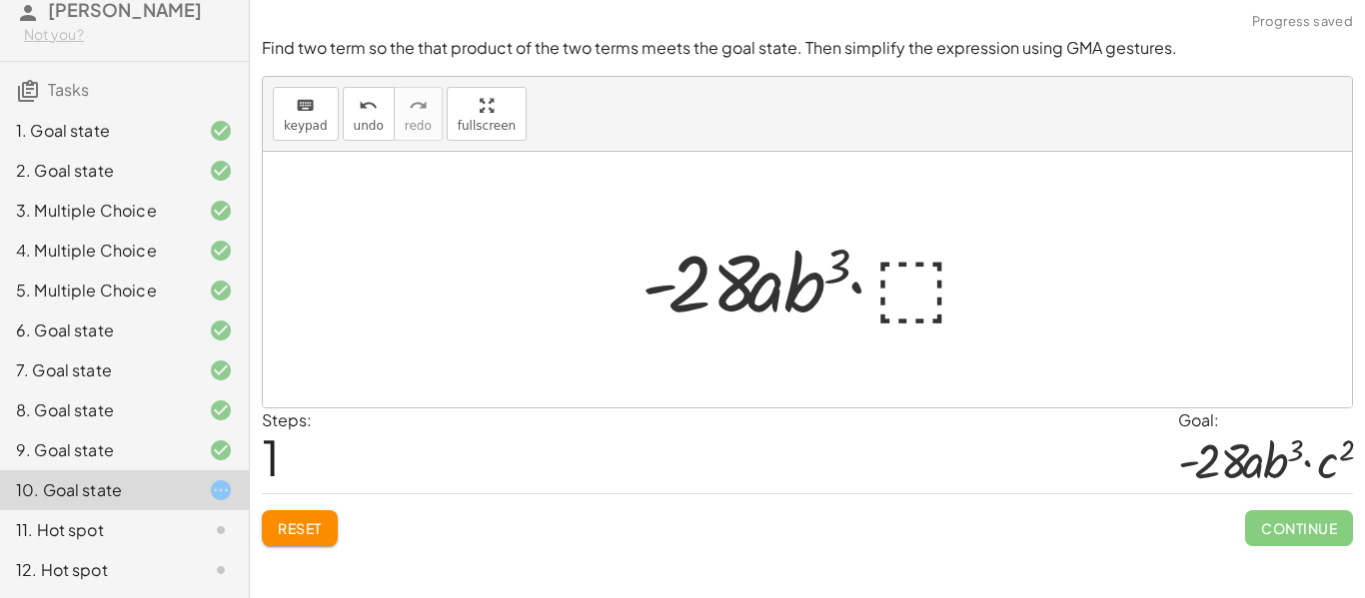
click at [898, 297] on div at bounding box center [814, 280] width 367 height 103
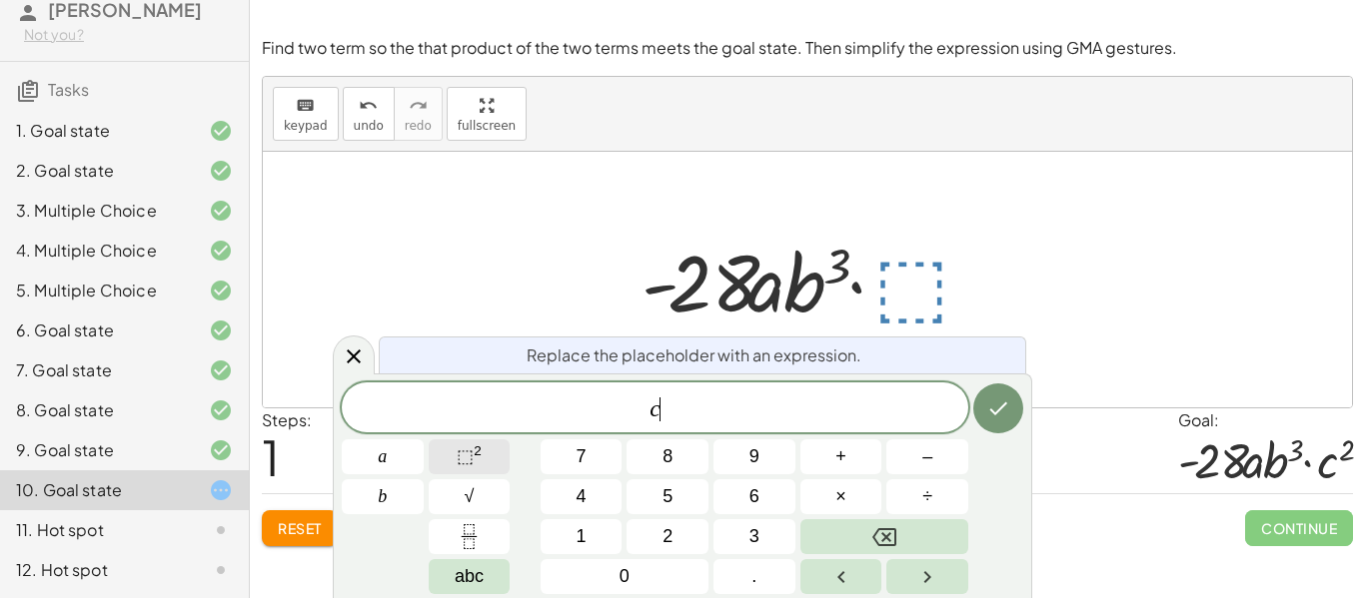
click at [477, 457] on sup "2" at bounding box center [478, 451] width 8 height 15
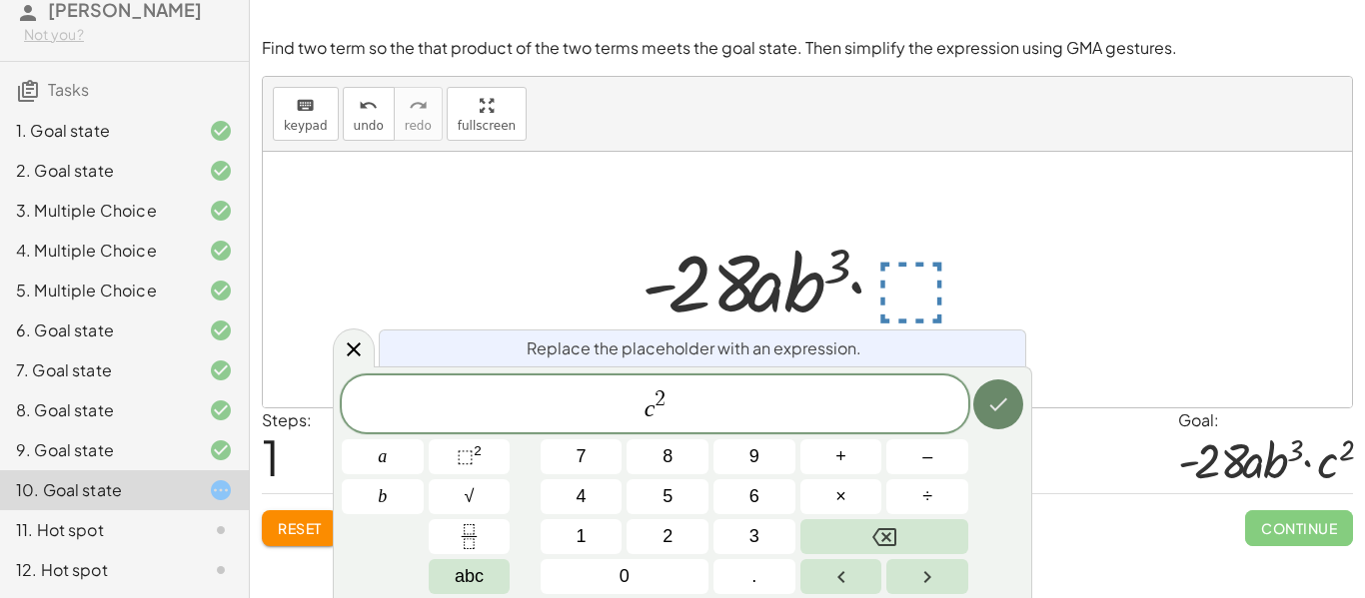
click at [993, 406] on icon "Done" at bounding box center [998, 405] width 24 height 24
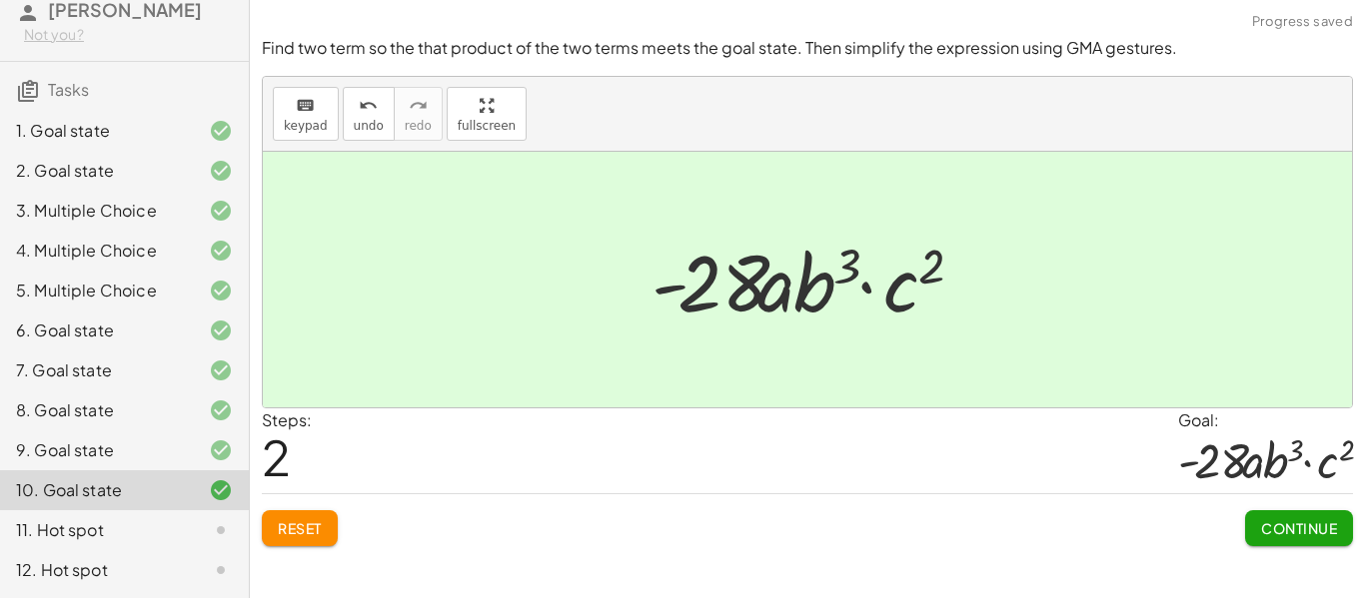
click at [1275, 535] on span "Continue" at bounding box center [1299, 529] width 76 height 18
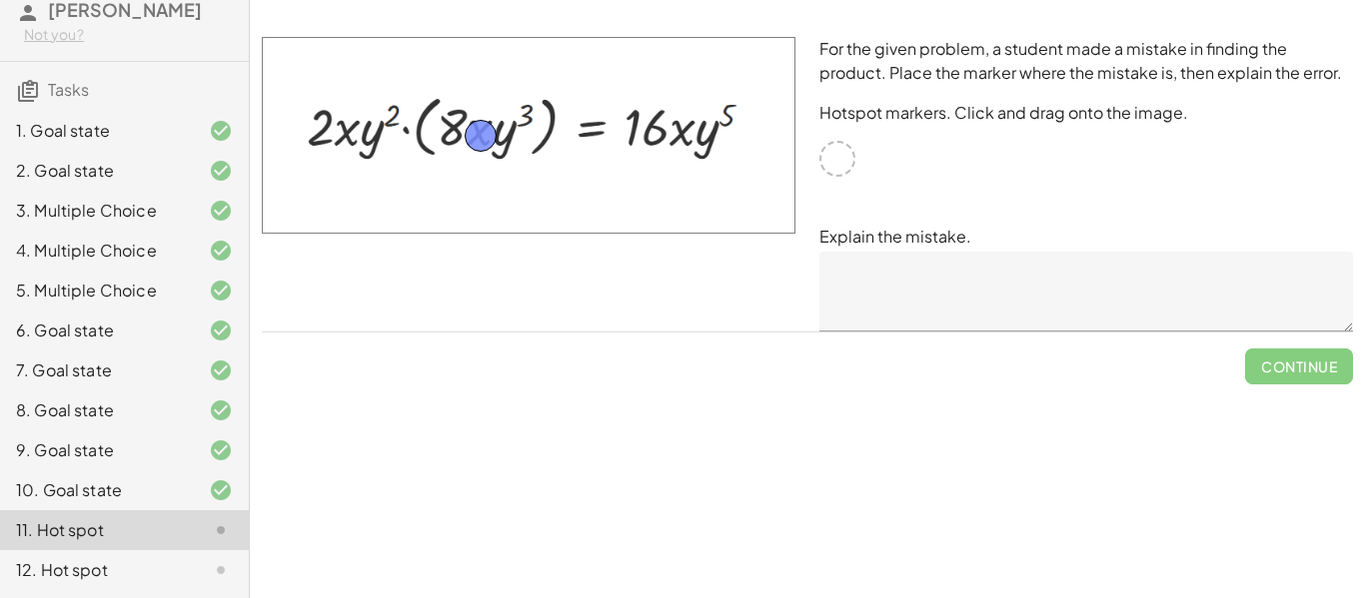
drag, startPoint x: 844, startPoint y: 159, endPoint x: 488, endPoint y: 136, distance: 357.4
click at [990, 262] on textarea at bounding box center [1086, 292] width 534 height 80
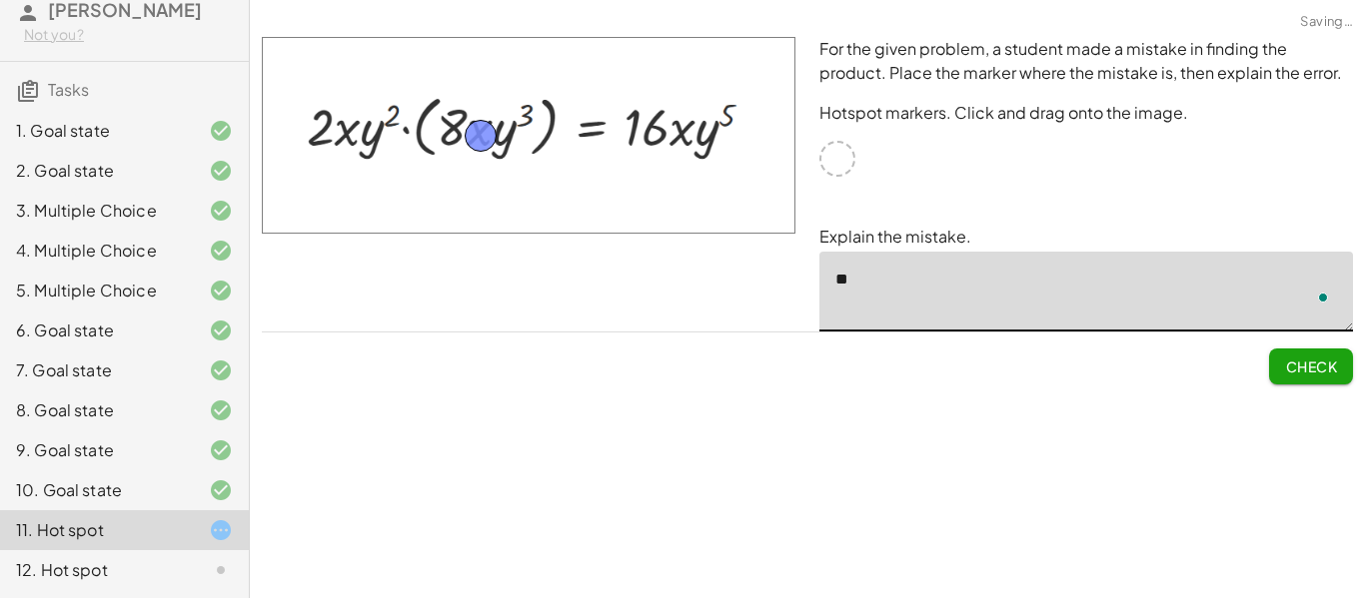
type textarea "*"
click at [1299, 283] on textarea "**********" at bounding box center [1086, 292] width 534 height 80
click at [1315, 281] on textarea "**********" at bounding box center [1086, 292] width 534 height 80
click at [1305, 362] on span "Check" at bounding box center [1311, 367] width 52 height 18
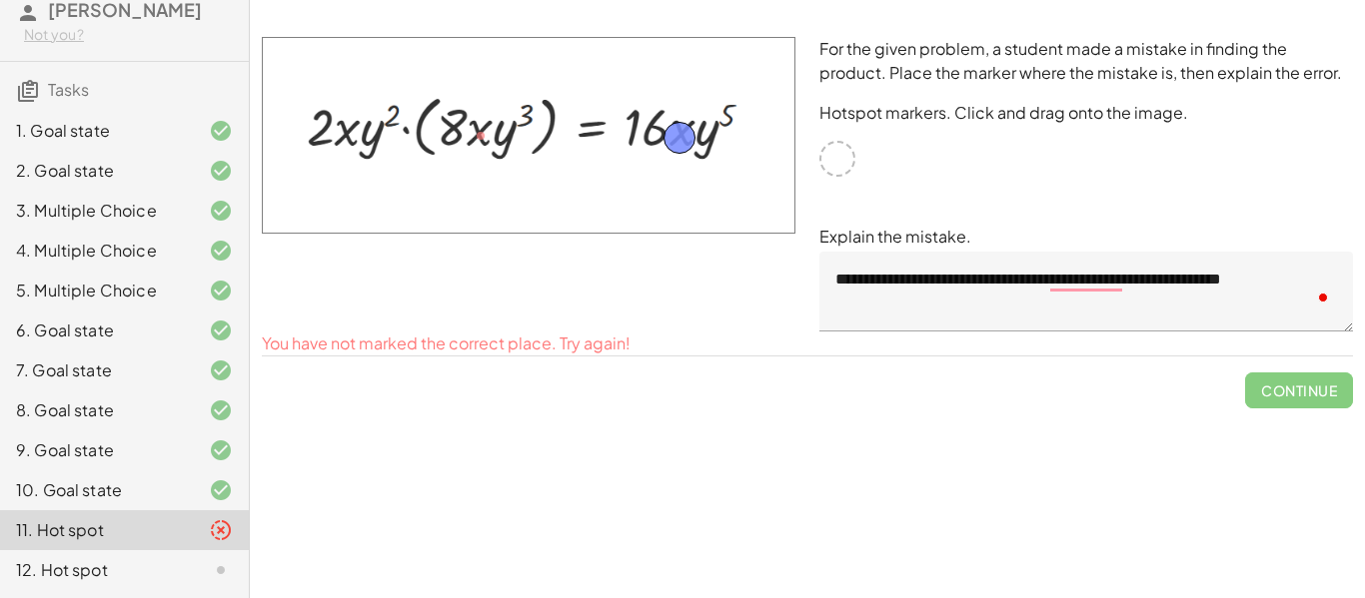
drag, startPoint x: 474, startPoint y: 150, endPoint x: 674, endPoint y: 150, distance: 200.8
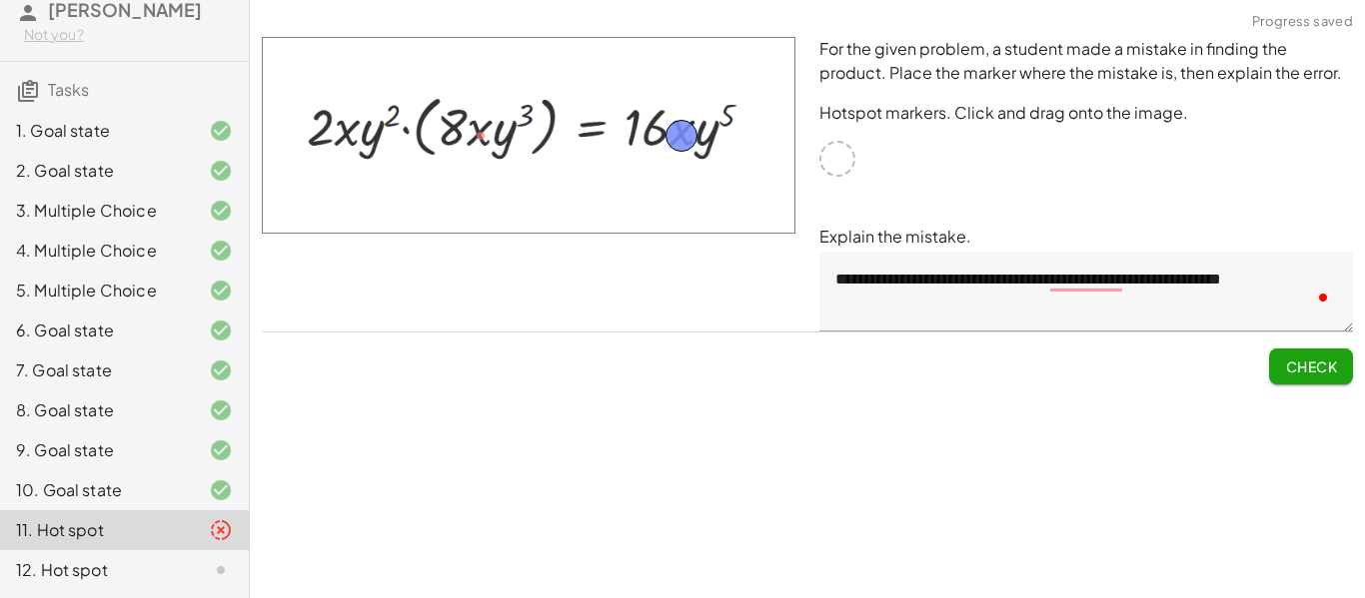
click at [1320, 354] on button "Check" at bounding box center [1311, 367] width 84 height 36
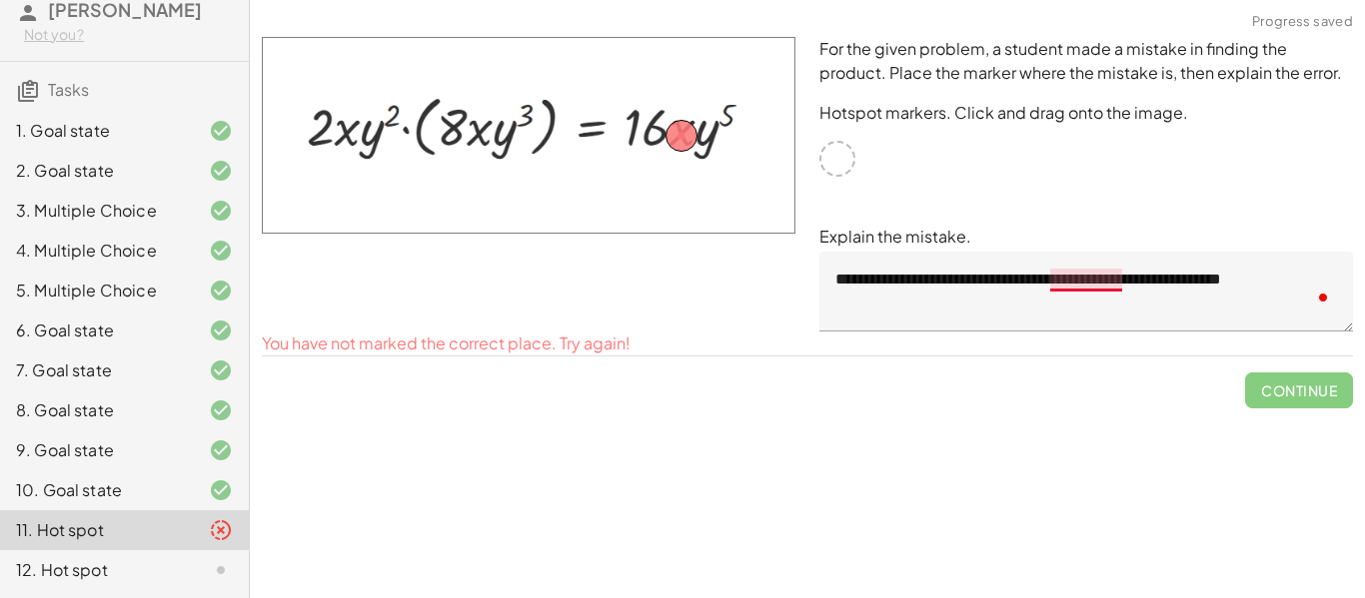
click at [1082, 285] on textarea "**********" at bounding box center [1086, 292] width 534 height 80
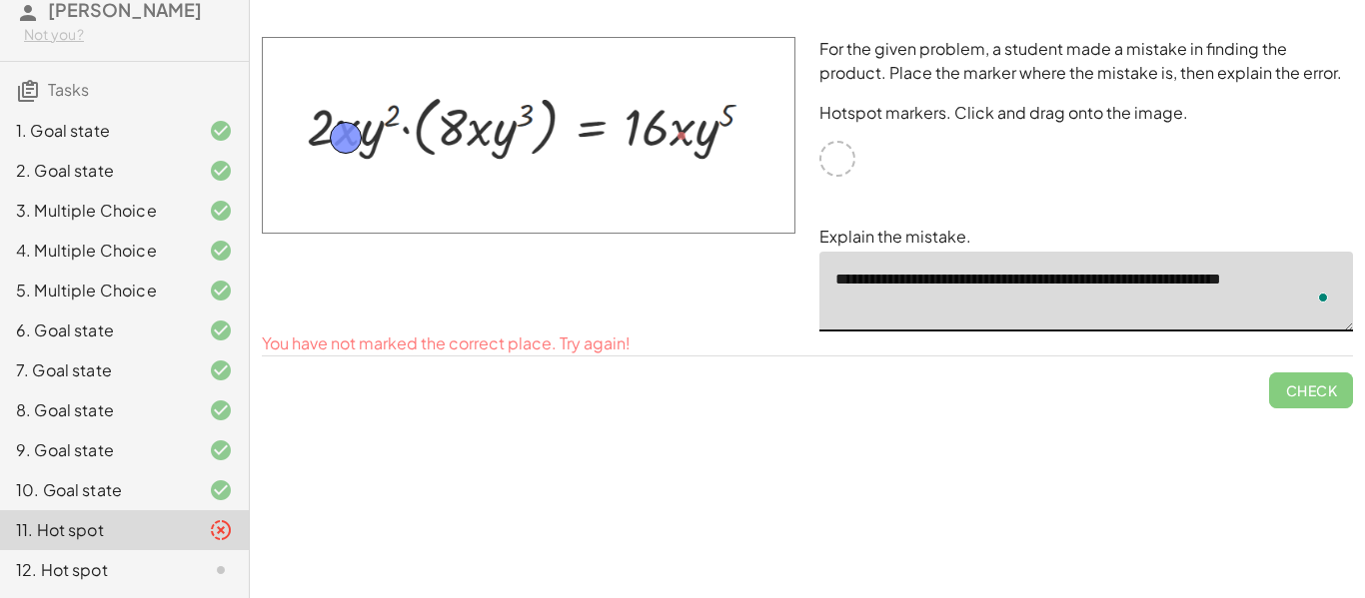
drag, startPoint x: 684, startPoint y: 126, endPoint x: 349, endPoint y: 128, distance: 335.7
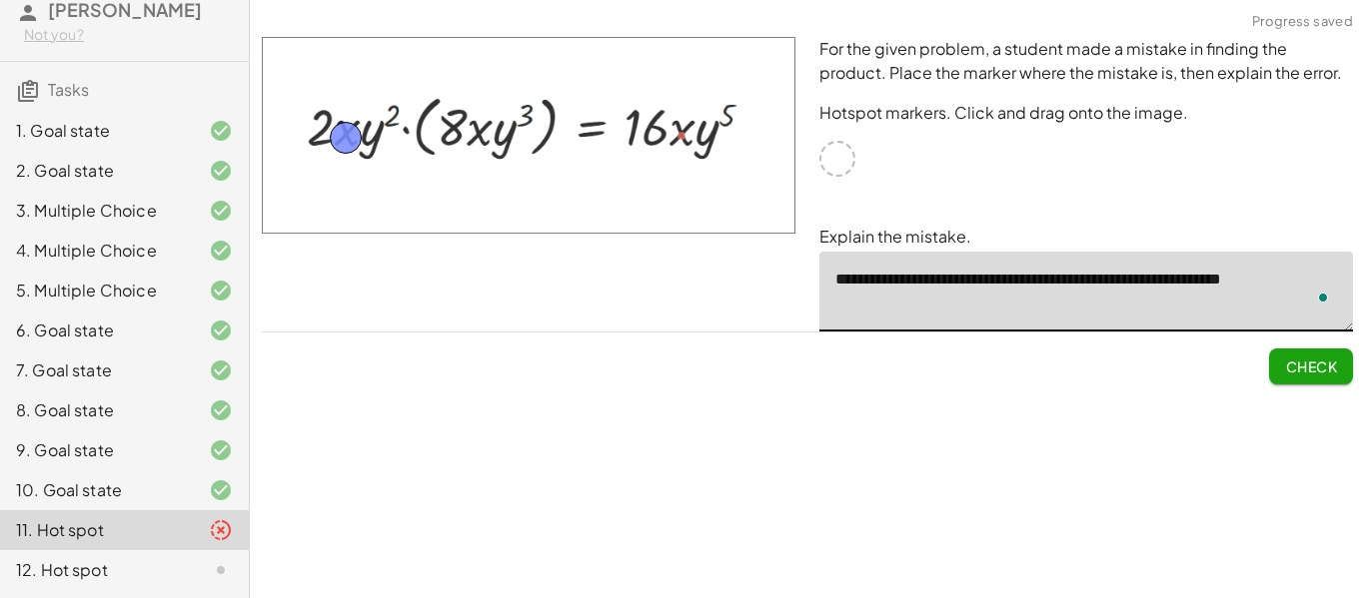
type textarea "**********"
click at [1275, 364] on button "Check" at bounding box center [1311, 367] width 84 height 36
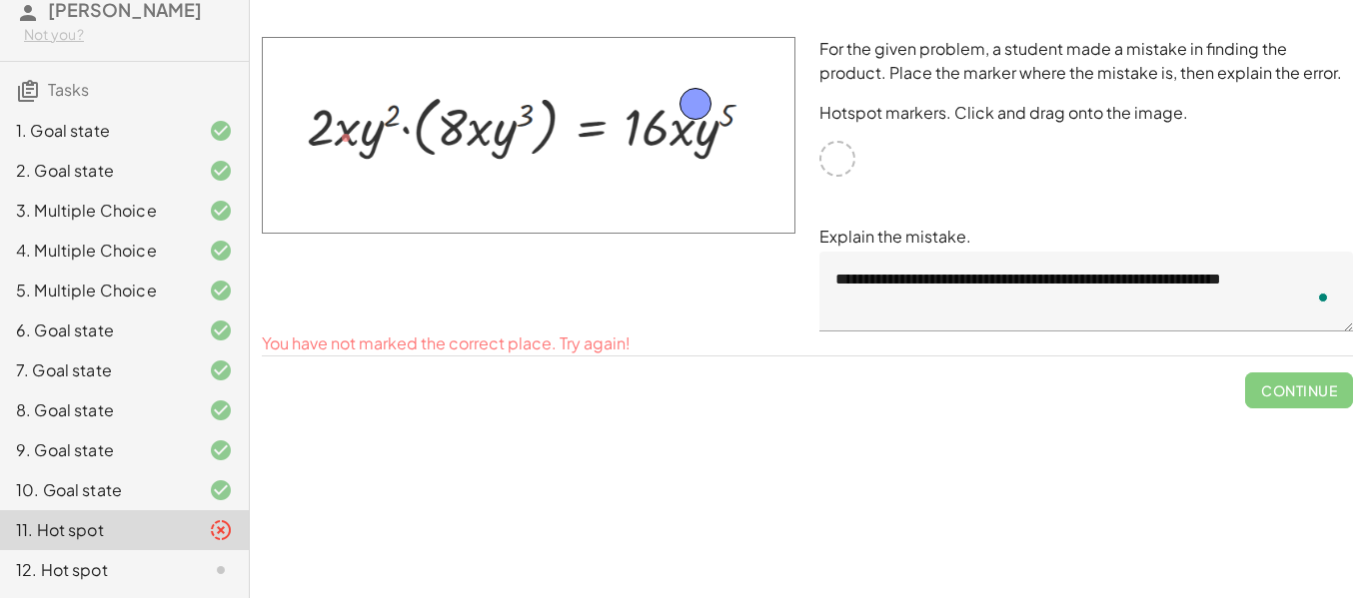
drag, startPoint x: 349, startPoint y: 139, endPoint x: 697, endPoint y: 106, distance: 350.2
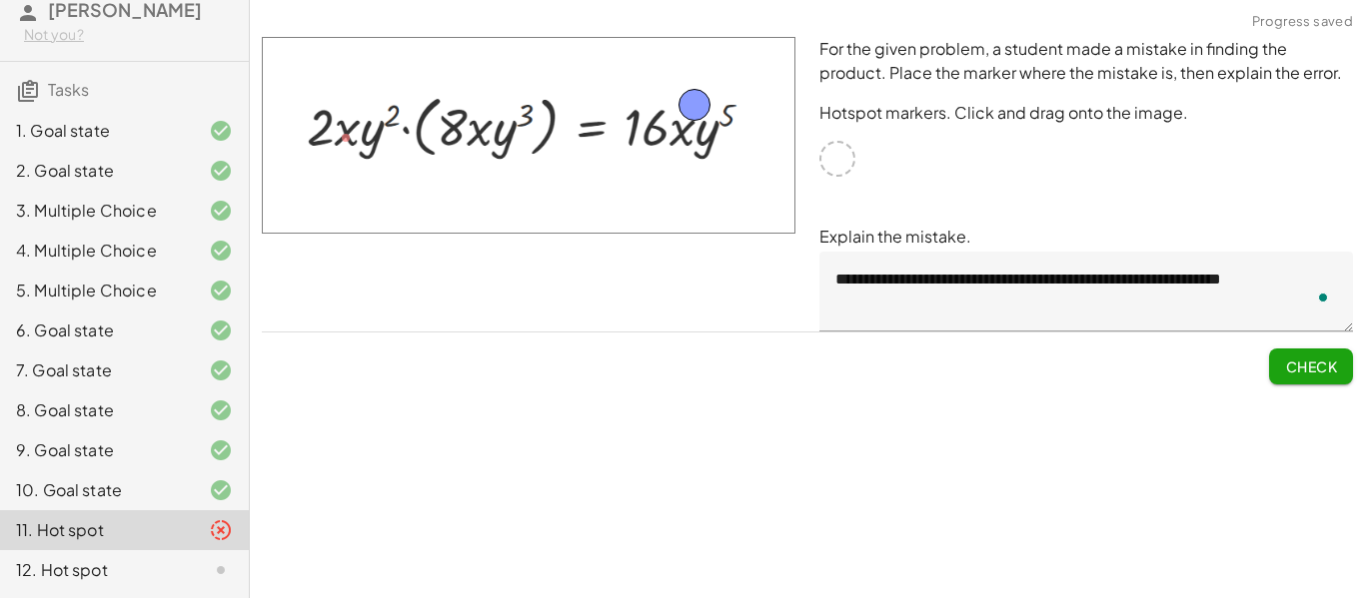
click at [1304, 376] on button "Check" at bounding box center [1311, 367] width 84 height 36
click at [1304, 376] on button "Continue" at bounding box center [1299, 367] width 108 height 36
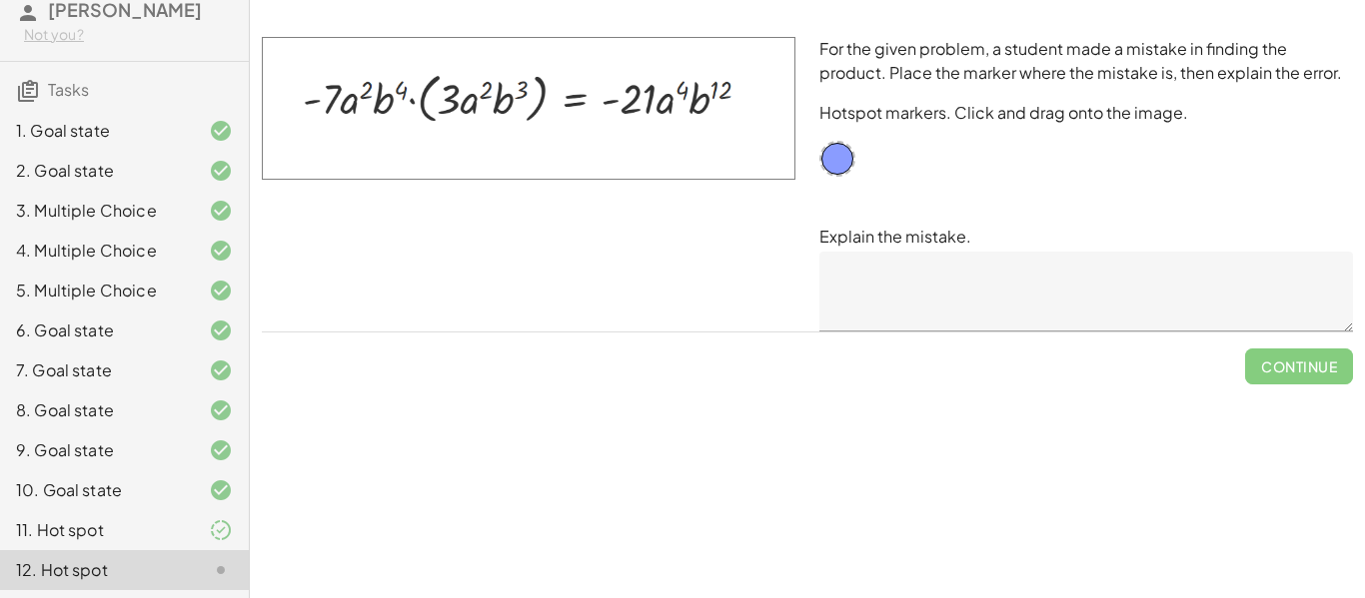
click at [209, 519] on icon at bounding box center [221, 531] width 24 height 24
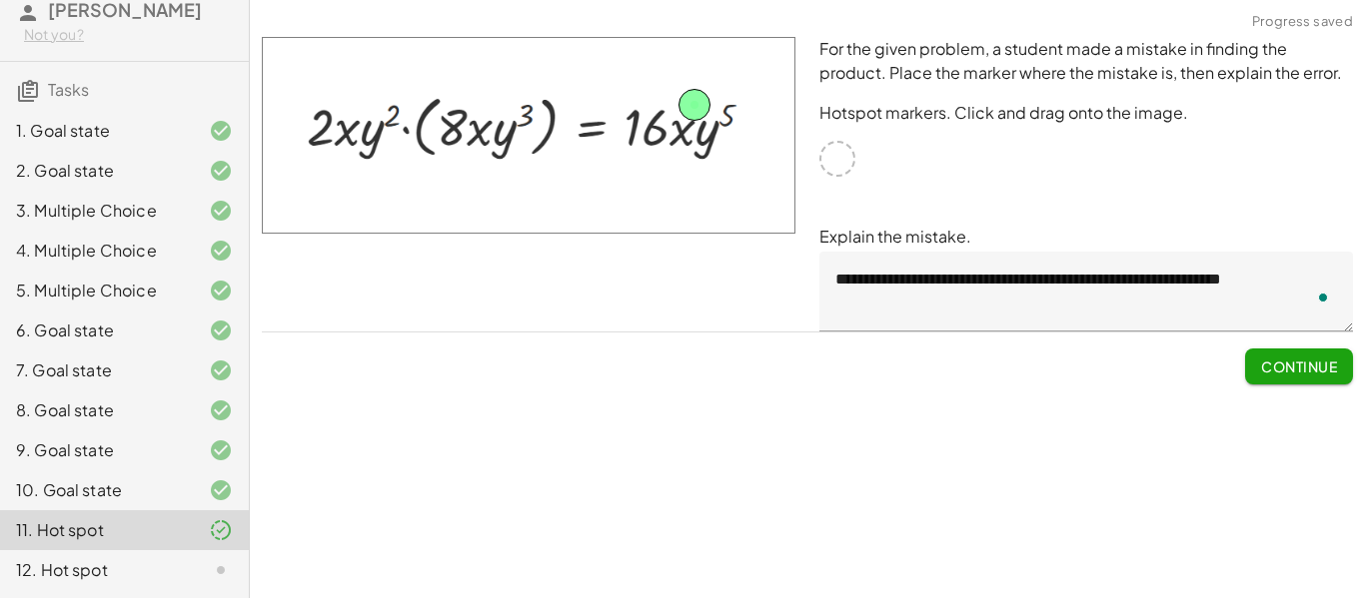
click at [1306, 367] on span "Continue" at bounding box center [1299, 367] width 76 height 18
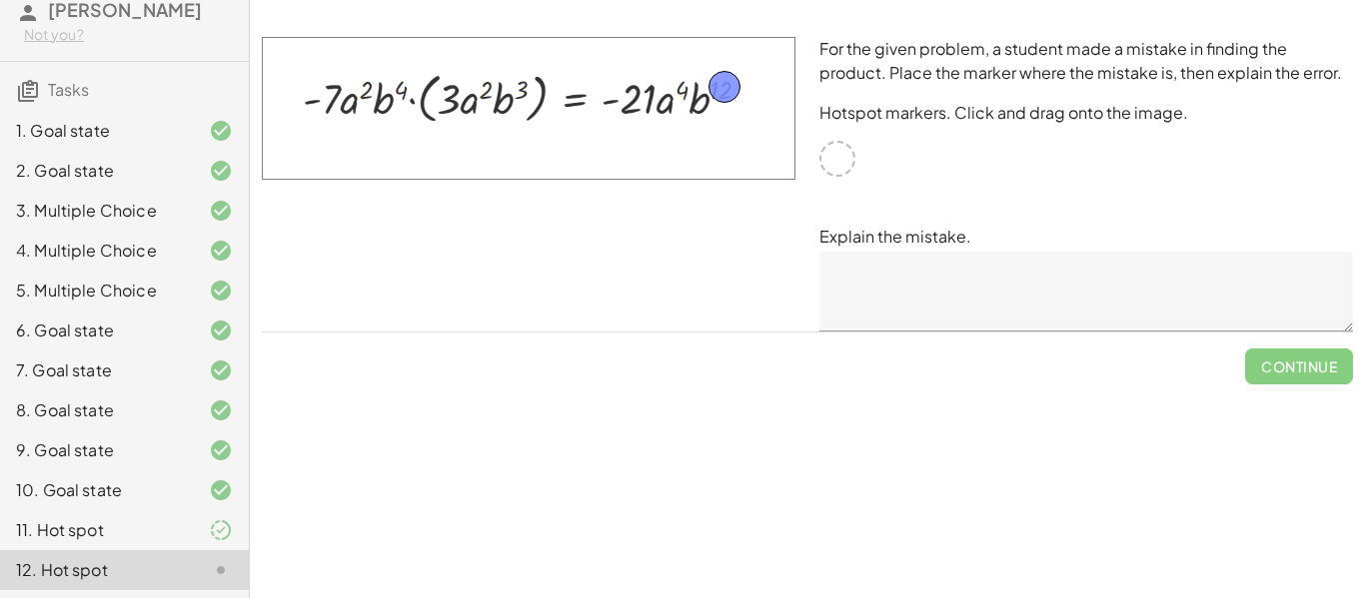
drag, startPoint x: 834, startPoint y: 159, endPoint x: 721, endPoint y: 86, distance: 134.4
click at [1003, 298] on textarea at bounding box center [1086, 292] width 534 height 80
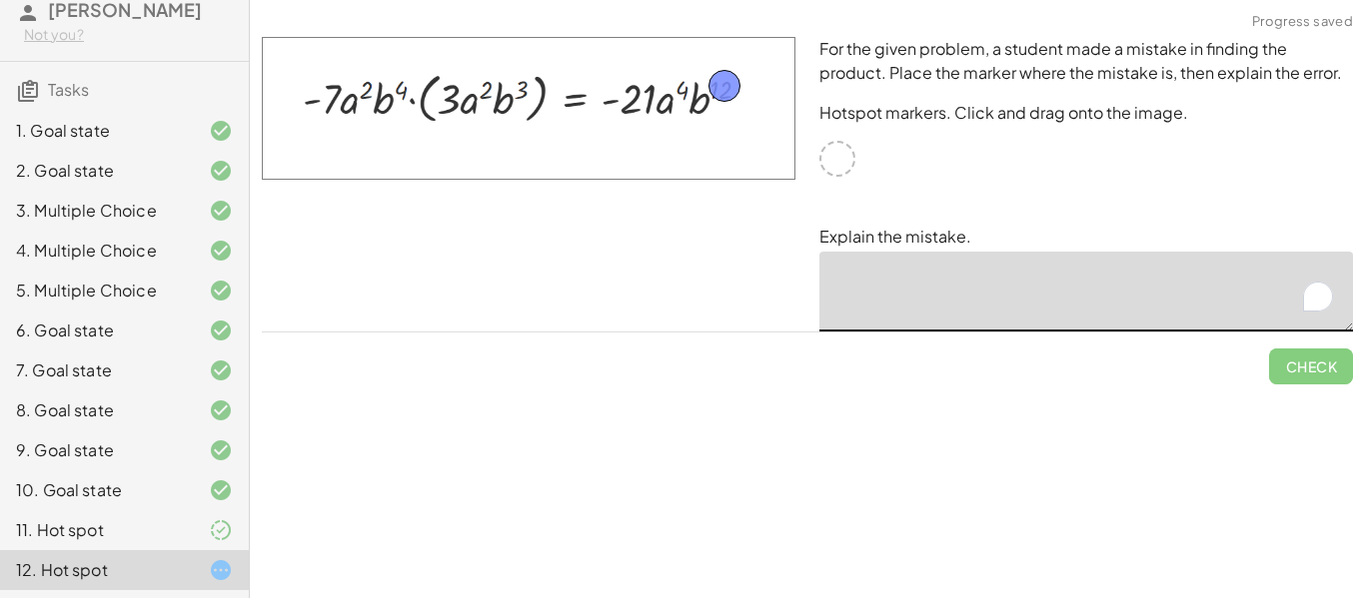
click at [1340, 375] on span "Check" at bounding box center [1311, 359] width 84 height 52
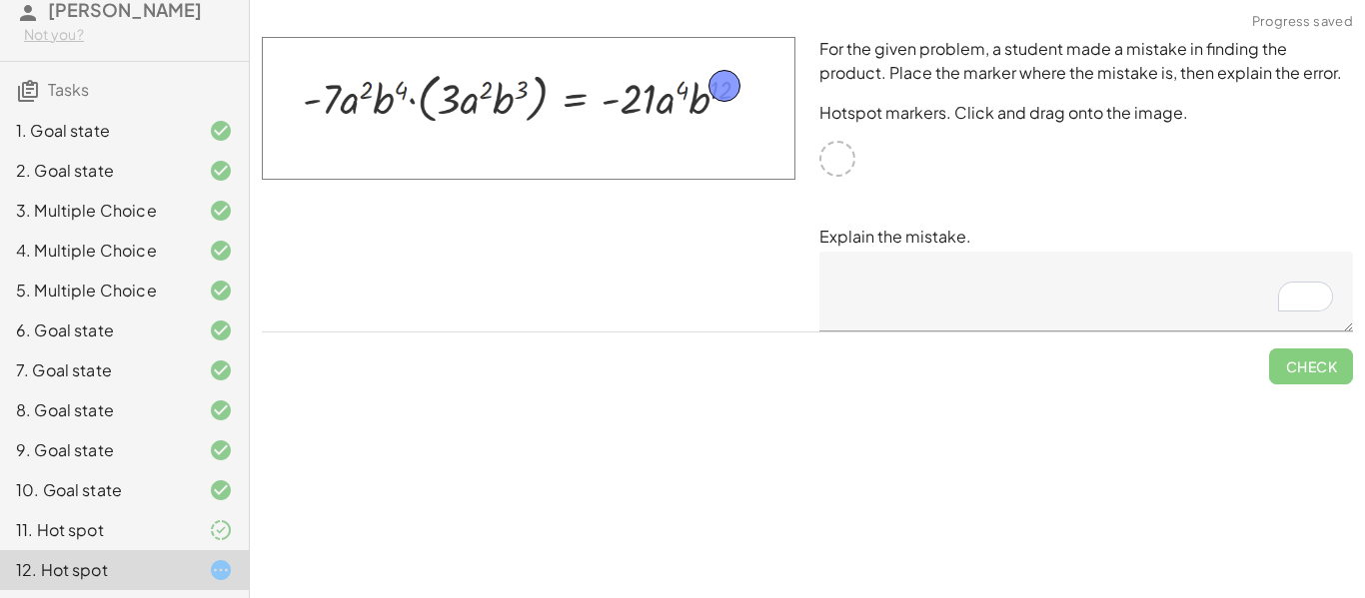
click at [875, 280] on textarea "To enrich screen reader interactions, please activate Accessibility in Grammarl…" at bounding box center [1086, 292] width 534 height 80
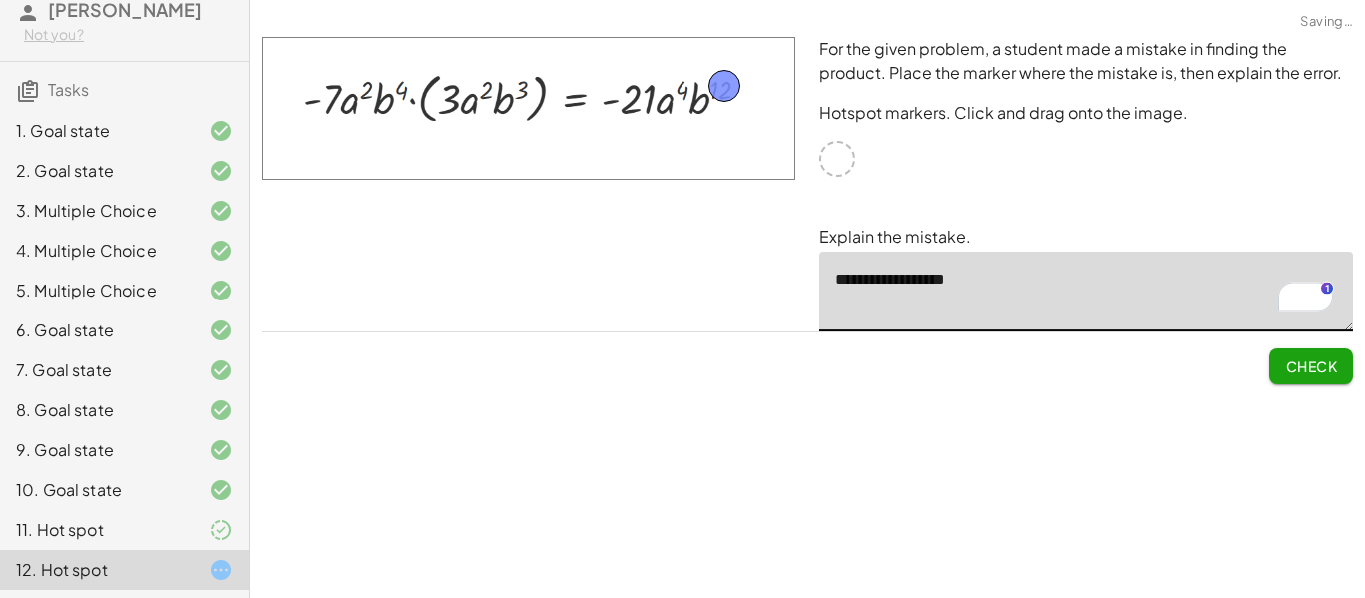
type textarea "**********"
click at [1329, 376] on button "Check" at bounding box center [1311, 367] width 84 height 36
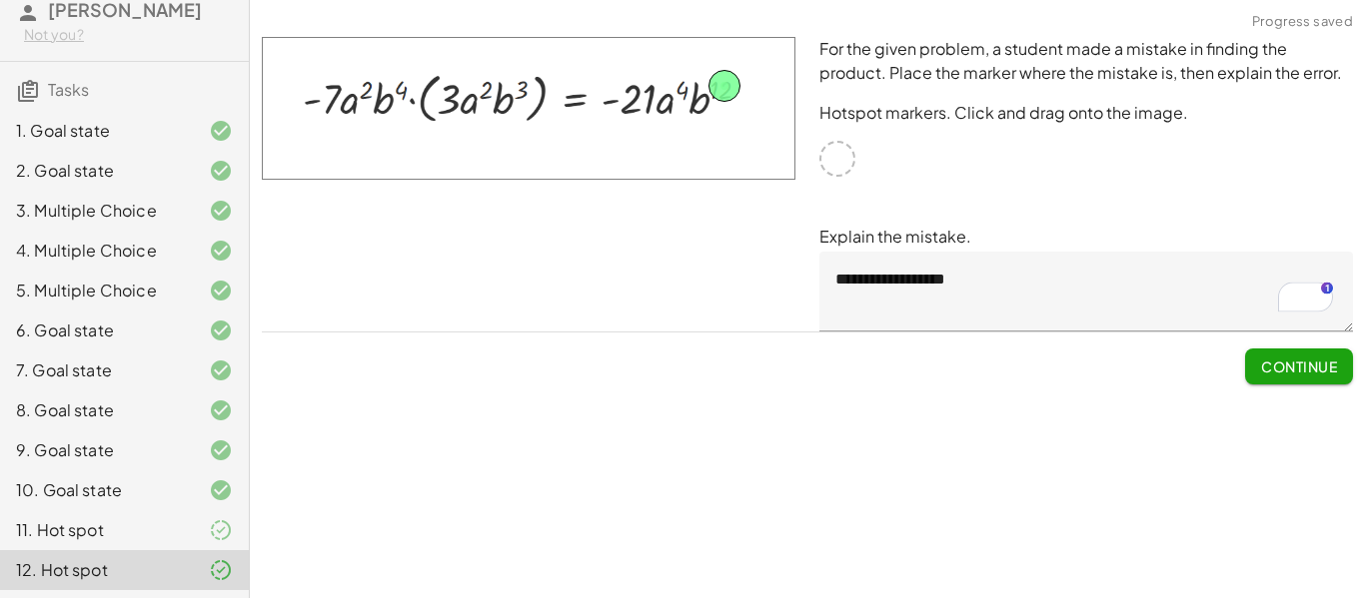
click at [1329, 376] on button "Continue" at bounding box center [1299, 367] width 108 height 36
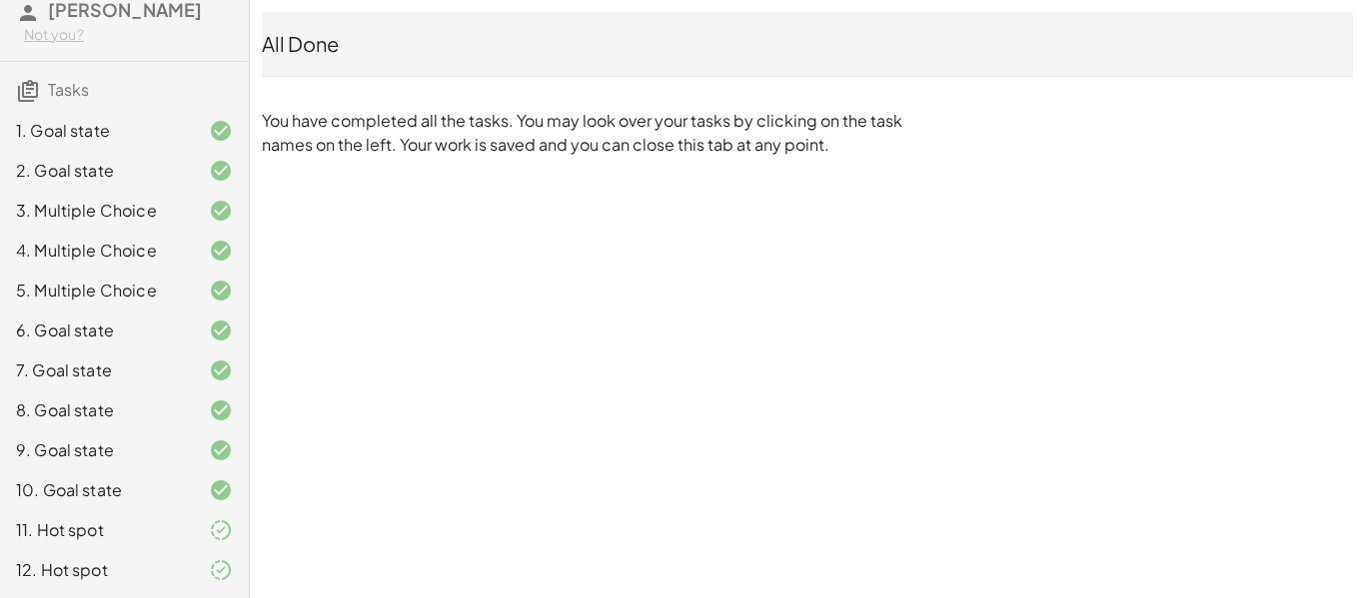
click at [111, 521] on div "11. Hot spot" at bounding box center [96, 531] width 161 height 24
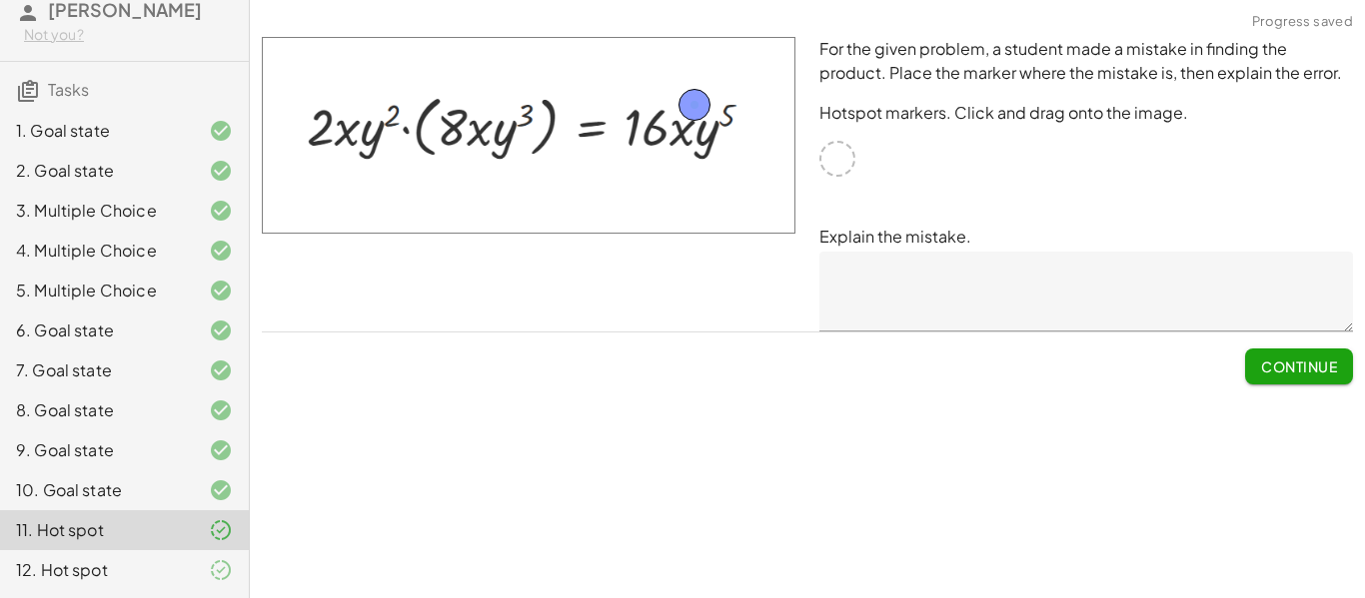
click at [136, 565] on div "12. Hot spot" at bounding box center [96, 570] width 161 height 24
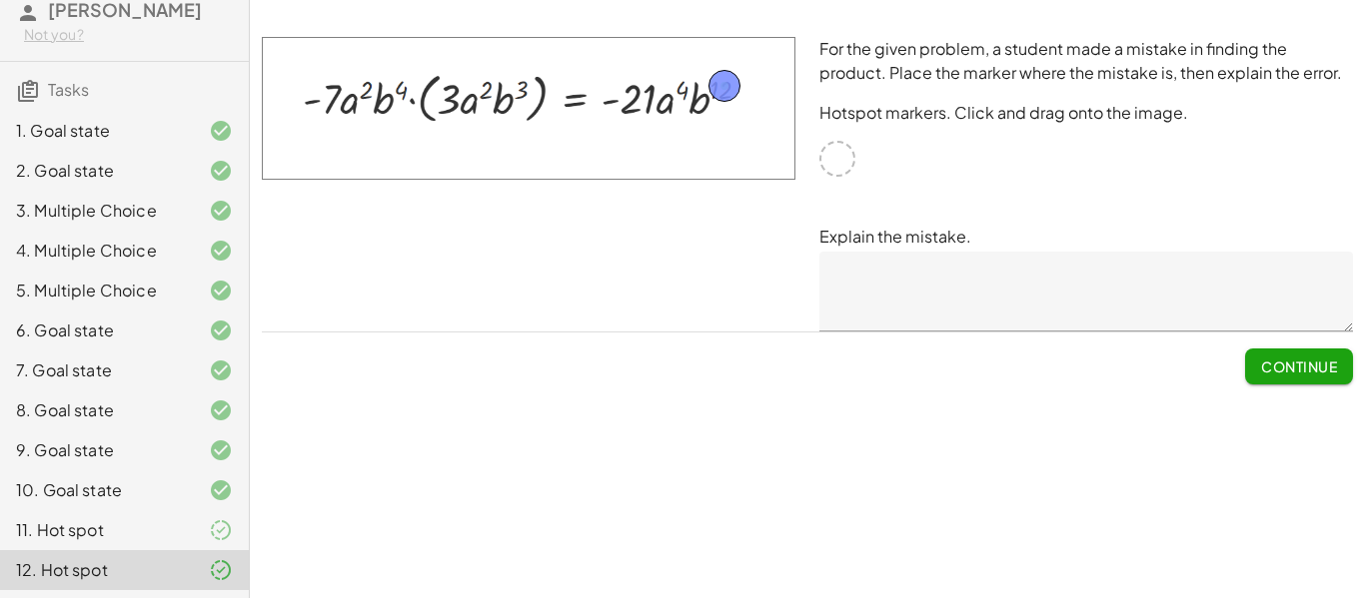
click at [1288, 380] on button "Continue" at bounding box center [1299, 367] width 108 height 36
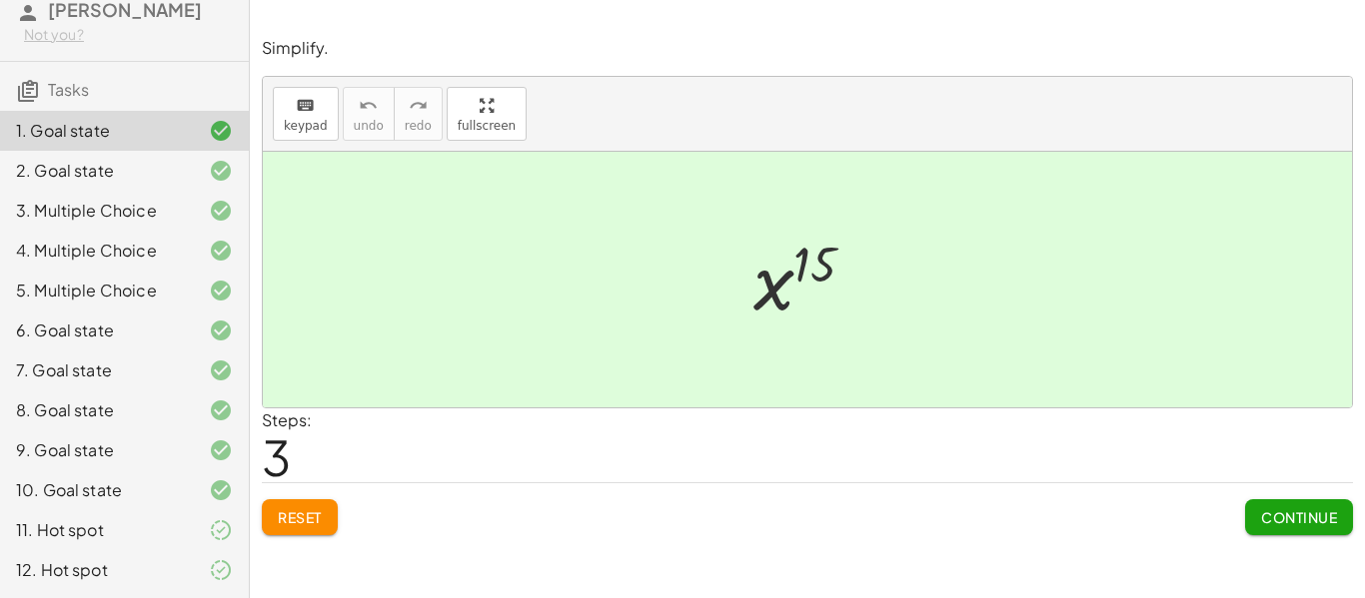
click at [103, 568] on div "12. Hot spot" at bounding box center [96, 570] width 161 height 24
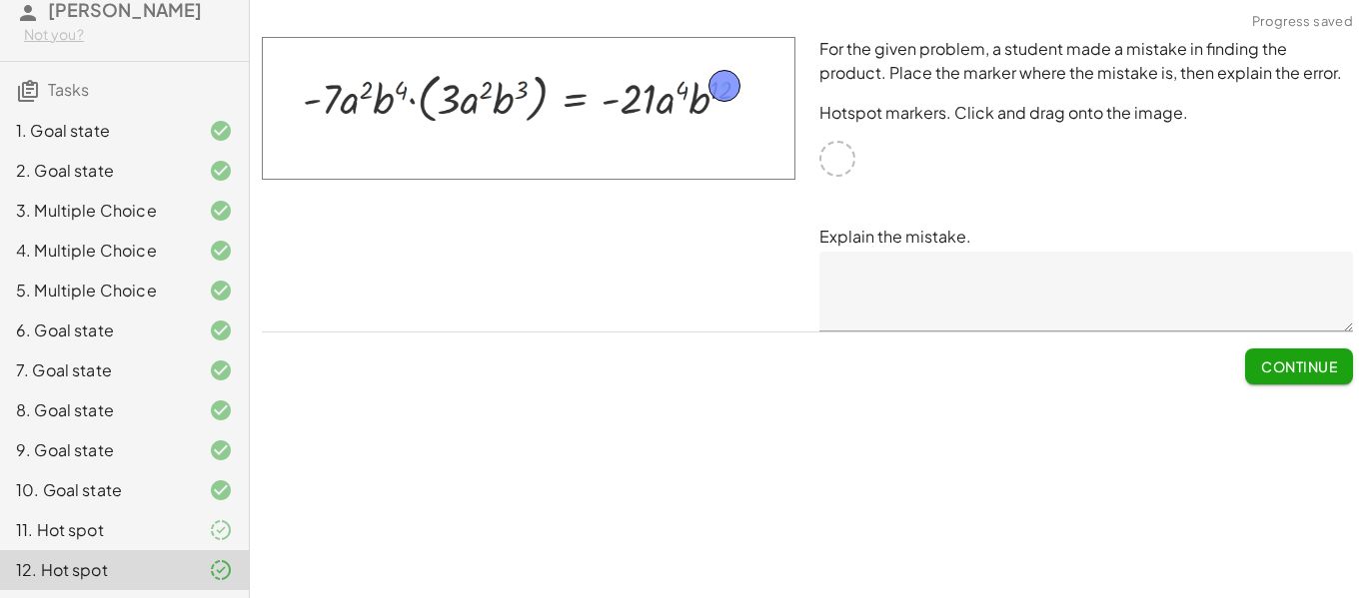
click at [65, 98] on span "Tasks" at bounding box center [68, 89] width 41 height 21
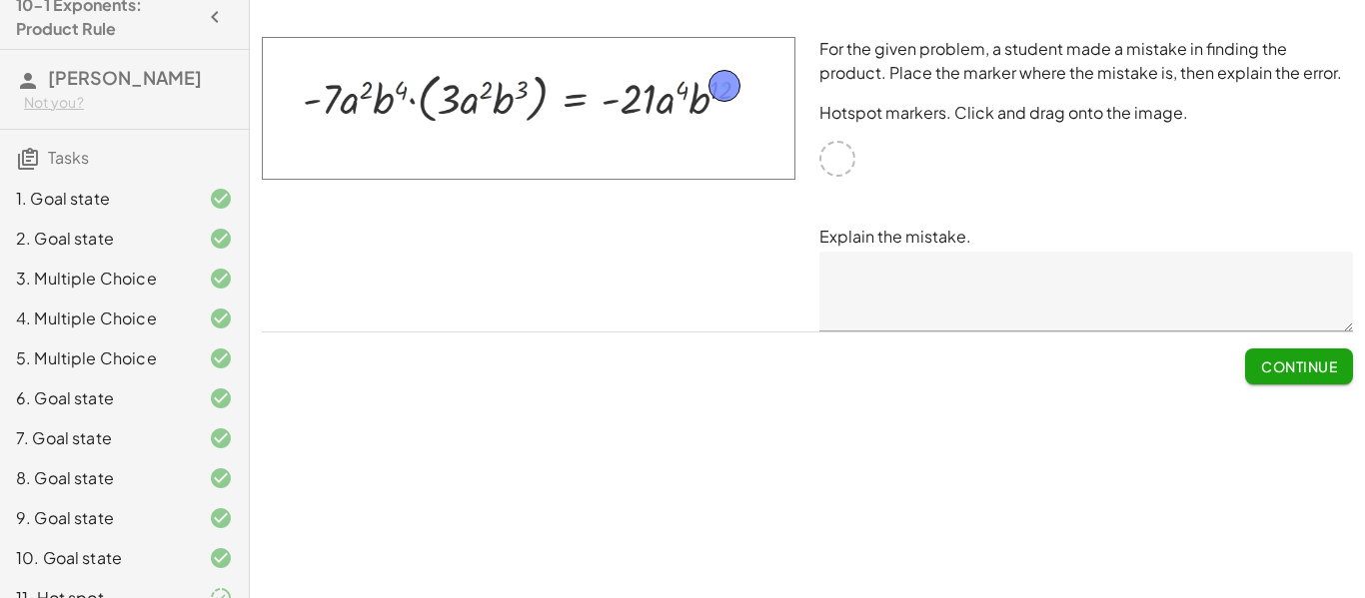
scroll to position [0, 0]
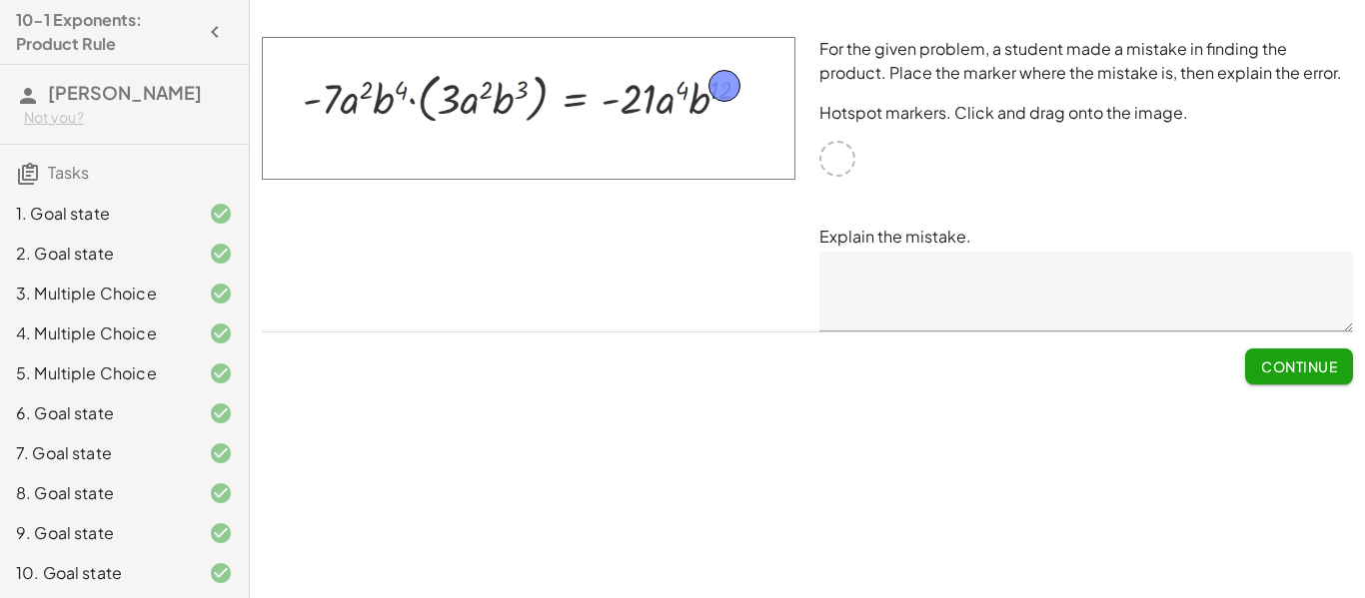
click at [203, 30] on icon "button" at bounding box center [215, 32] width 24 height 24
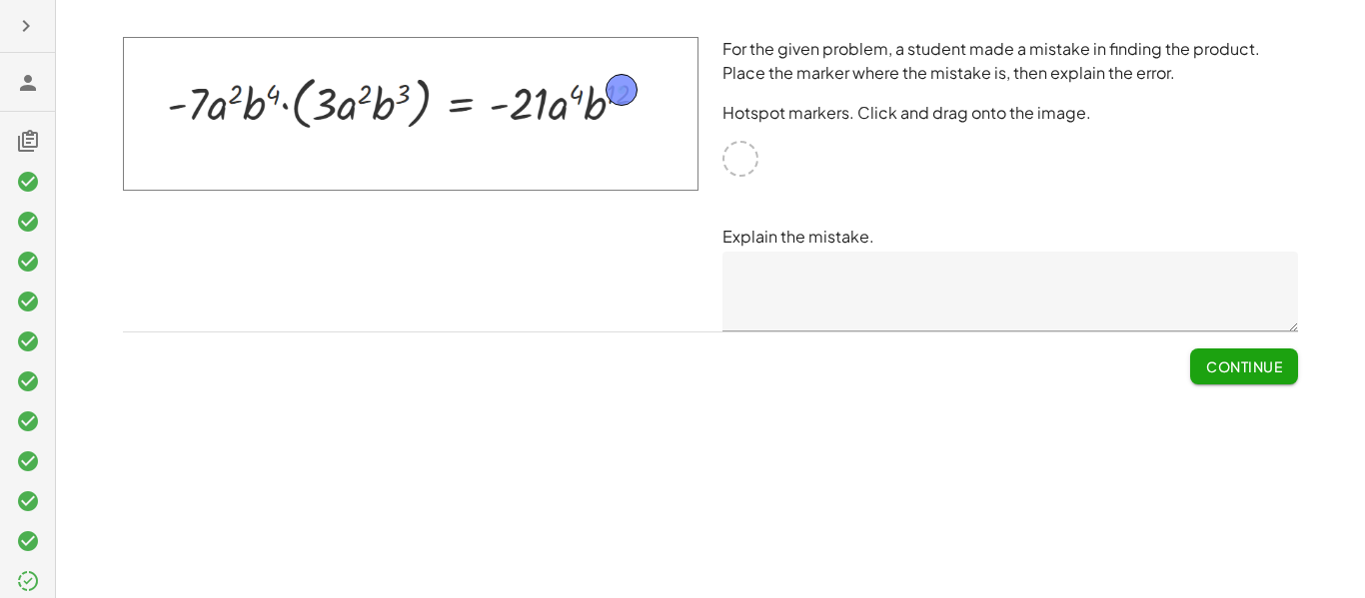
click at [14, 16] on icon "button" at bounding box center [26, 26] width 24 height 24
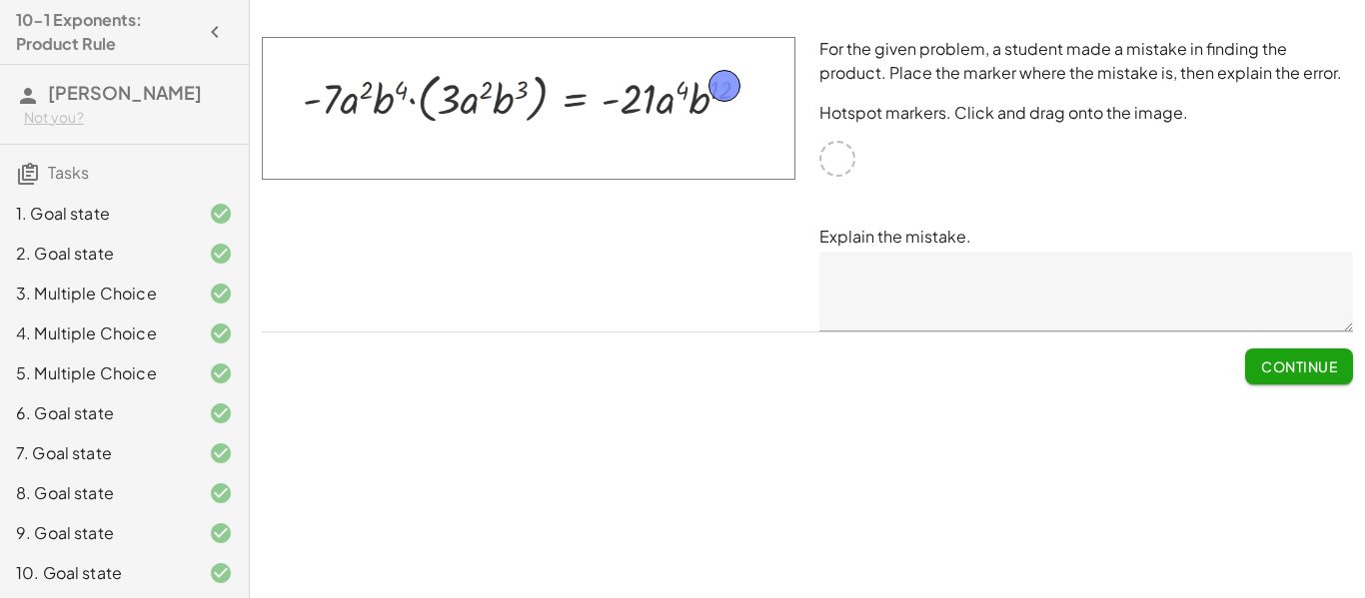
scroll to position [83, 0]
